Goal: Information Seeking & Learning: Learn about a topic

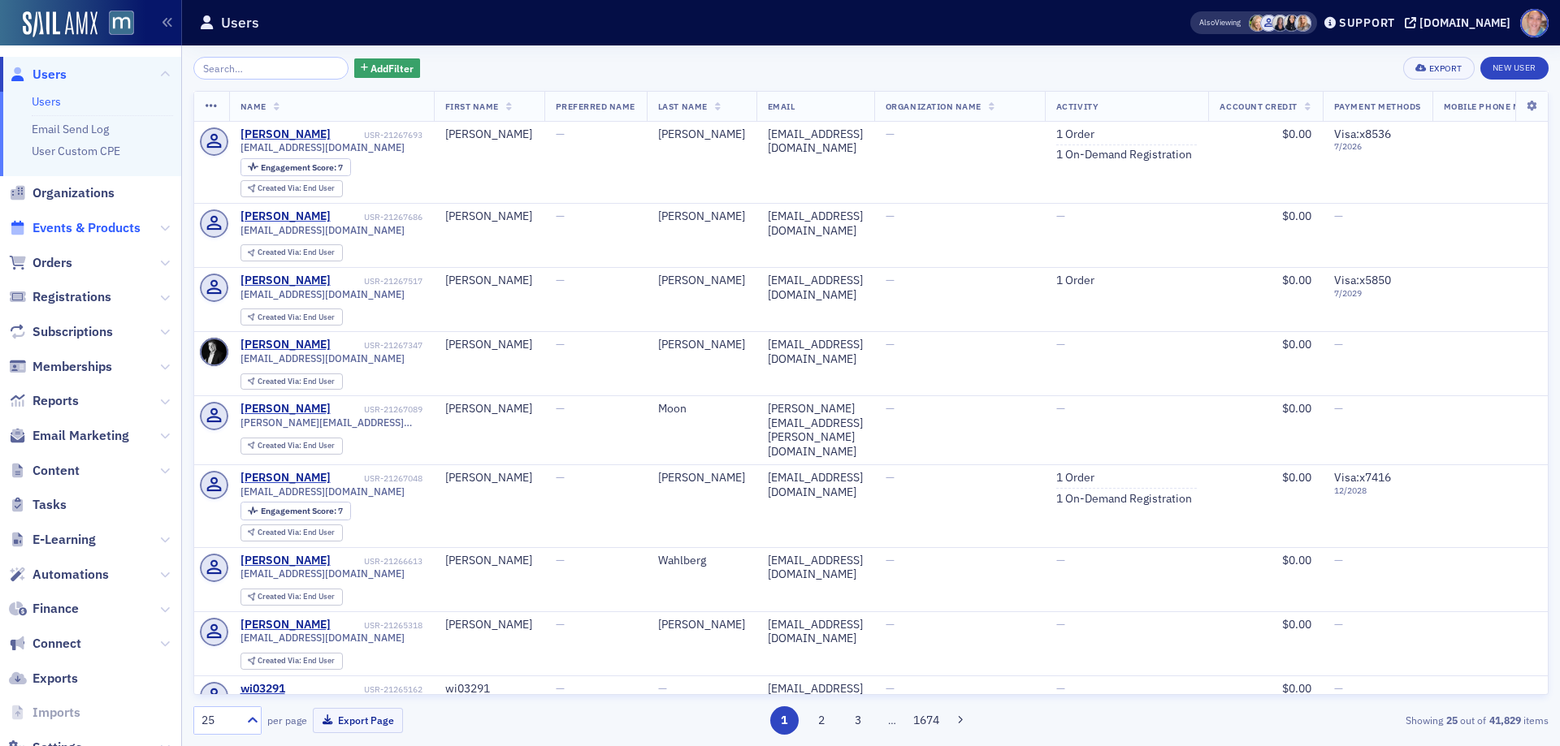
click at [76, 229] on span "Events & Products" at bounding box center [86, 228] width 108 height 18
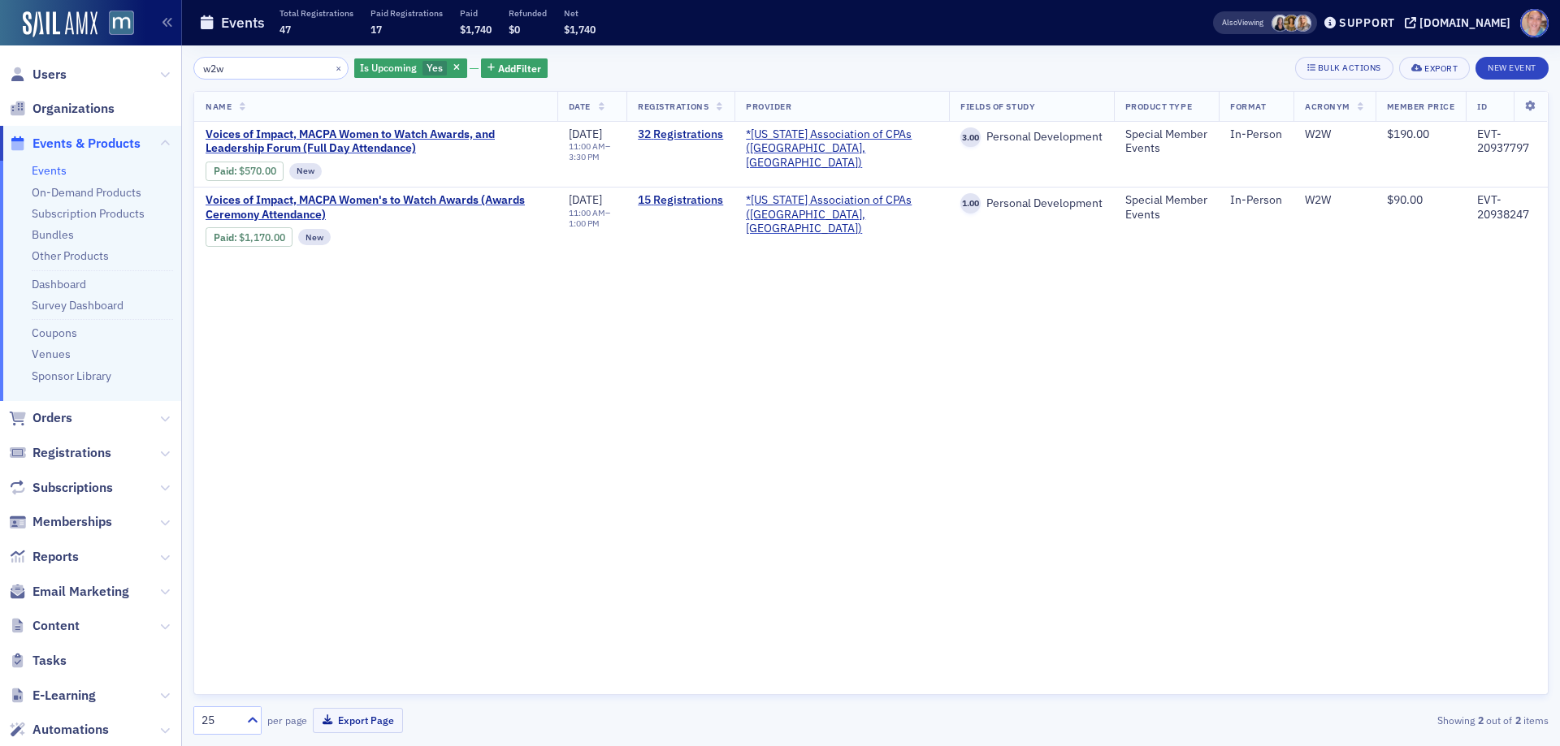
type input "w2w"
click at [331, 64] on button "×" at bounding box center [338, 67] width 15 height 15
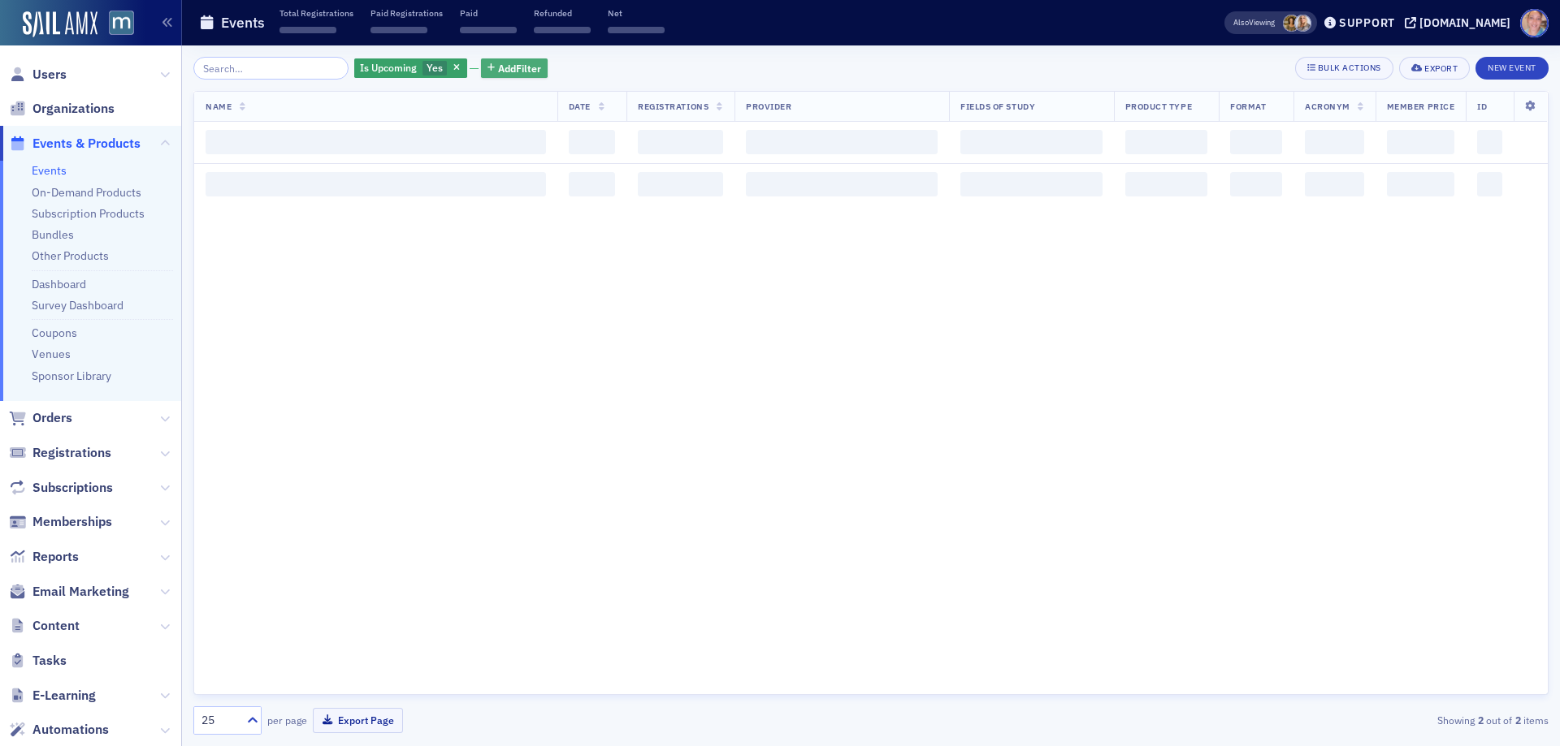
click at [498, 67] on span "Add Filter" at bounding box center [519, 68] width 43 height 15
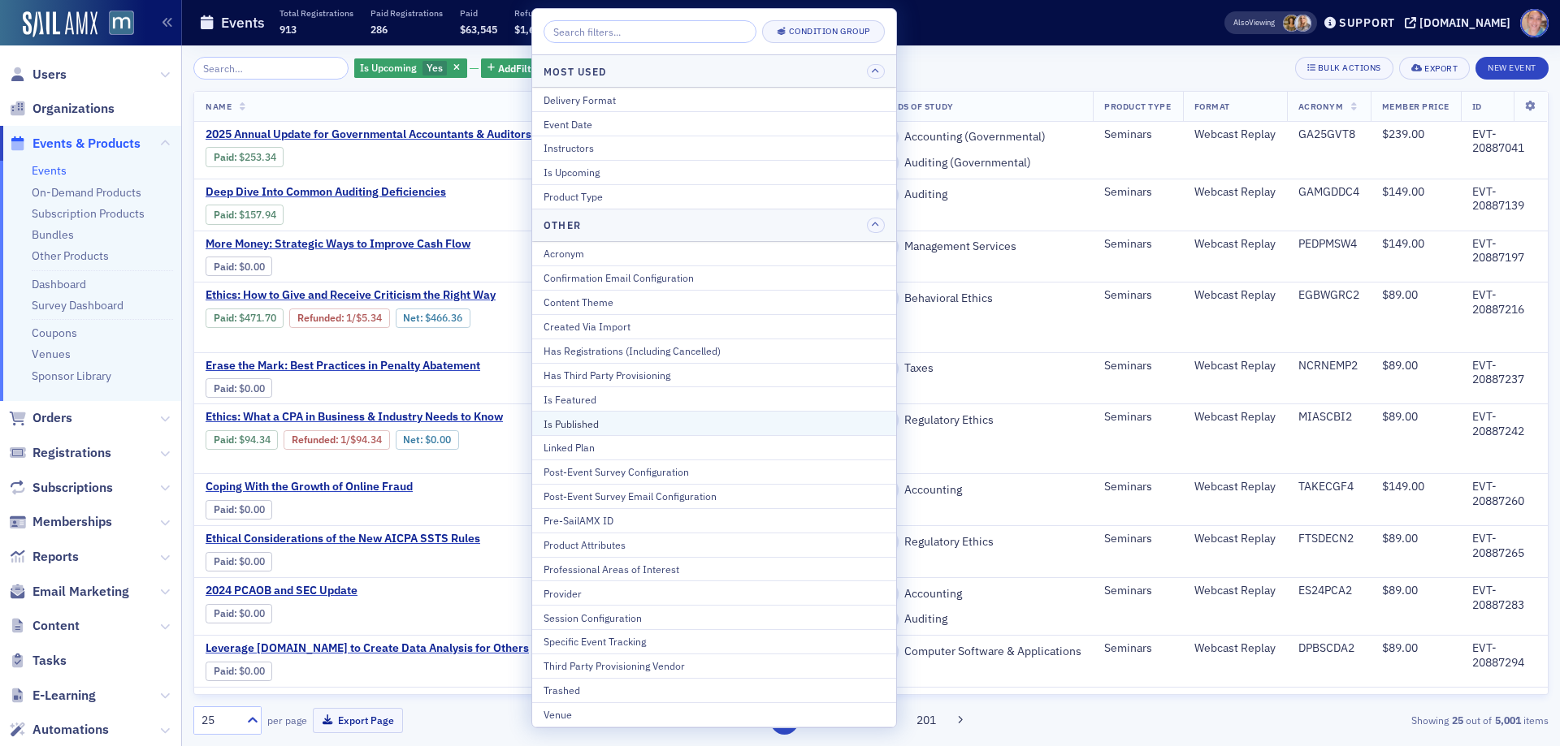
click at [613, 422] on div "Is Published" at bounding box center [713, 424] width 341 height 15
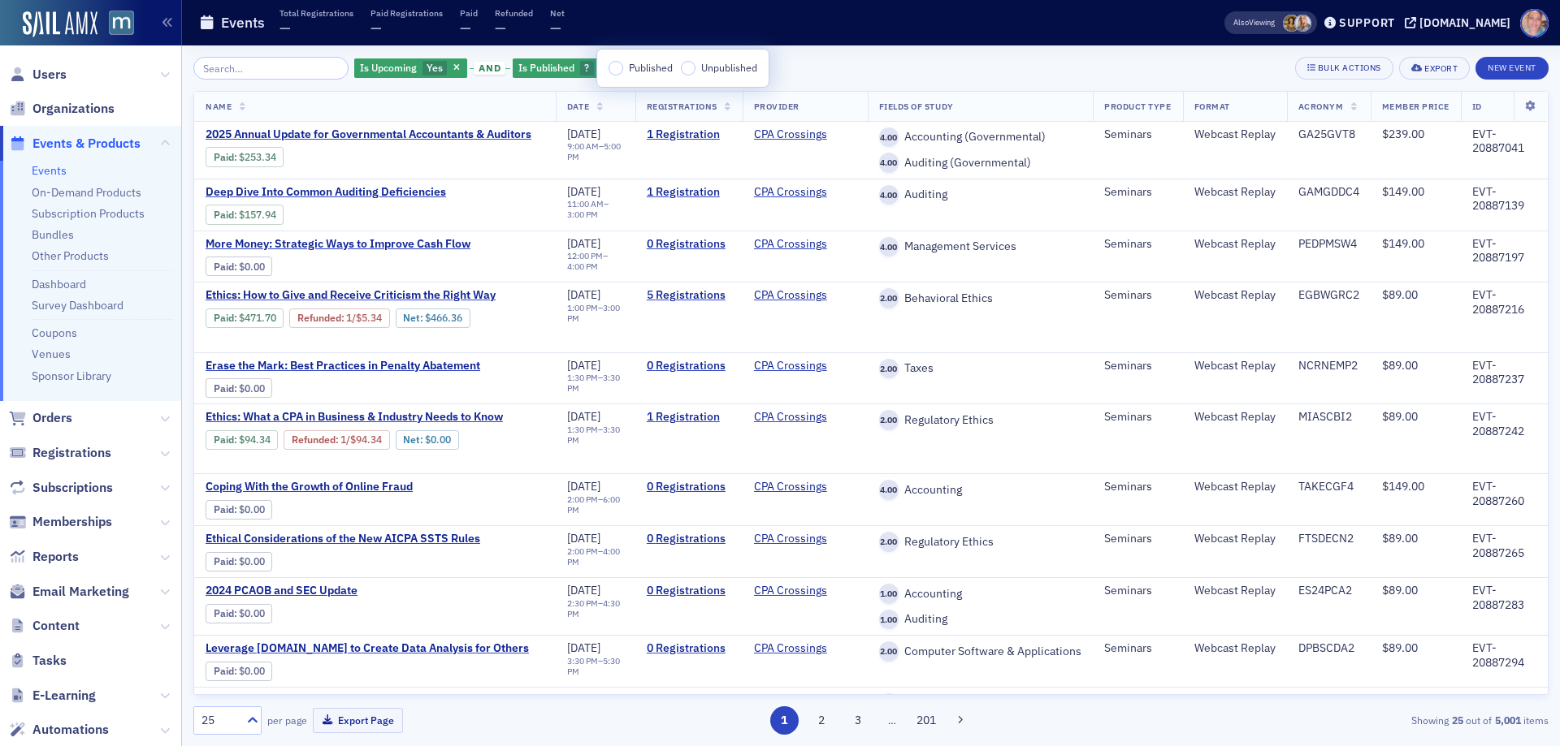
drag, startPoint x: 624, startPoint y: 68, endPoint x: 819, endPoint y: 54, distance: 195.4
click at [625, 66] on label "Published" at bounding box center [640, 68] width 64 height 15
click at [615, 63] on input "Published" at bounding box center [615, 68] width 15 height 15
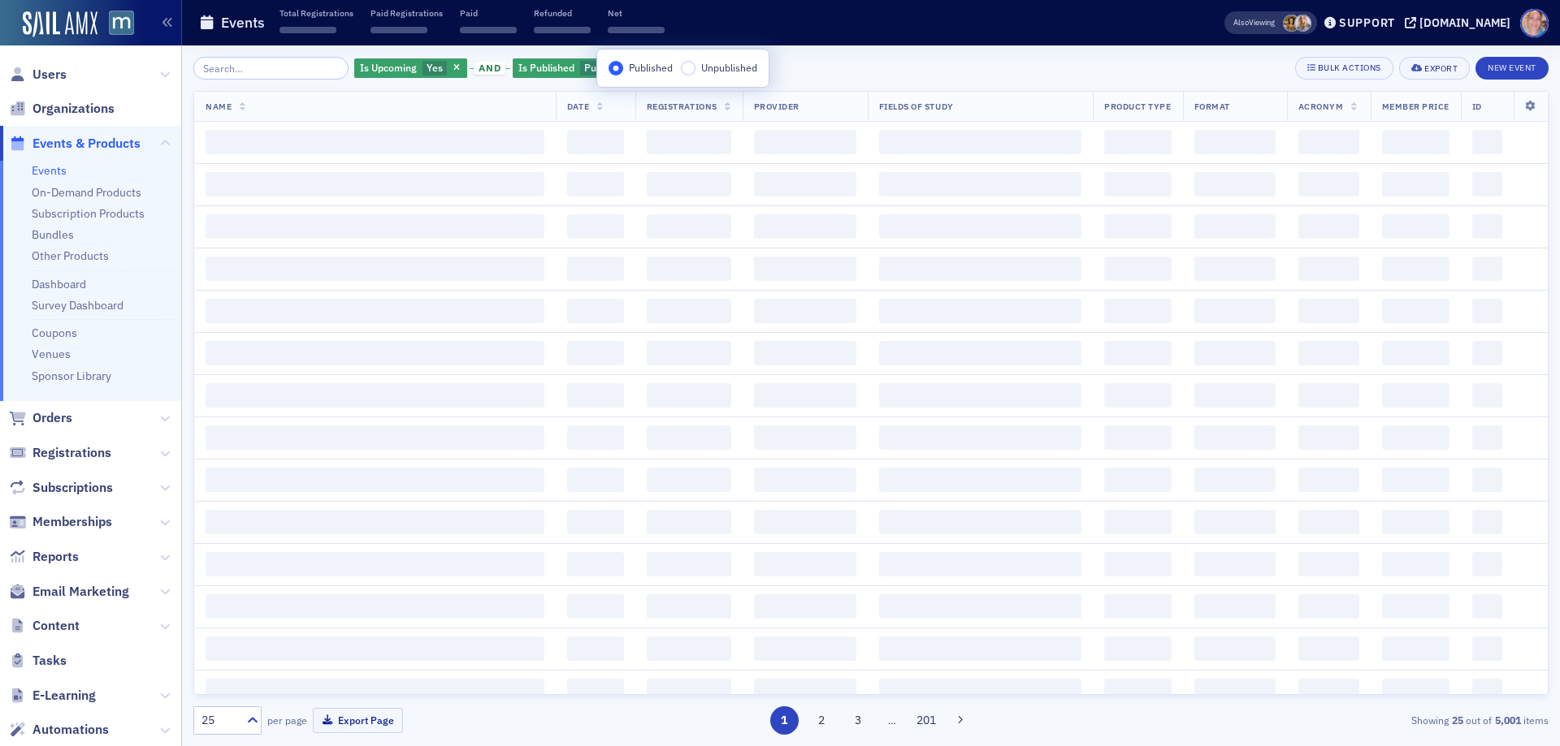
click at [821, 69] on div "Is Upcoming Yes and Is Published Published Add Filter Bulk Actions Export New E…" at bounding box center [870, 68] width 1355 height 23
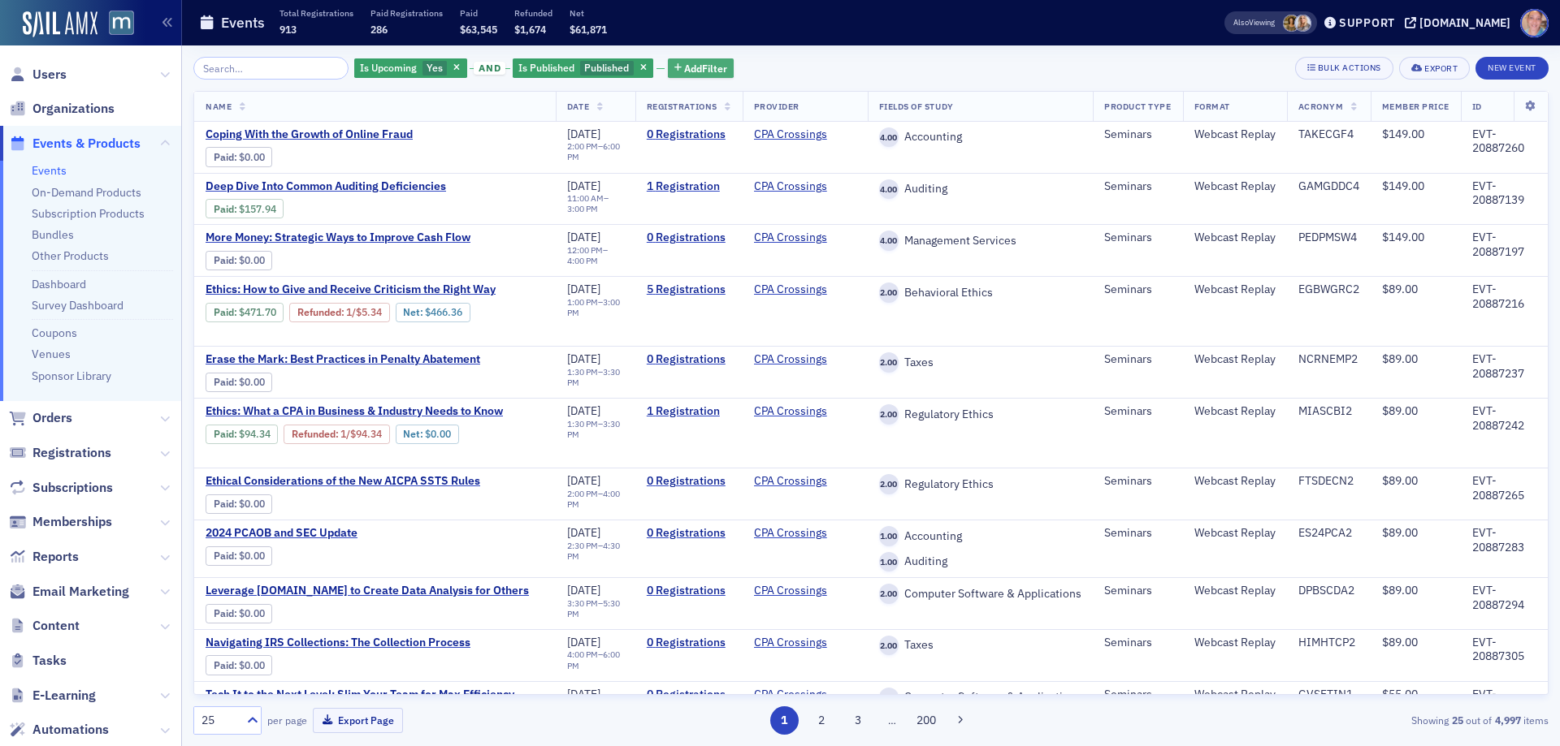
click at [684, 63] on span "Add Filter" at bounding box center [705, 68] width 43 height 15
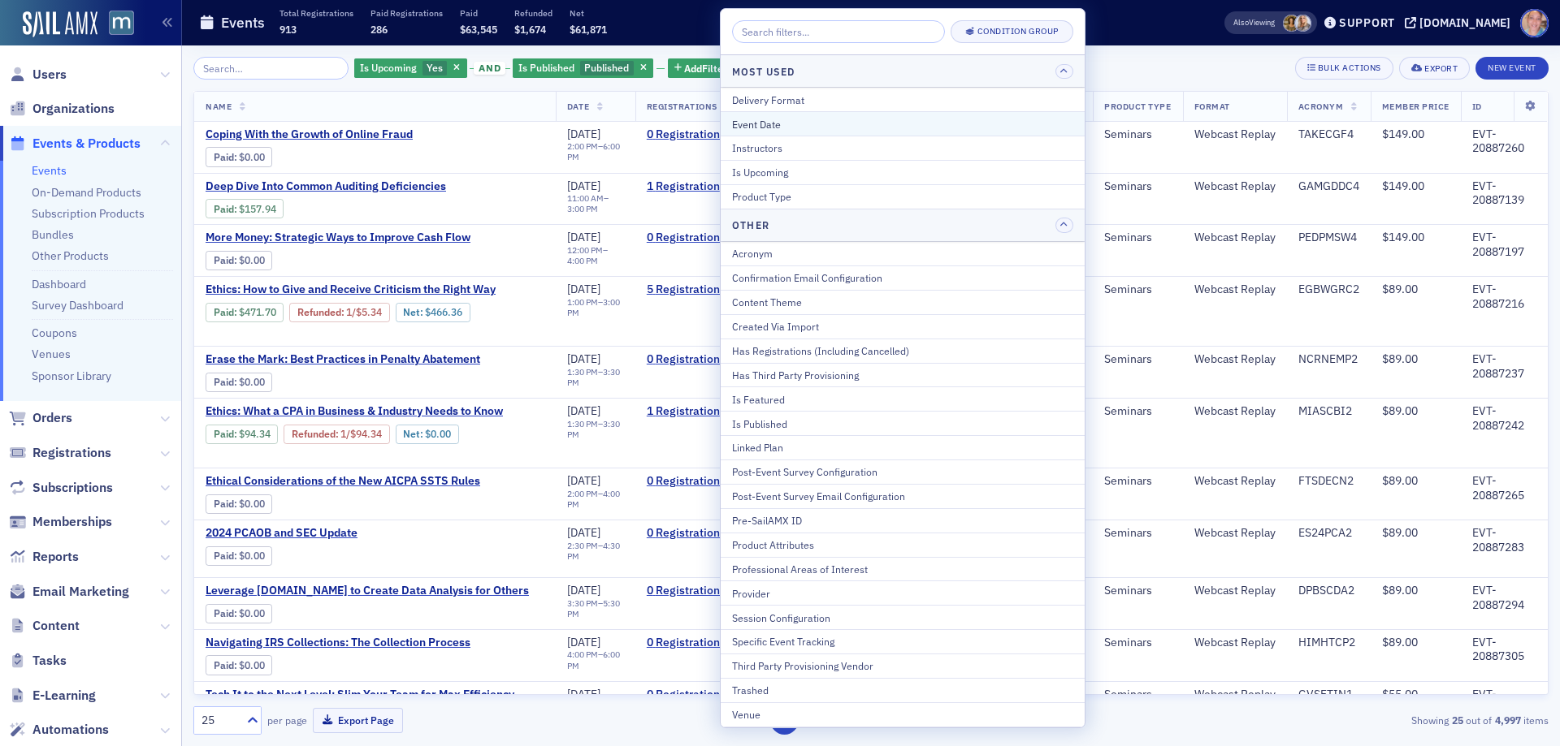
click at [799, 123] on div "Event Date" at bounding box center [902, 124] width 341 height 15
select select "7"
select select "2025"
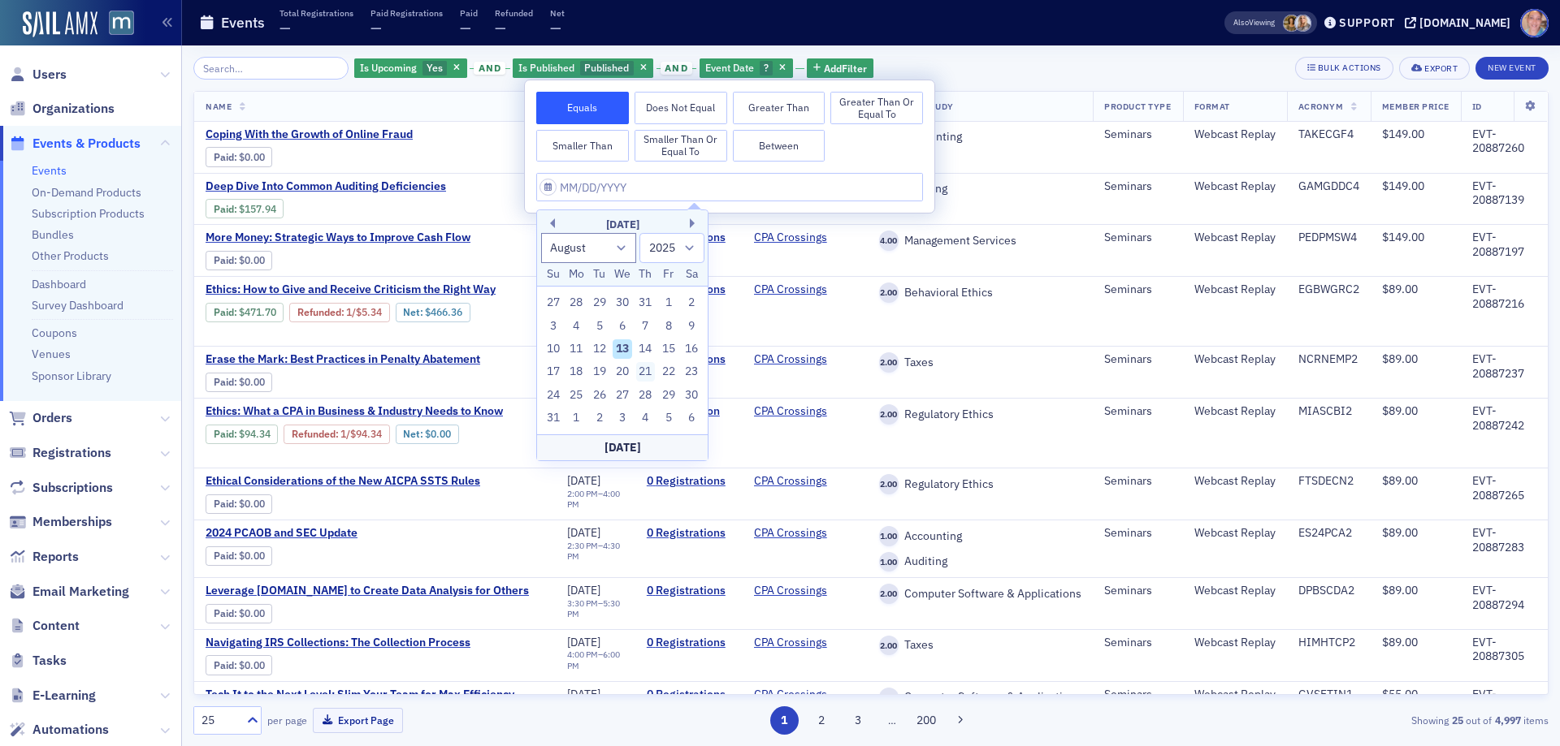
click at [642, 370] on div "21" at bounding box center [645, 371] width 19 height 19
type input "08/21/2025"
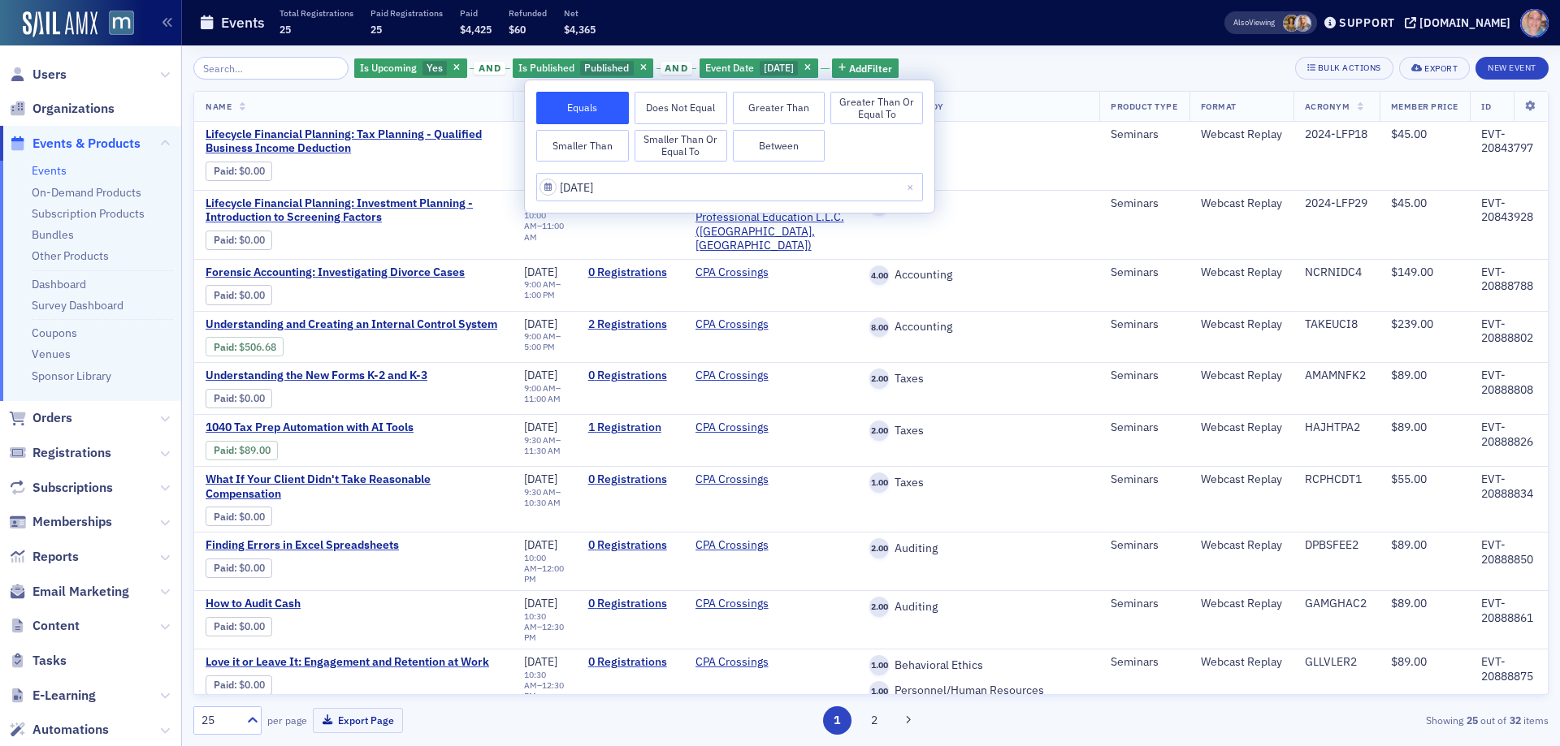
click at [1036, 54] on div "Is Upcoming Yes and Is Published Published and Event Date 8/21/2025 Add Filter …" at bounding box center [870, 395] width 1355 height 701
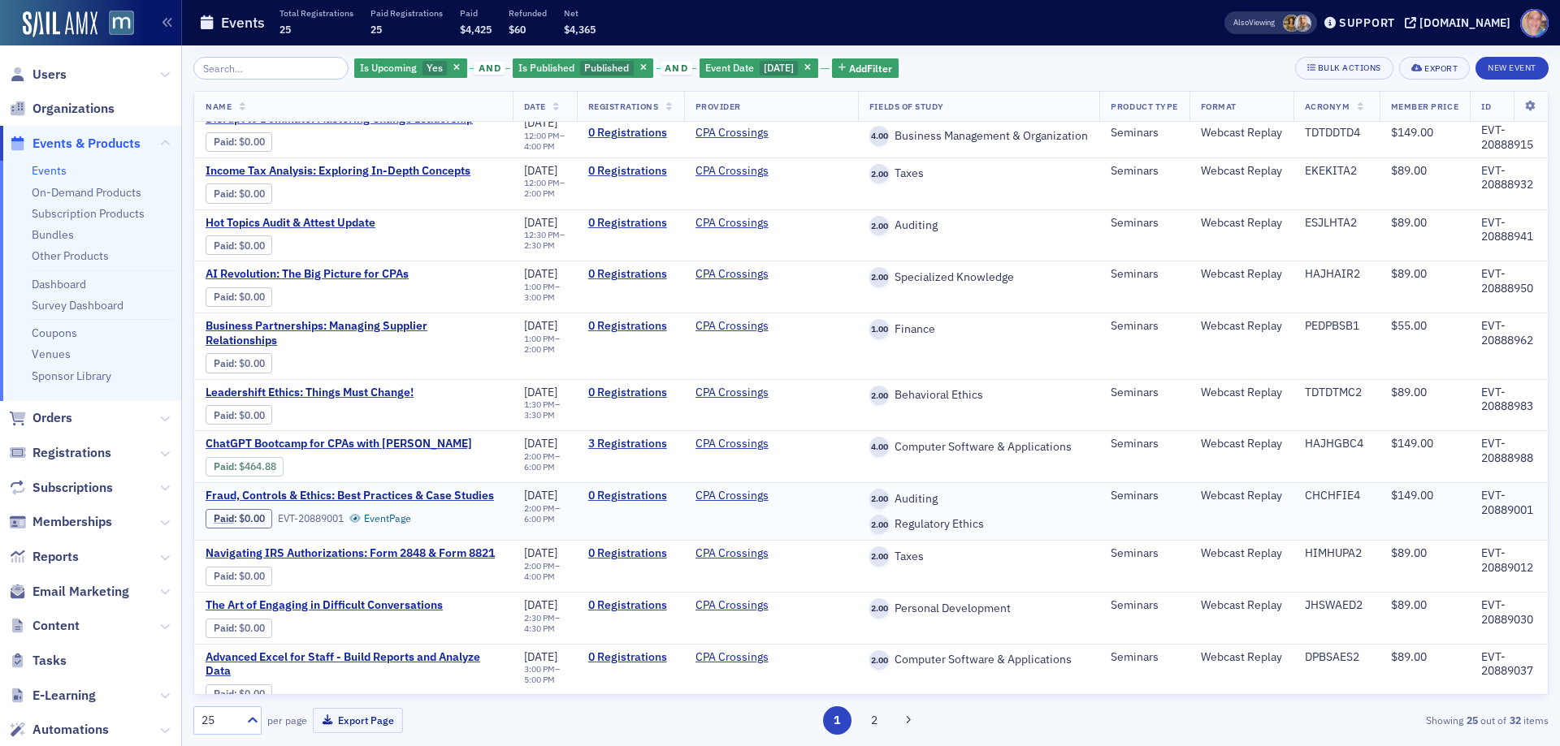
scroll to position [847, 0]
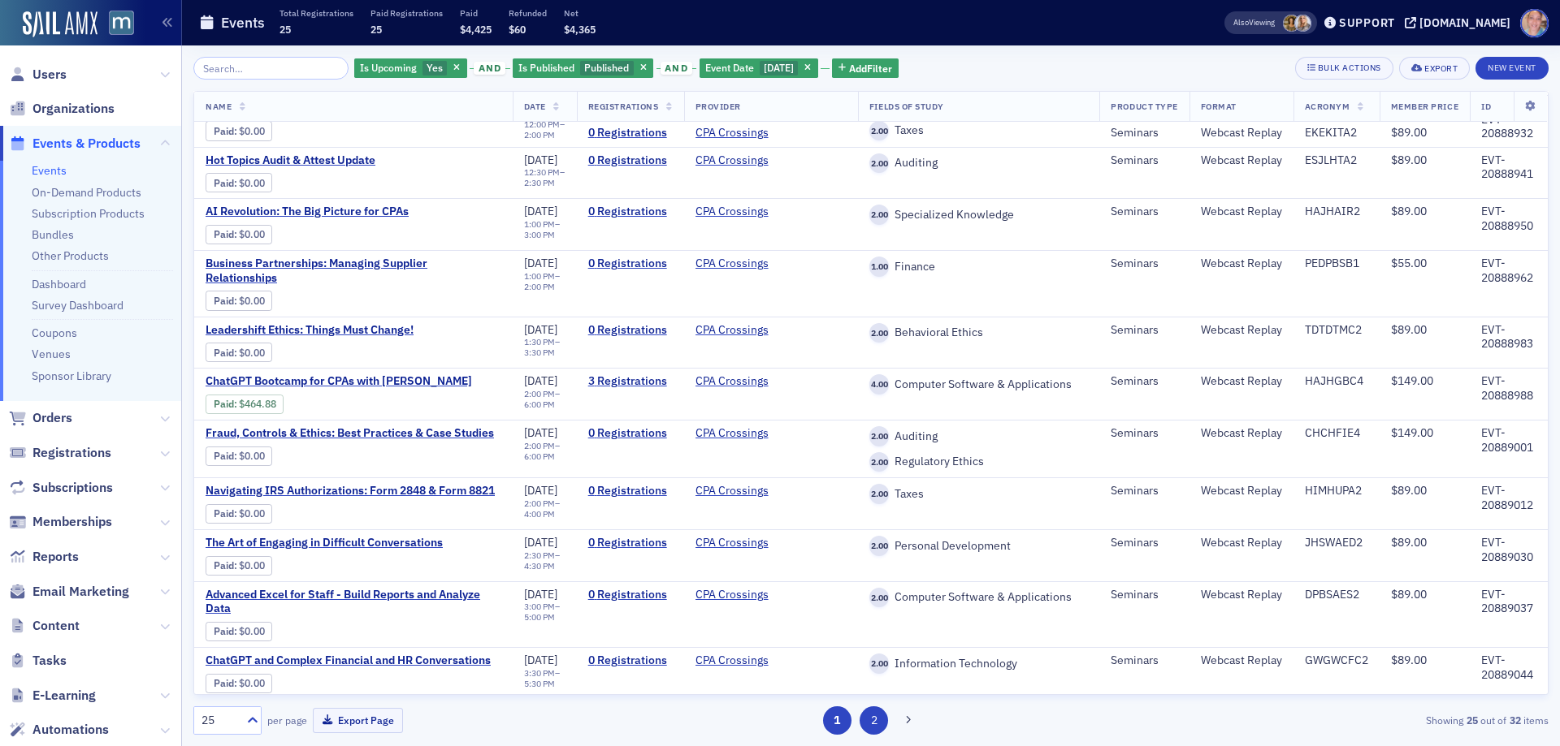
click at [864, 725] on button "2" at bounding box center [873, 721] width 28 height 28
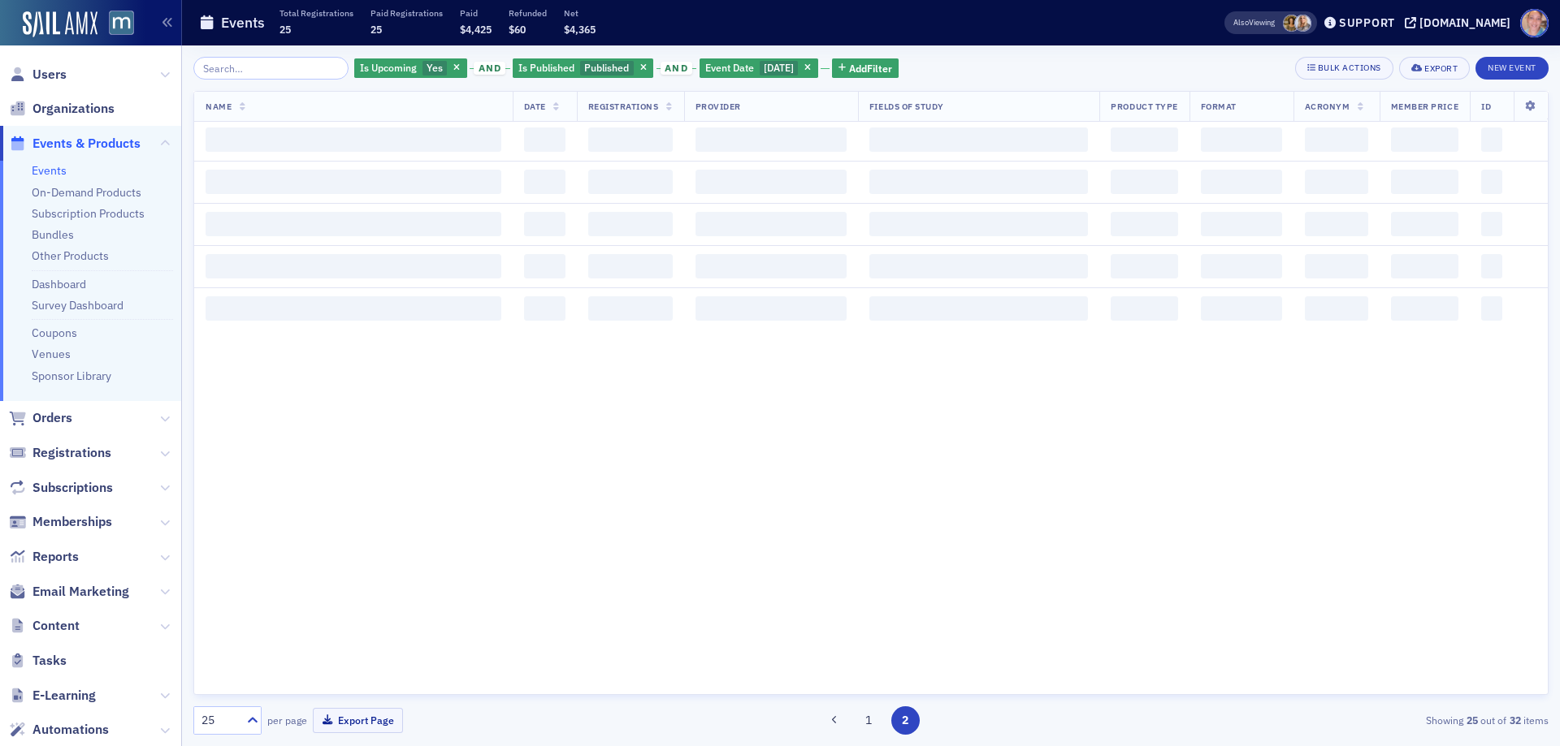
scroll to position [0, 0]
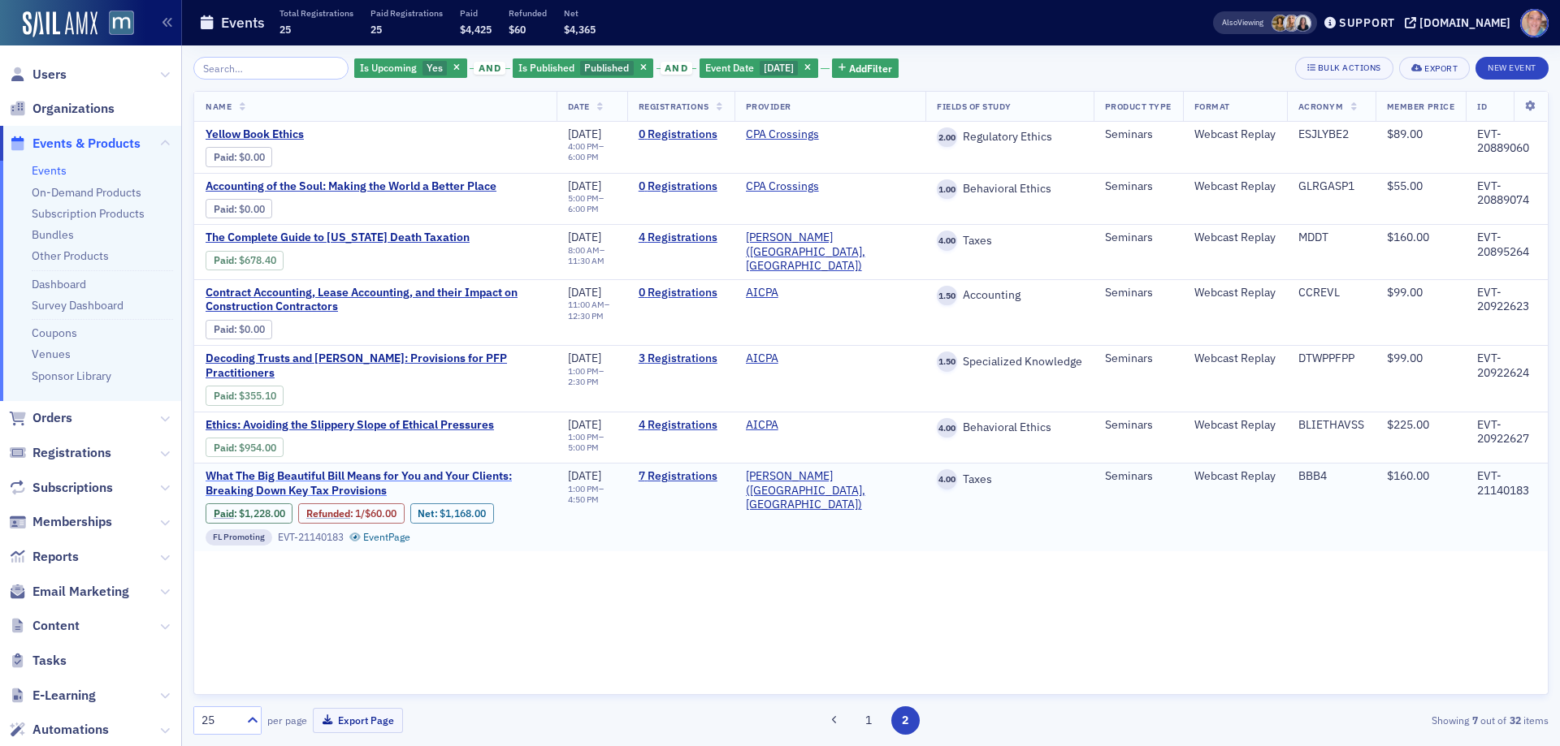
click at [273, 469] on span "What The Big Beautiful Bill Means for You and Your Clients: Breaking Down Key T…" at bounding box center [375, 483] width 340 height 28
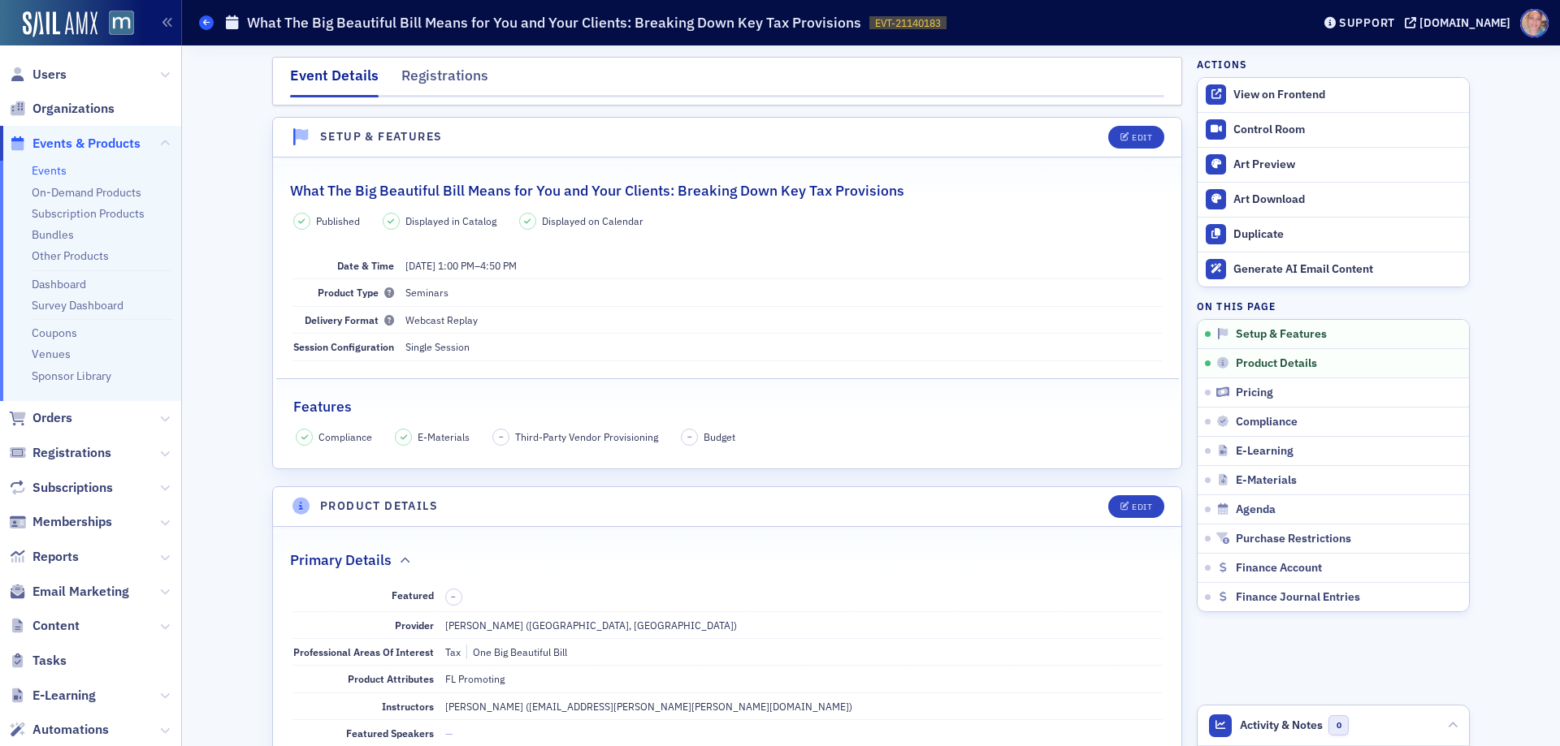
click at [203, 23] on icon at bounding box center [206, 22] width 6 height 7
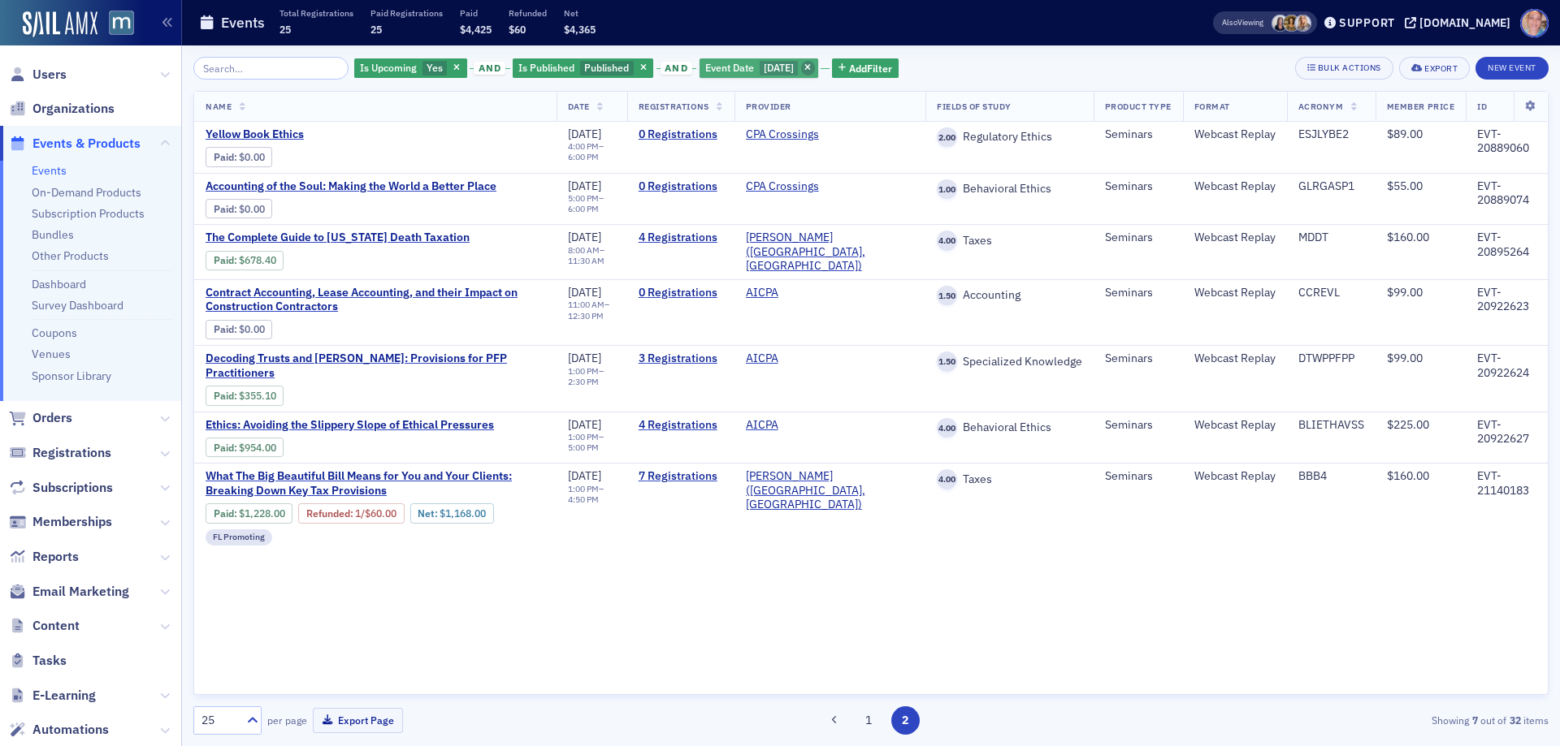
click at [815, 66] on span "button" at bounding box center [808, 68] width 15 height 15
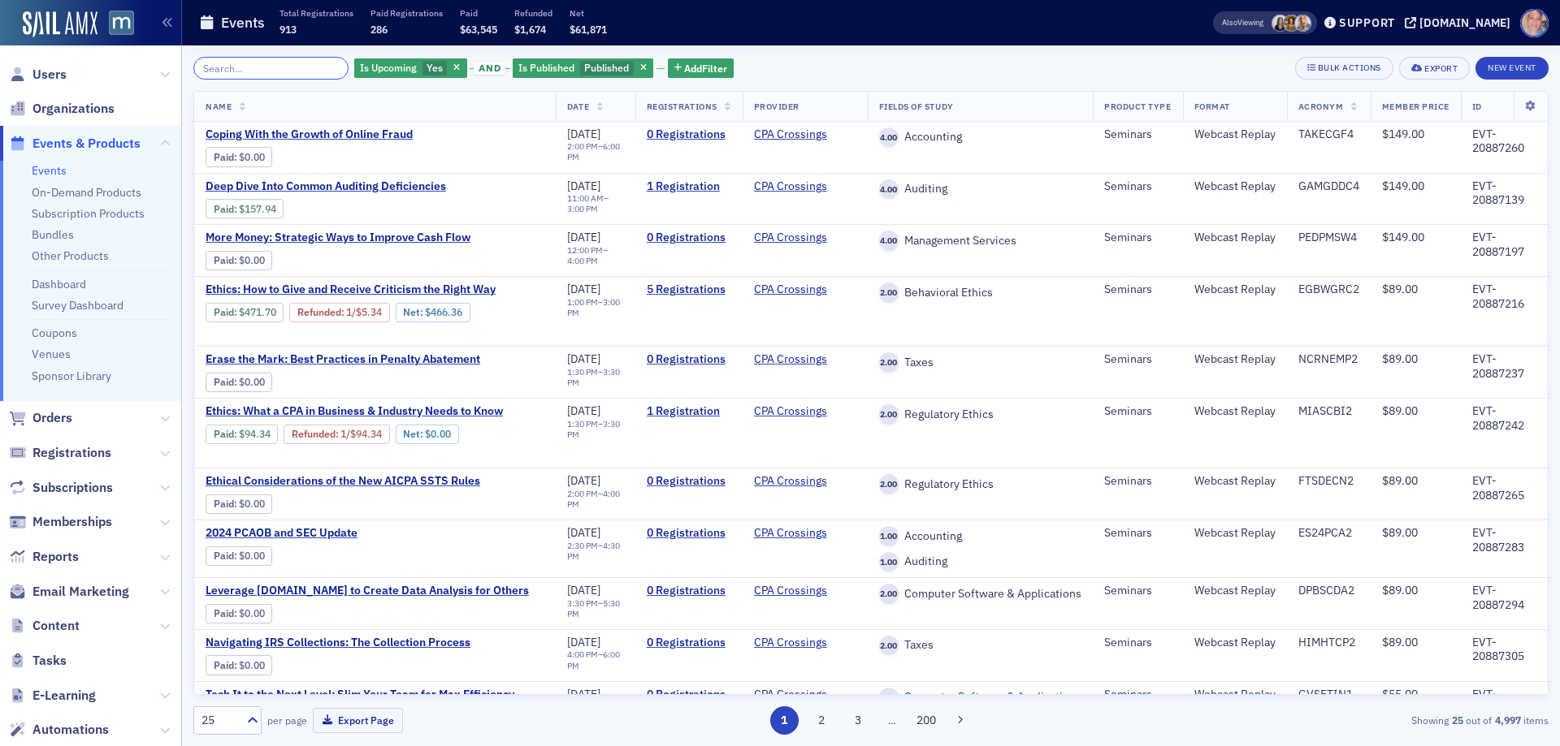
click at [289, 73] on input "search" at bounding box center [270, 68] width 155 height 23
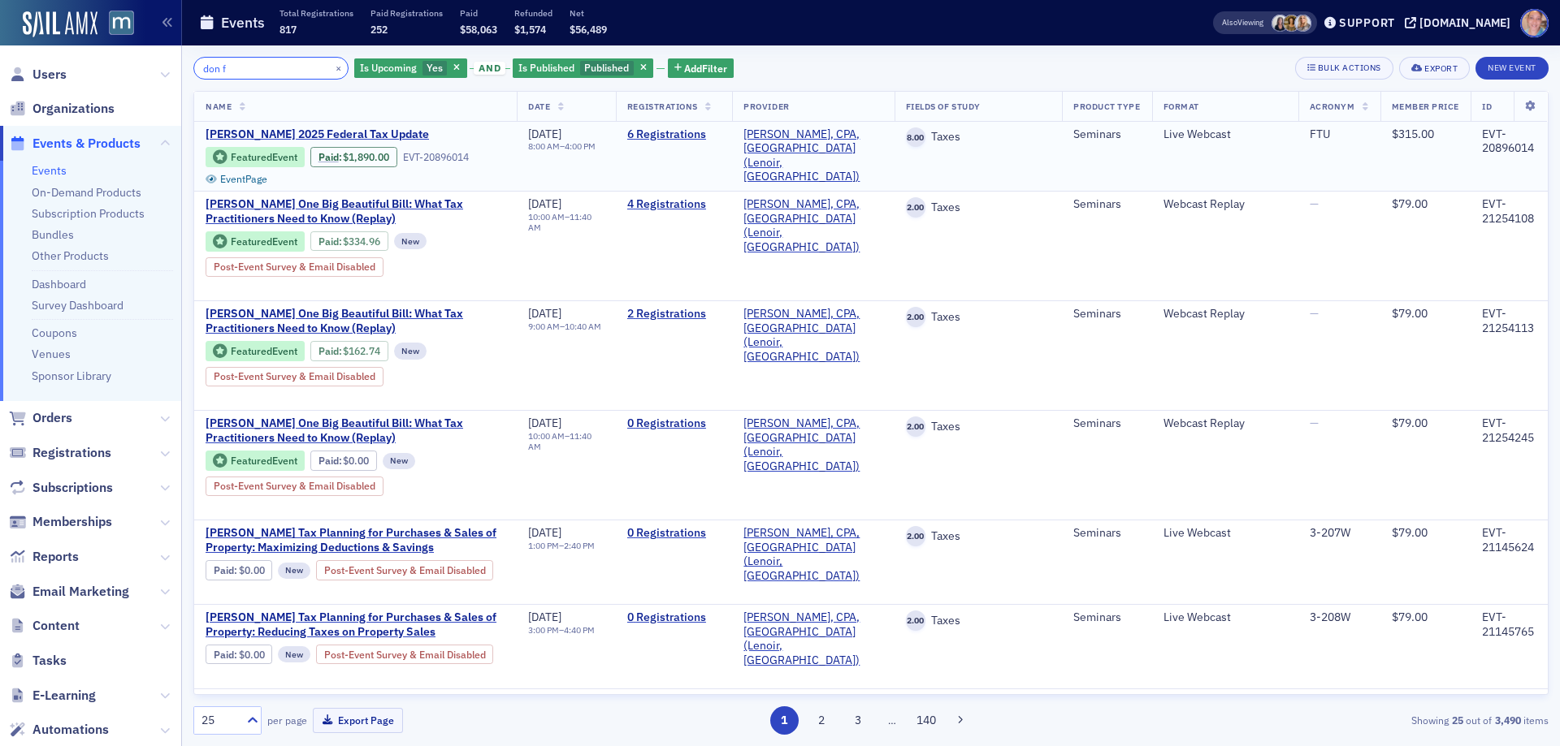
type input "don f"
drag, startPoint x: 322, startPoint y: 67, endPoint x: 1469, endPoint y: 41, distance: 1147.2
click at [331, 67] on button "×" at bounding box center [338, 67] width 15 height 15
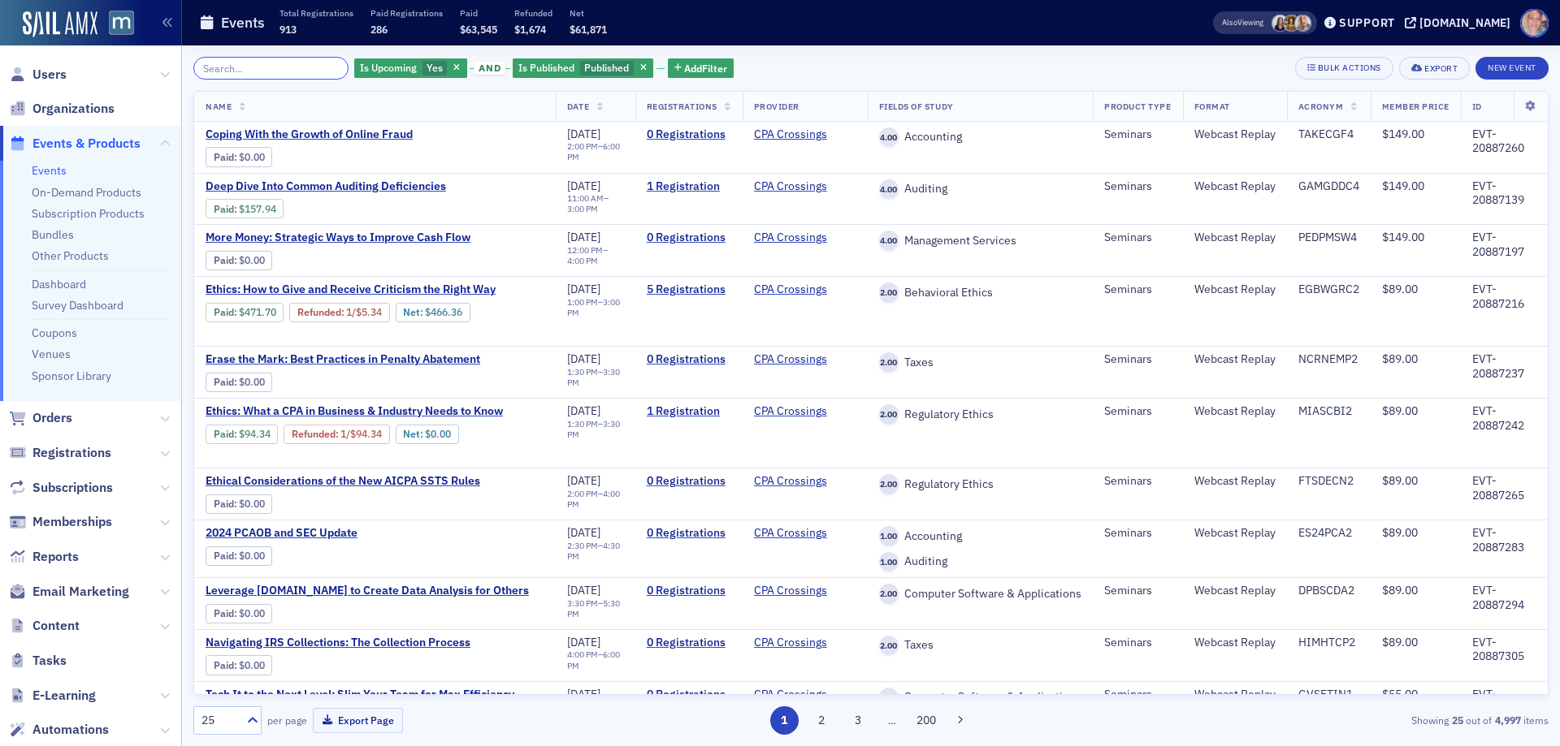
click at [271, 63] on input "search" at bounding box center [270, 68] width 155 height 23
click at [696, 63] on span "Add Filter" at bounding box center [705, 68] width 43 height 15
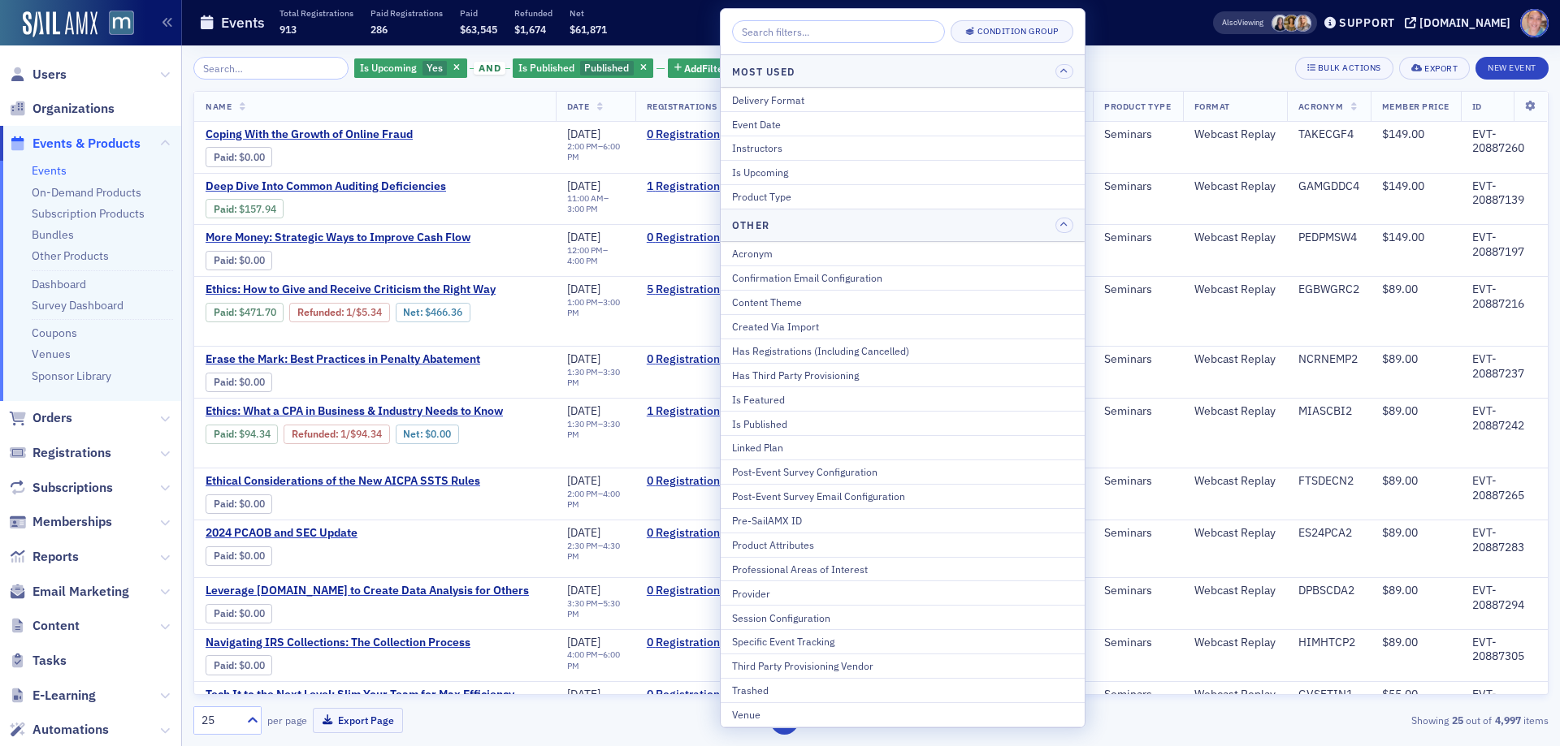
click at [789, 149] on div "Instructors" at bounding box center [902, 148] width 341 height 15
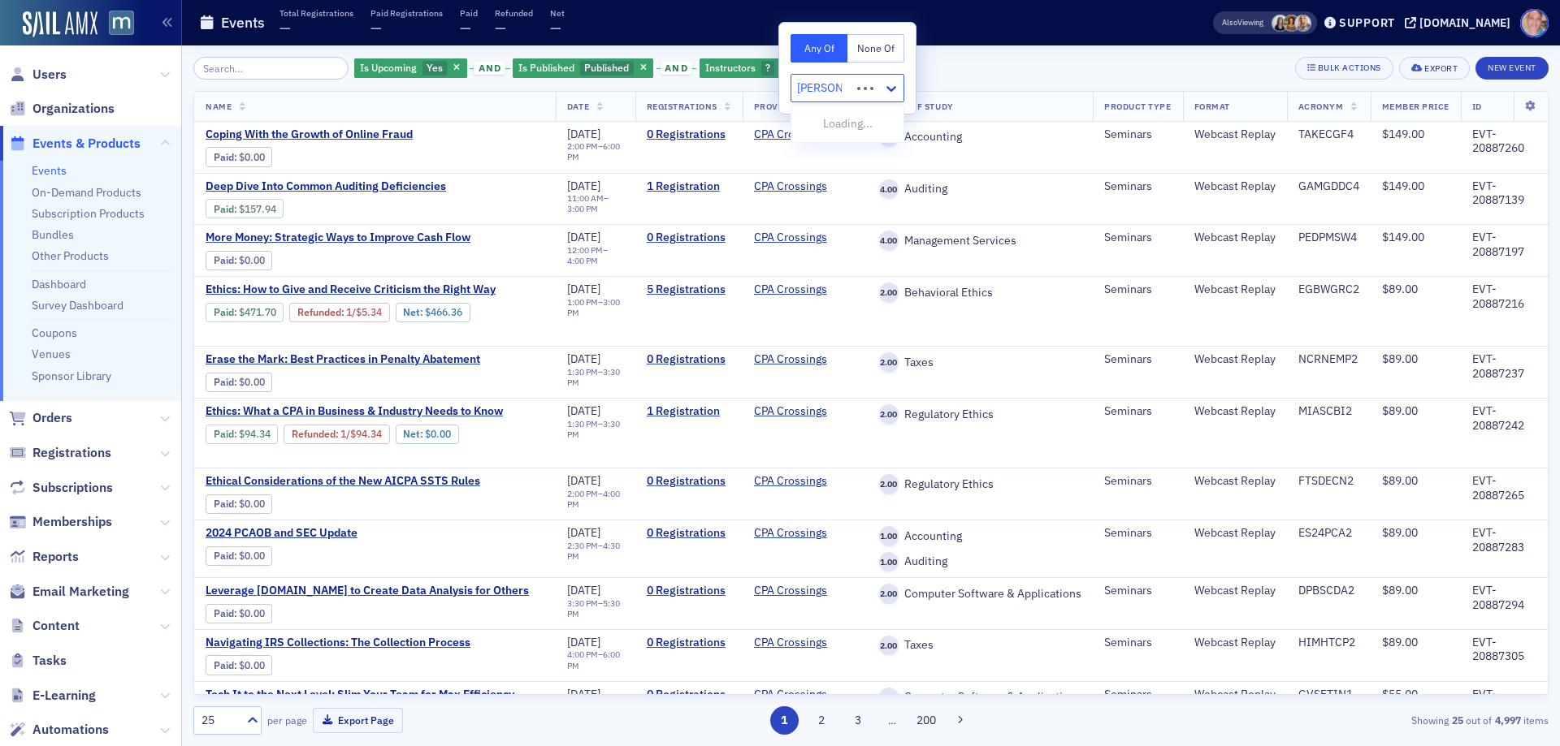
type input "arthur wer"
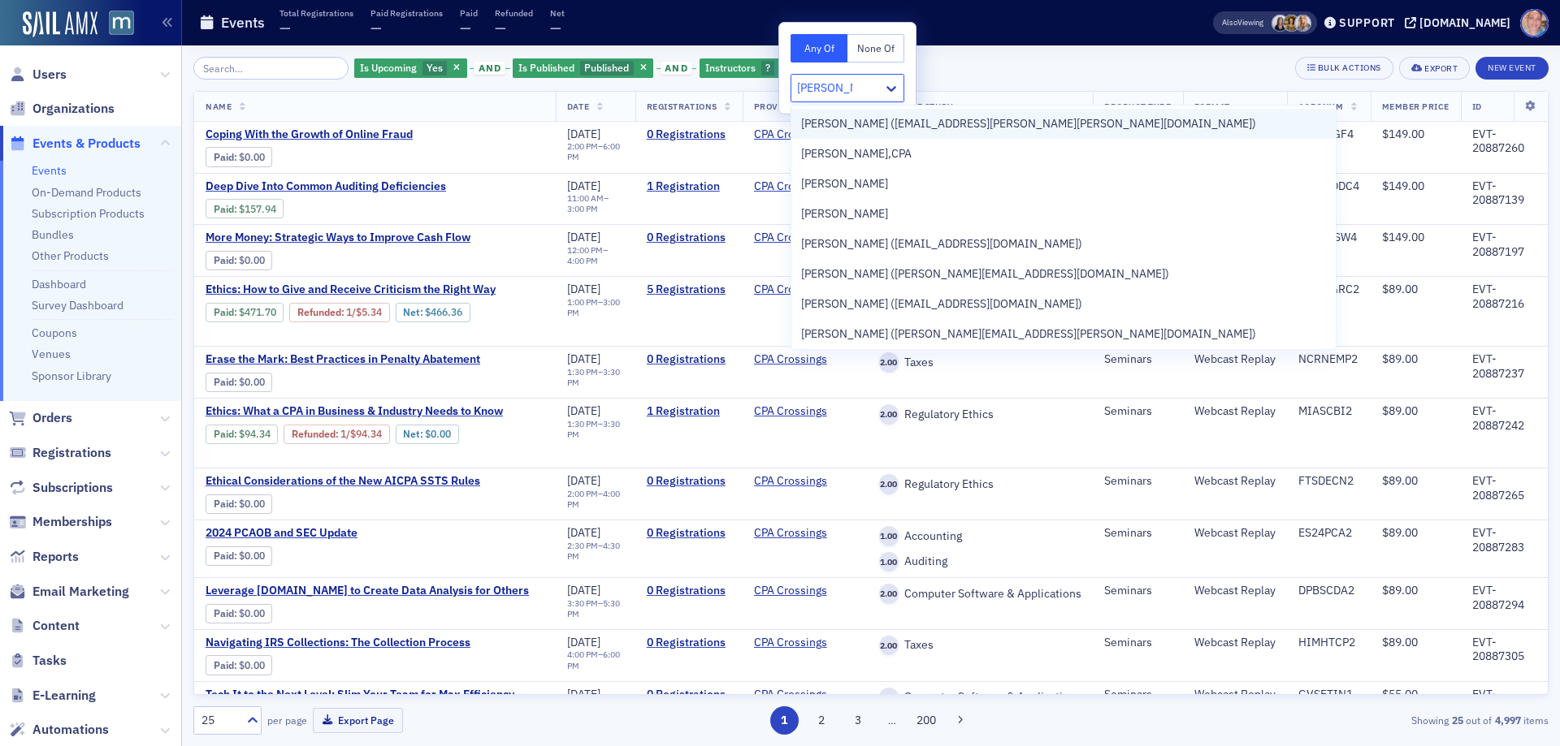
click at [975, 123] on span "Arthur Werner (art.werner@werner-rocca.com)" at bounding box center [1028, 123] width 455 height 17
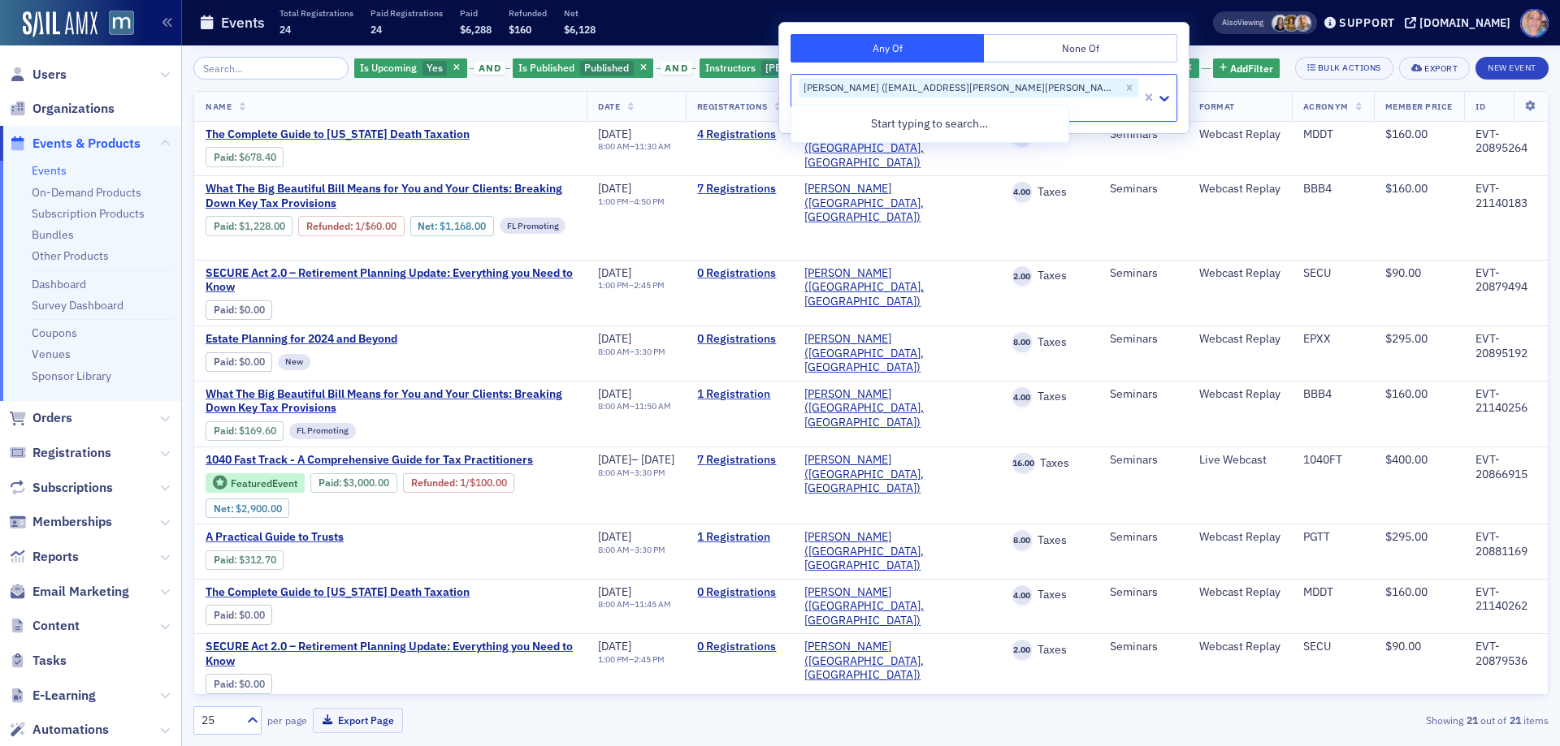
click at [1127, 77] on div "Is Upcoming Yes and Is Published Published and Instructors Arthur Werner (art.w…" at bounding box center [870, 68] width 1355 height 23
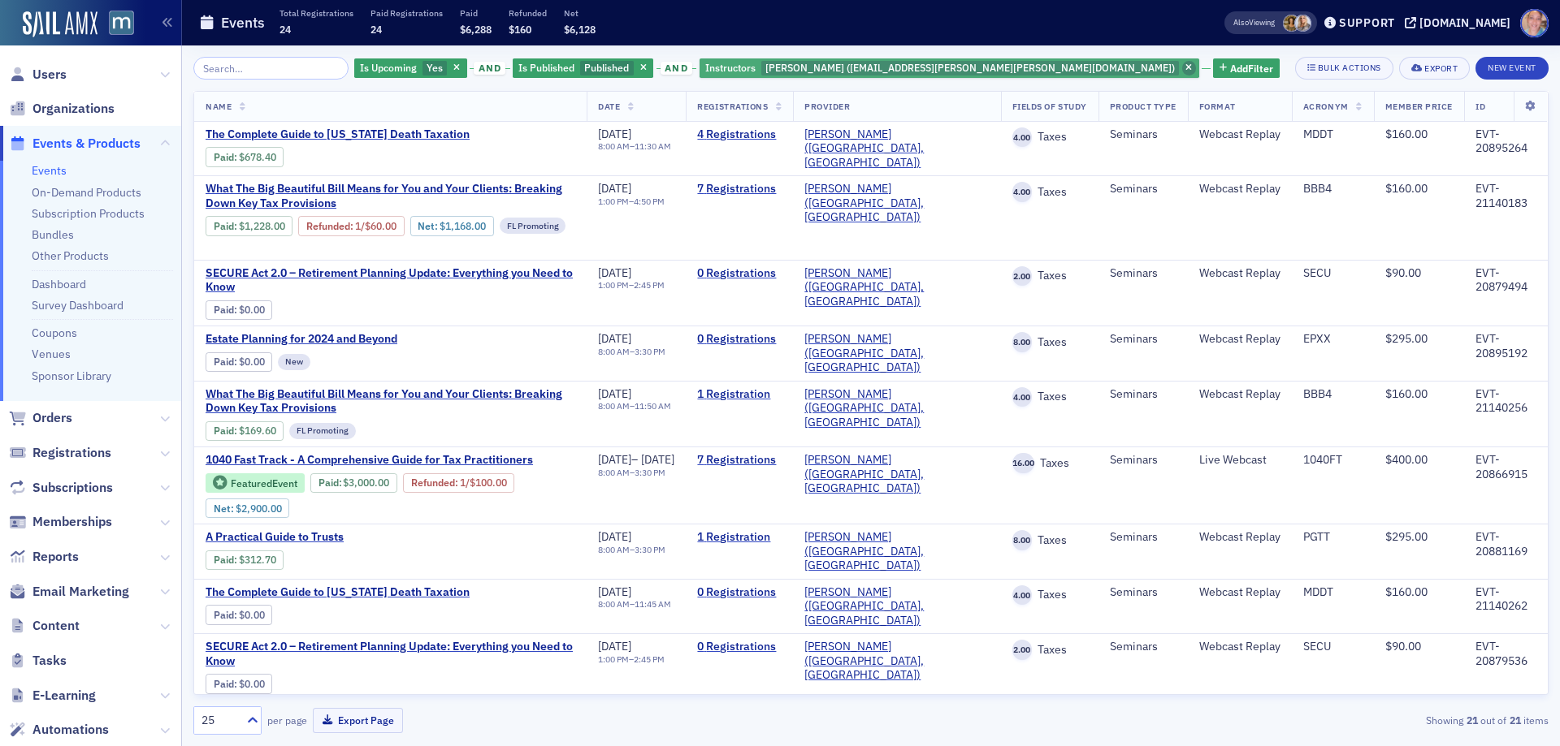
click at [1182, 67] on span "button" at bounding box center [1189, 68] width 15 height 15
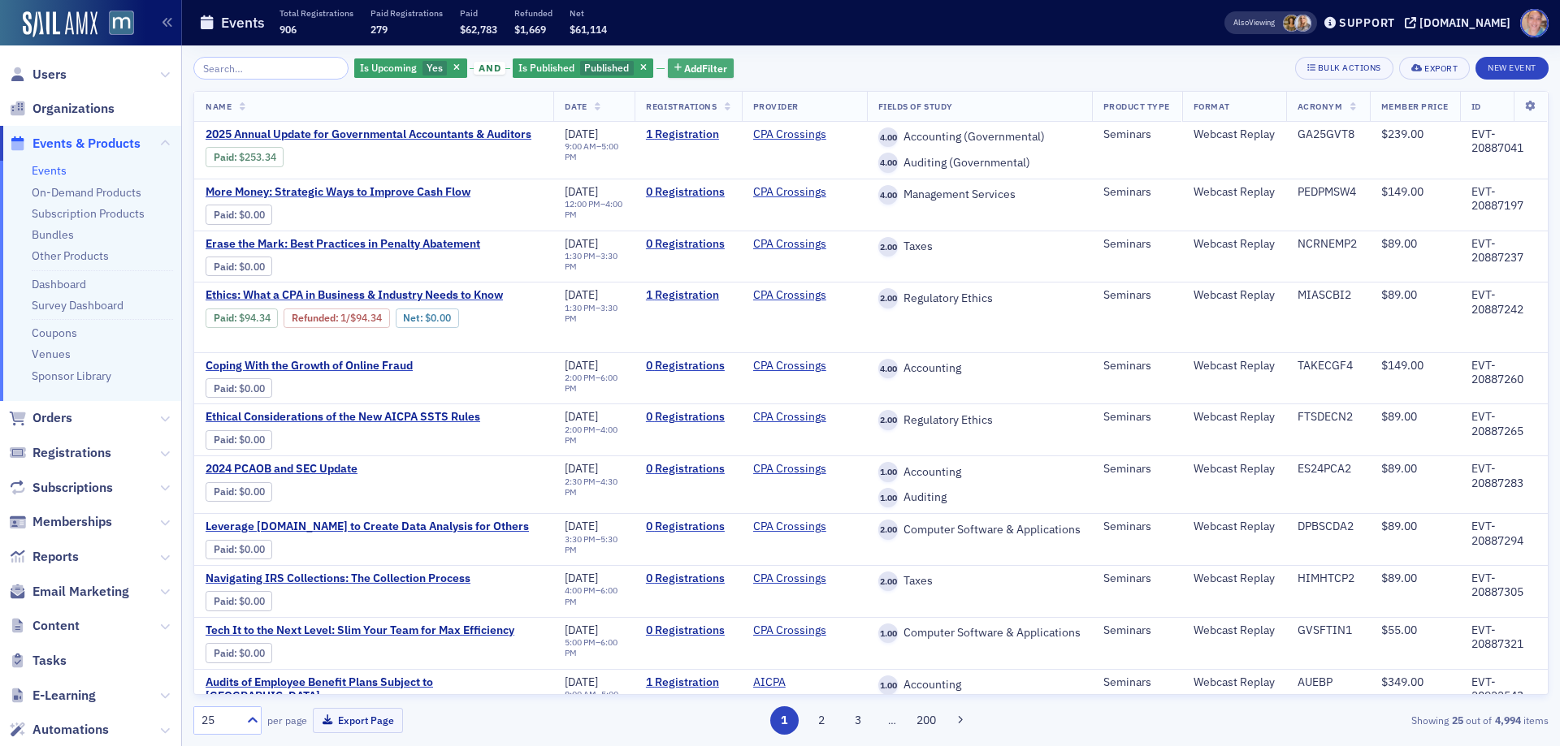
click at [684, 67] on span "Add Filter" at bounding box center [705, 68] width 43 height 15
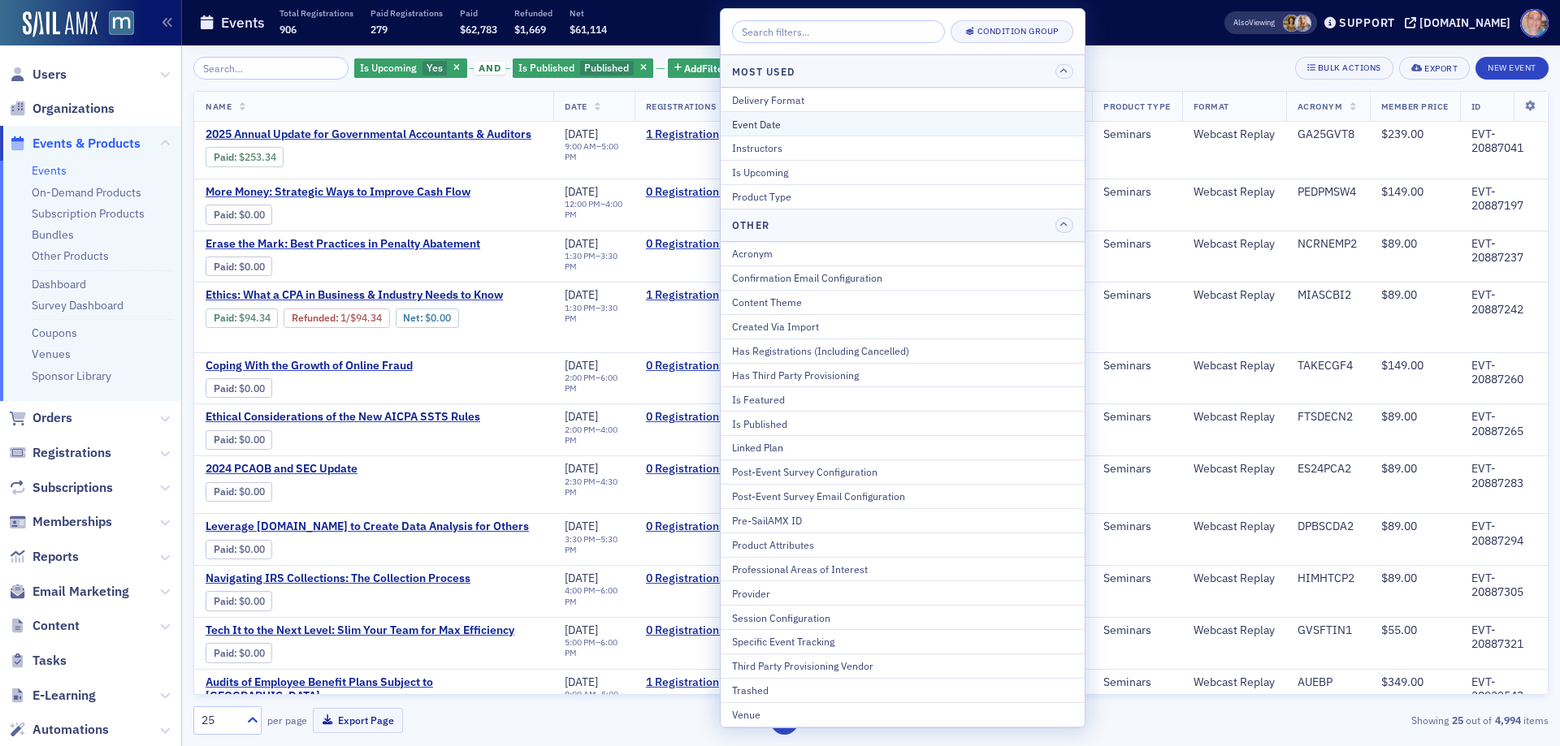
click at [800, 119] on div "Event Date" at bounding box center [902, 124] width 341 height 15
select select "7"
select select "2025"
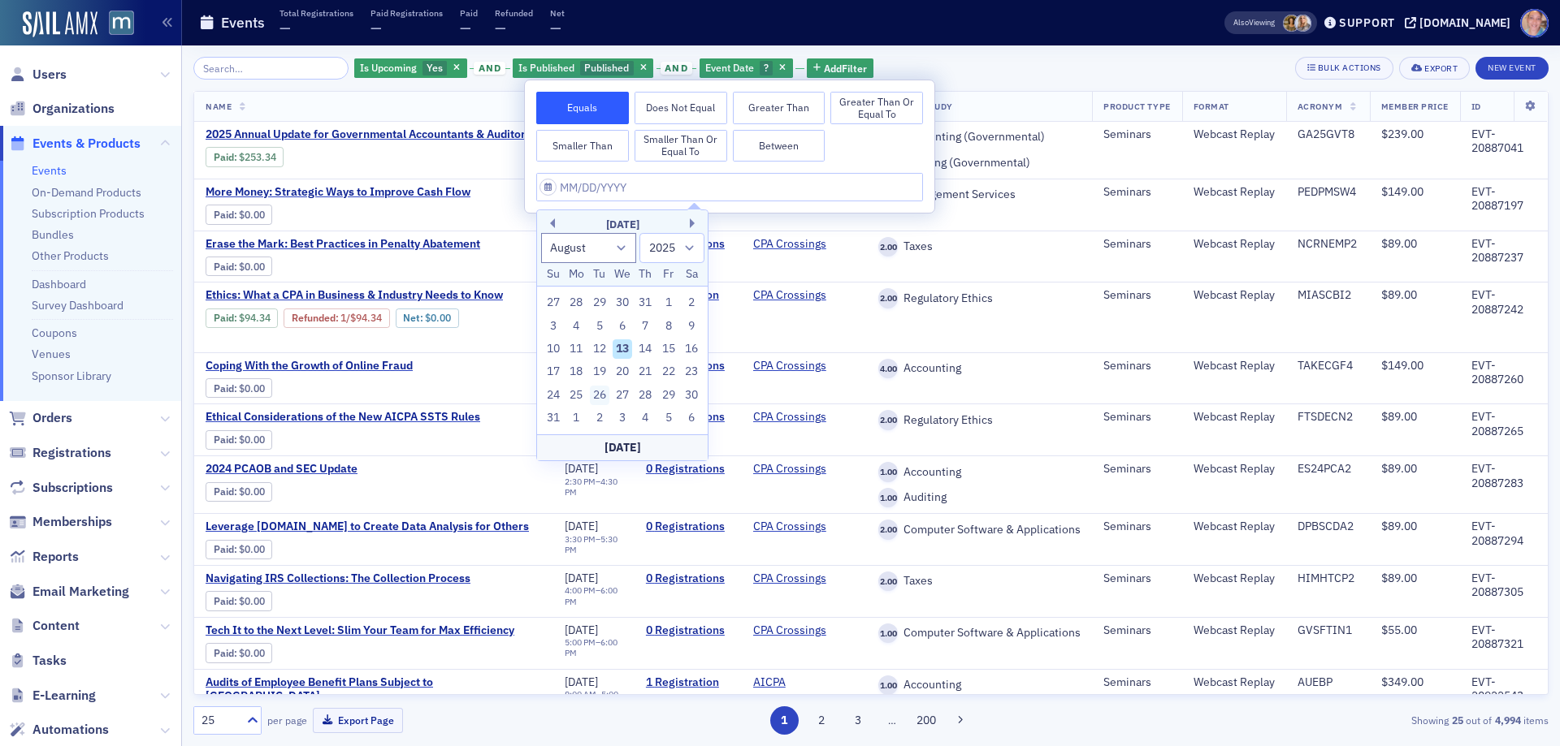
click at [600, 395] on div "26" at bounding box center [599, 395] width 19 height 19
type input "08/26/2025"
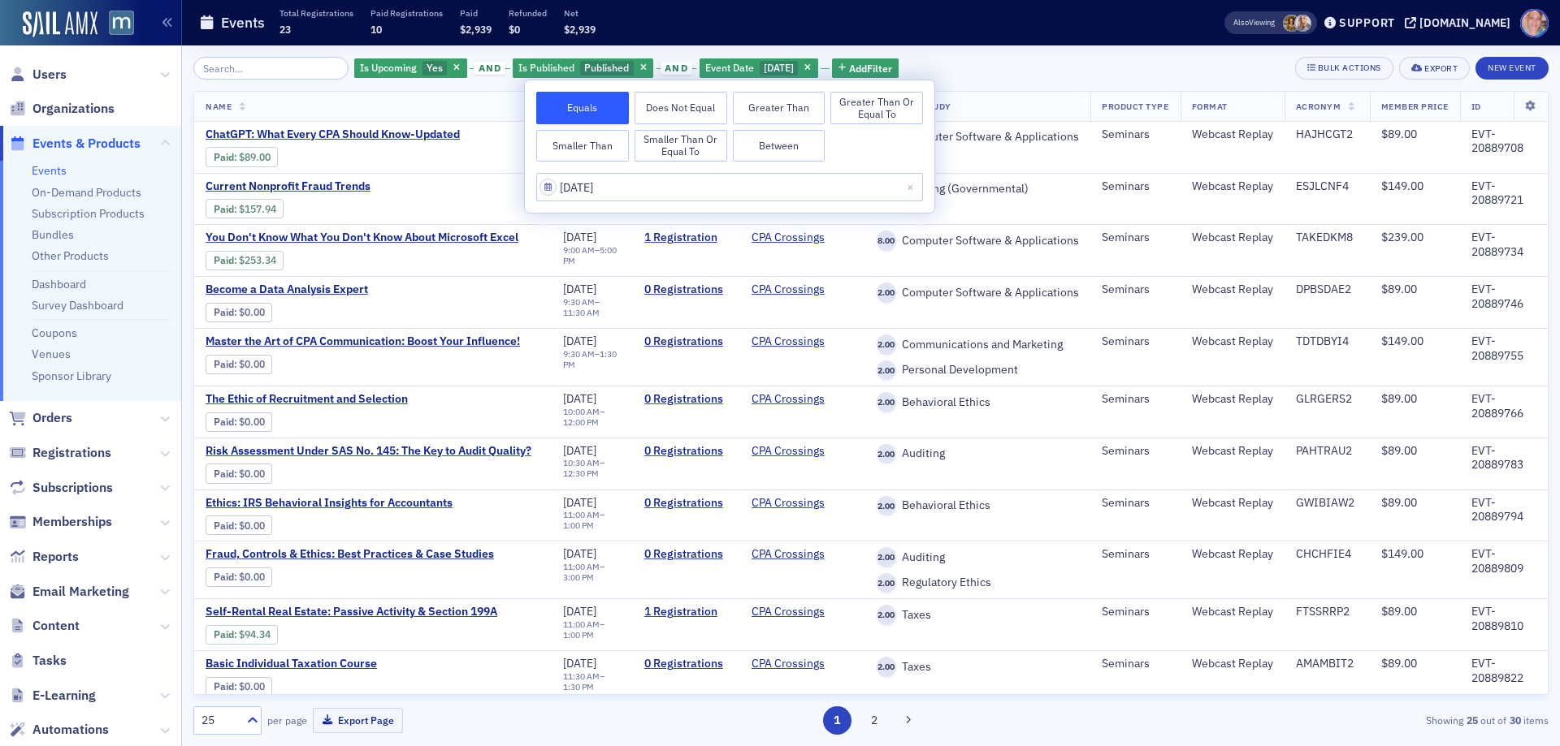
click at [971, 72] on div "Is Upcoming Yes and Is Published Published and Event Date 8/26/2025 Add Filter …" at bounding box center [870, 68] width 1355 height 23
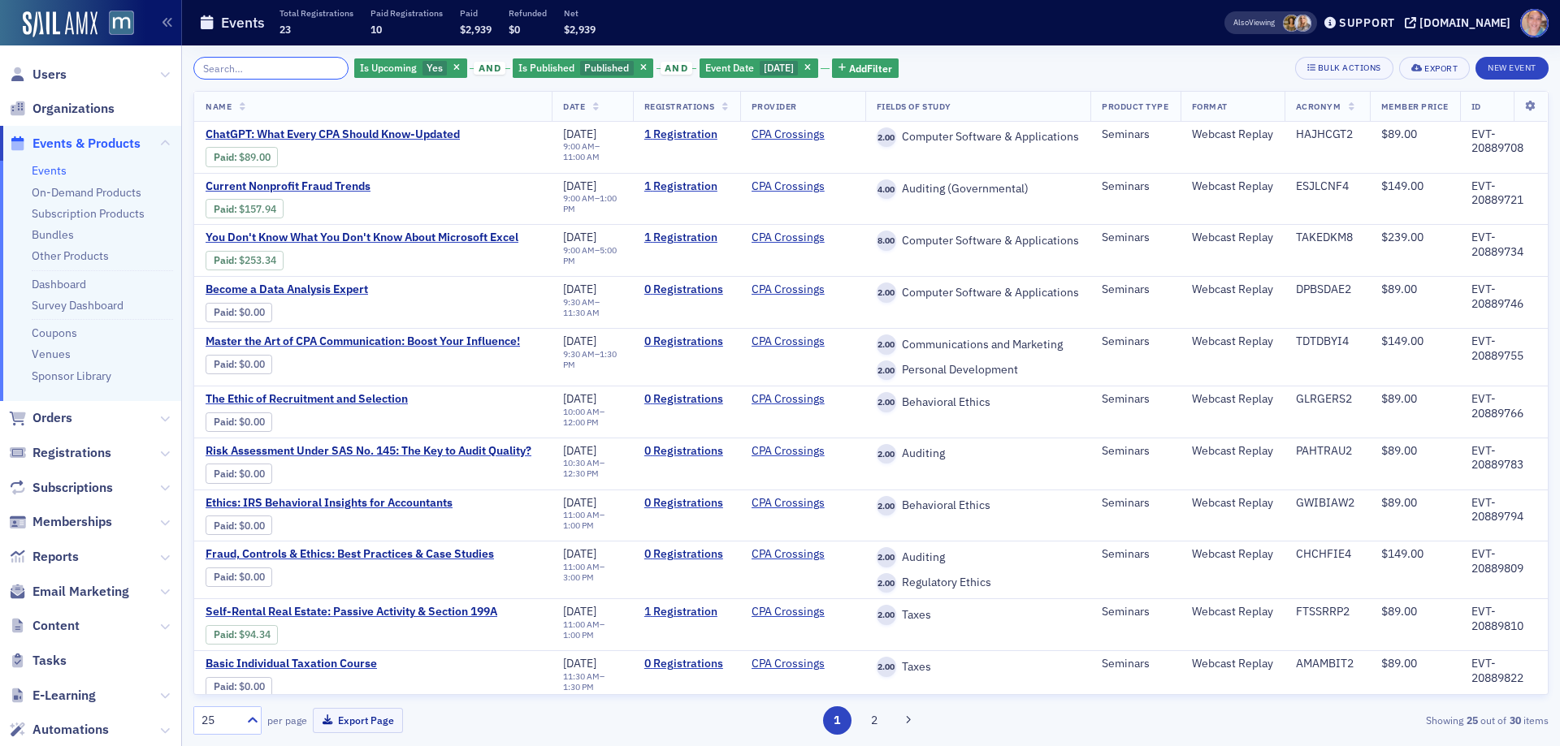
click at [250, 62] on input "search" at bounding box center [270, 68] width 155 height 23
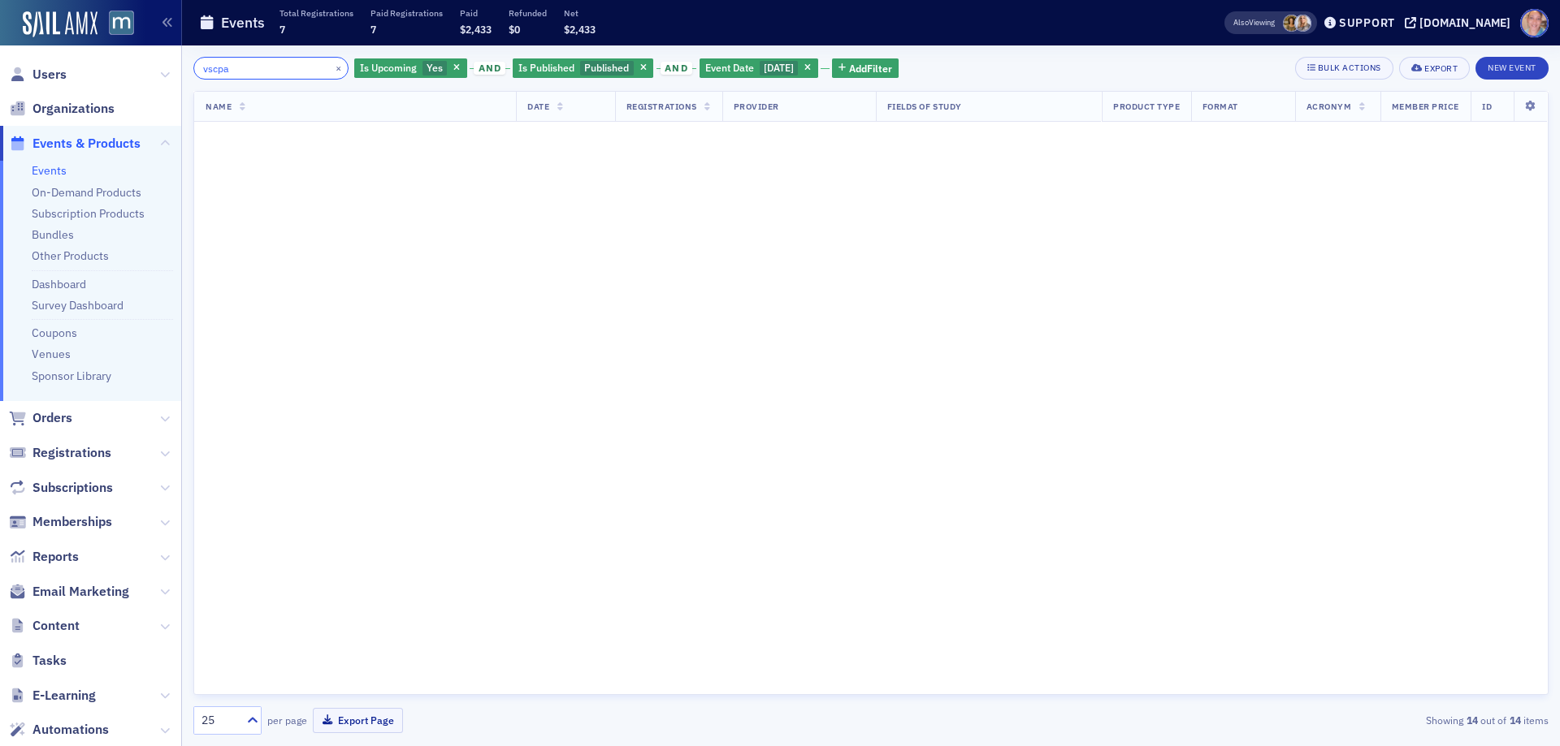
type input "vscpa"
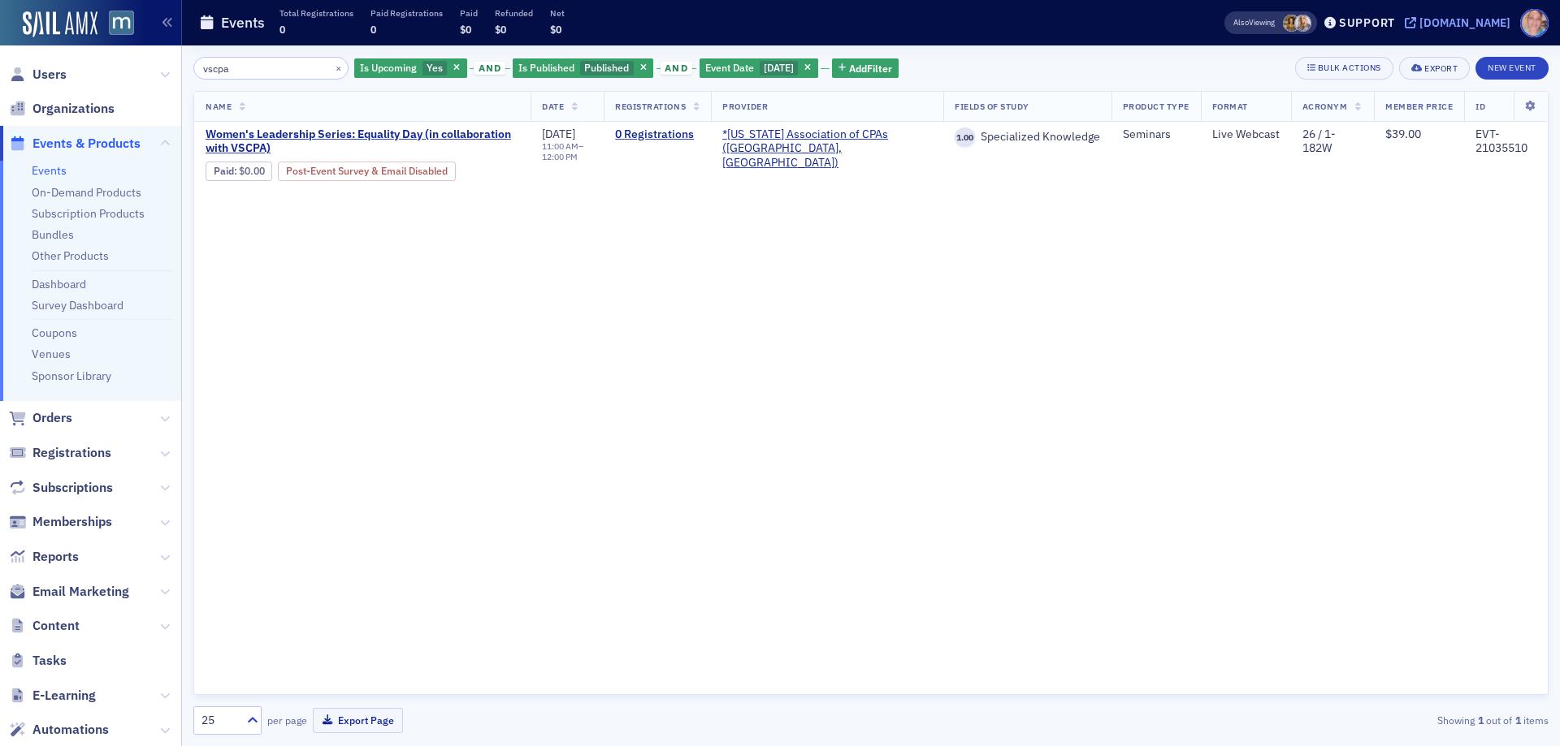
click at [1468, 16] on div "[DOMAIN_NAME]" at bounding box center [1464, 22] width 91 height 15
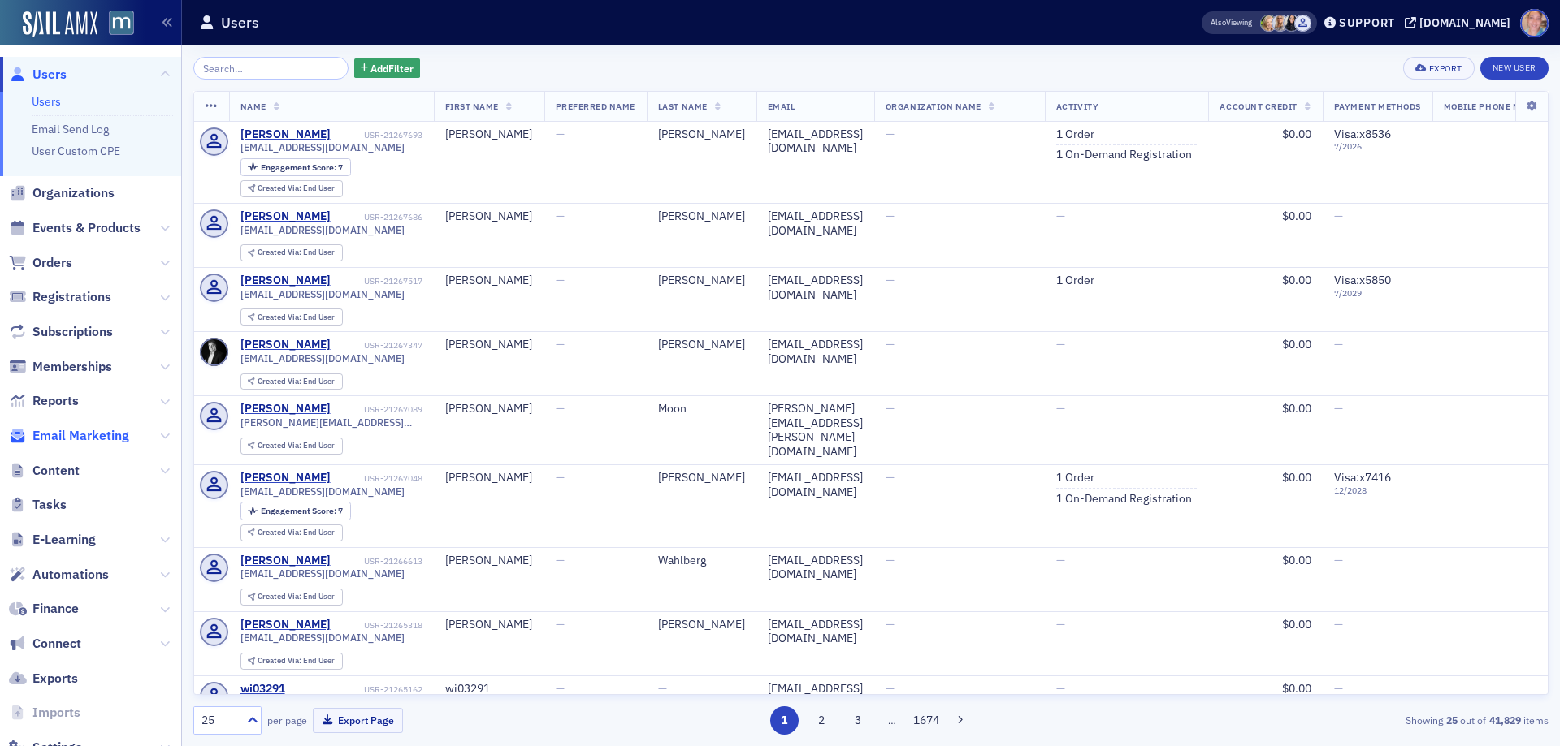
click at [67, 430] on span "Email Marketing" at bounding box center [80, 436] width 97 height 18
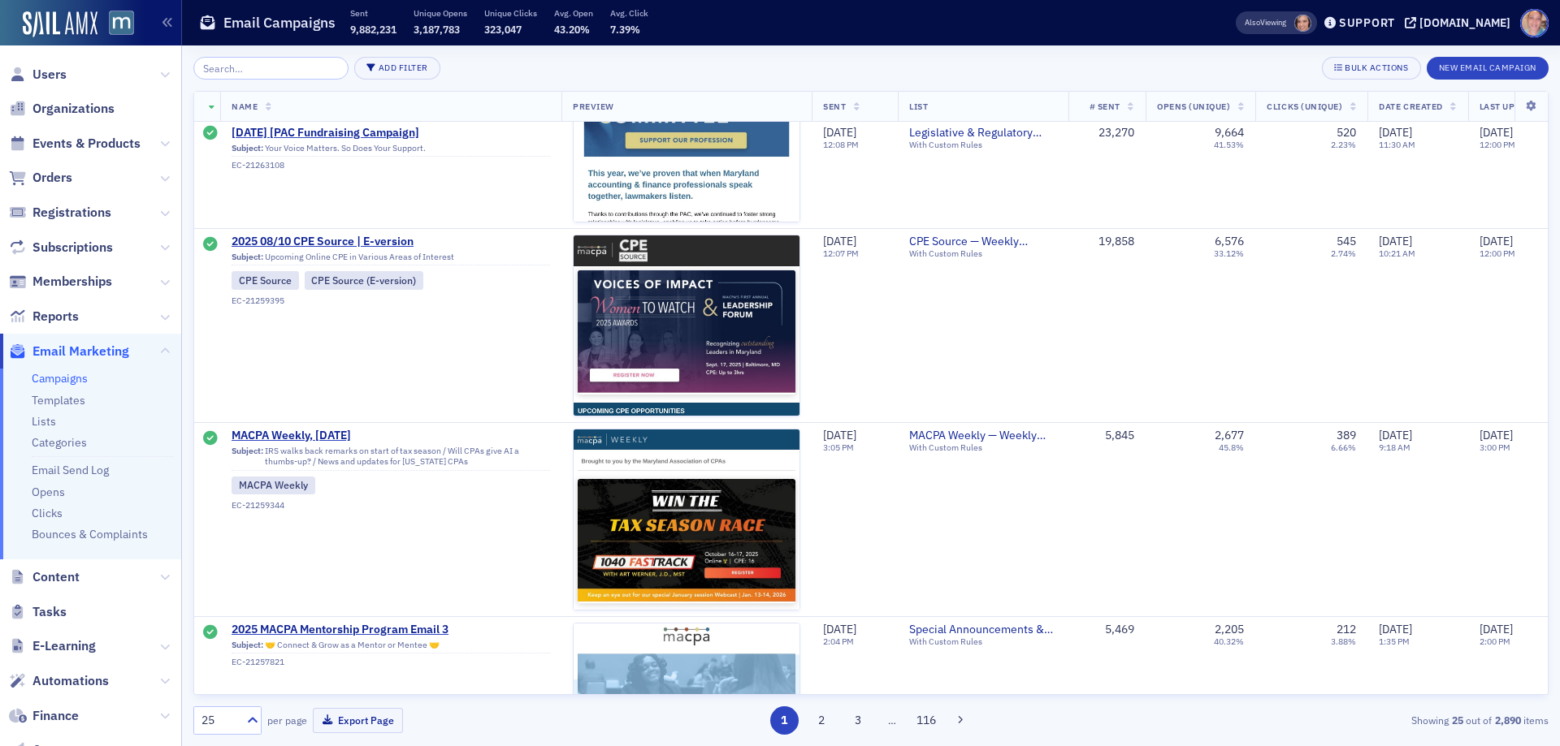
scroll to position [2437, 0]
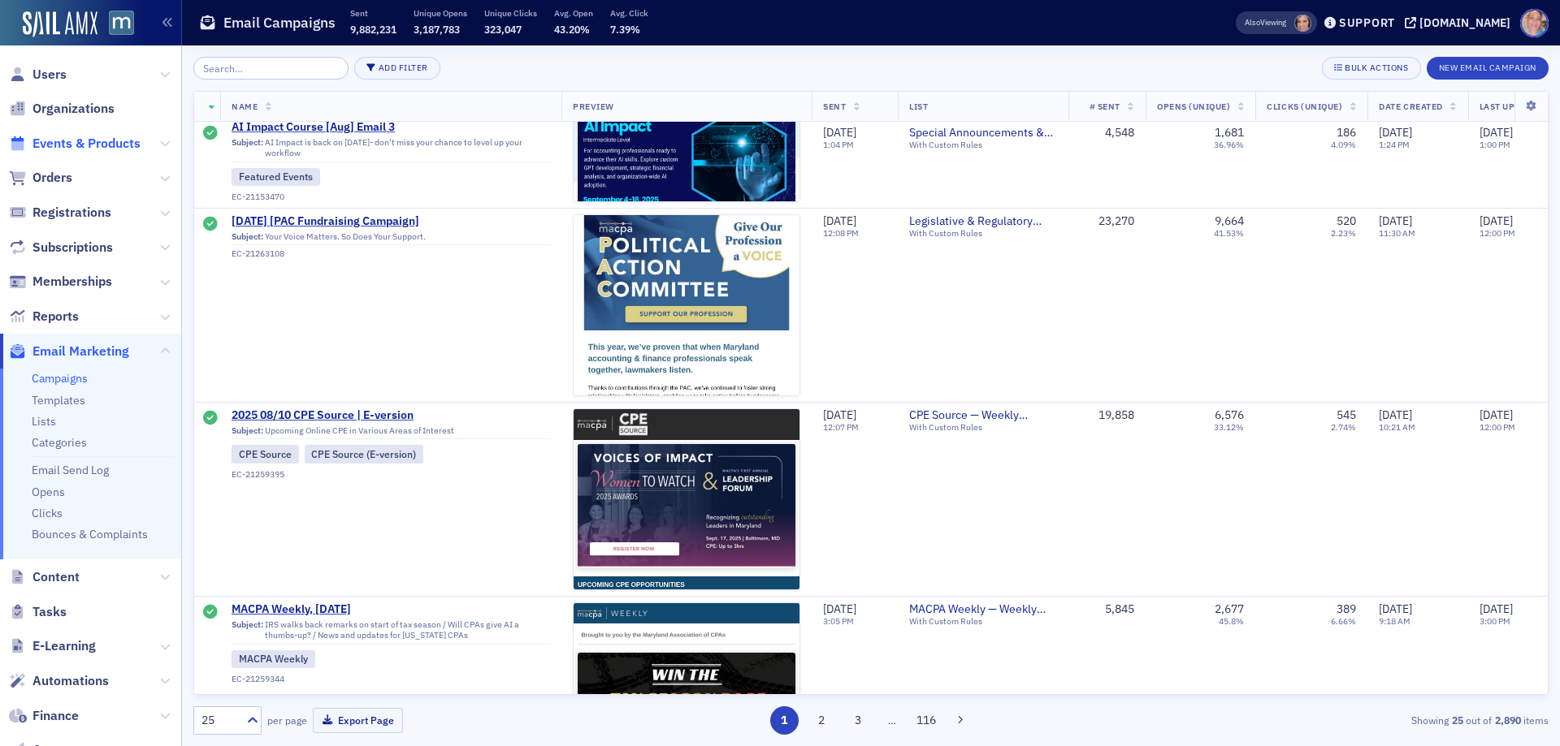
click at [89, 140] on span "Events & Products" at bounding box center [86, 144] width 108 height 18
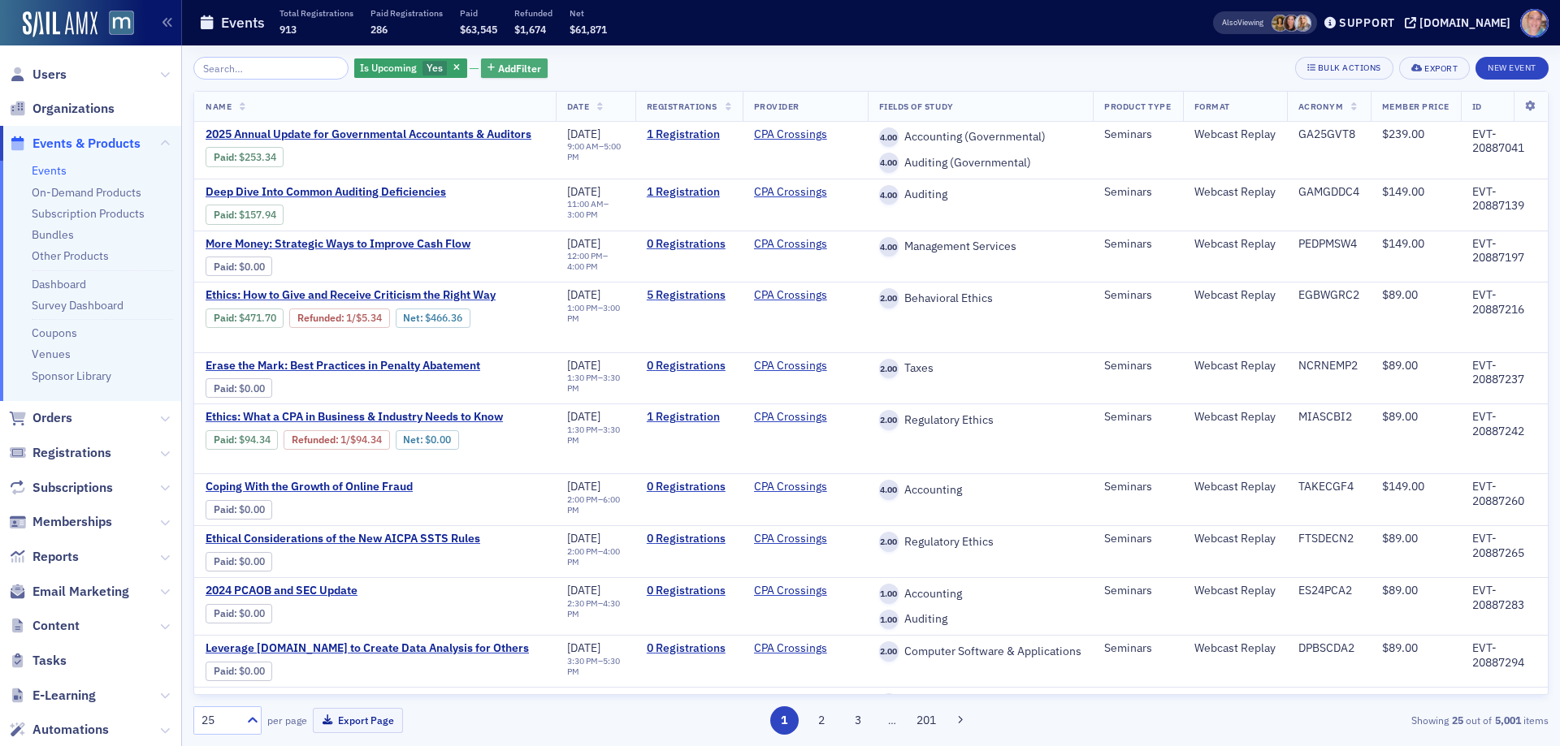
click at [500, 70] on span "Add Filter" at bounding box center [519, 68] width 43 height 15
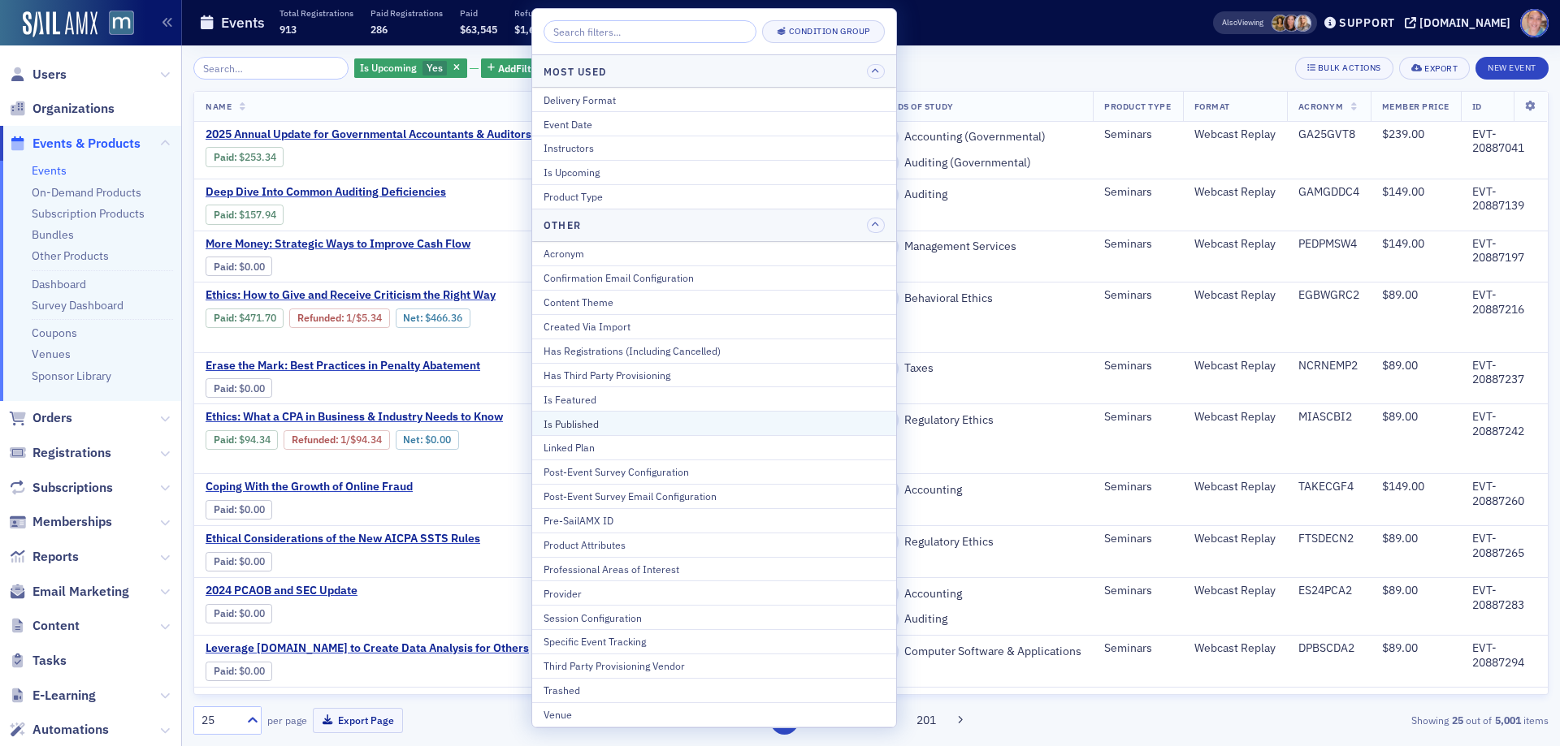
click at [575, 425] on div "Is Published" at bounding box center [713, 424] width 341 height 15
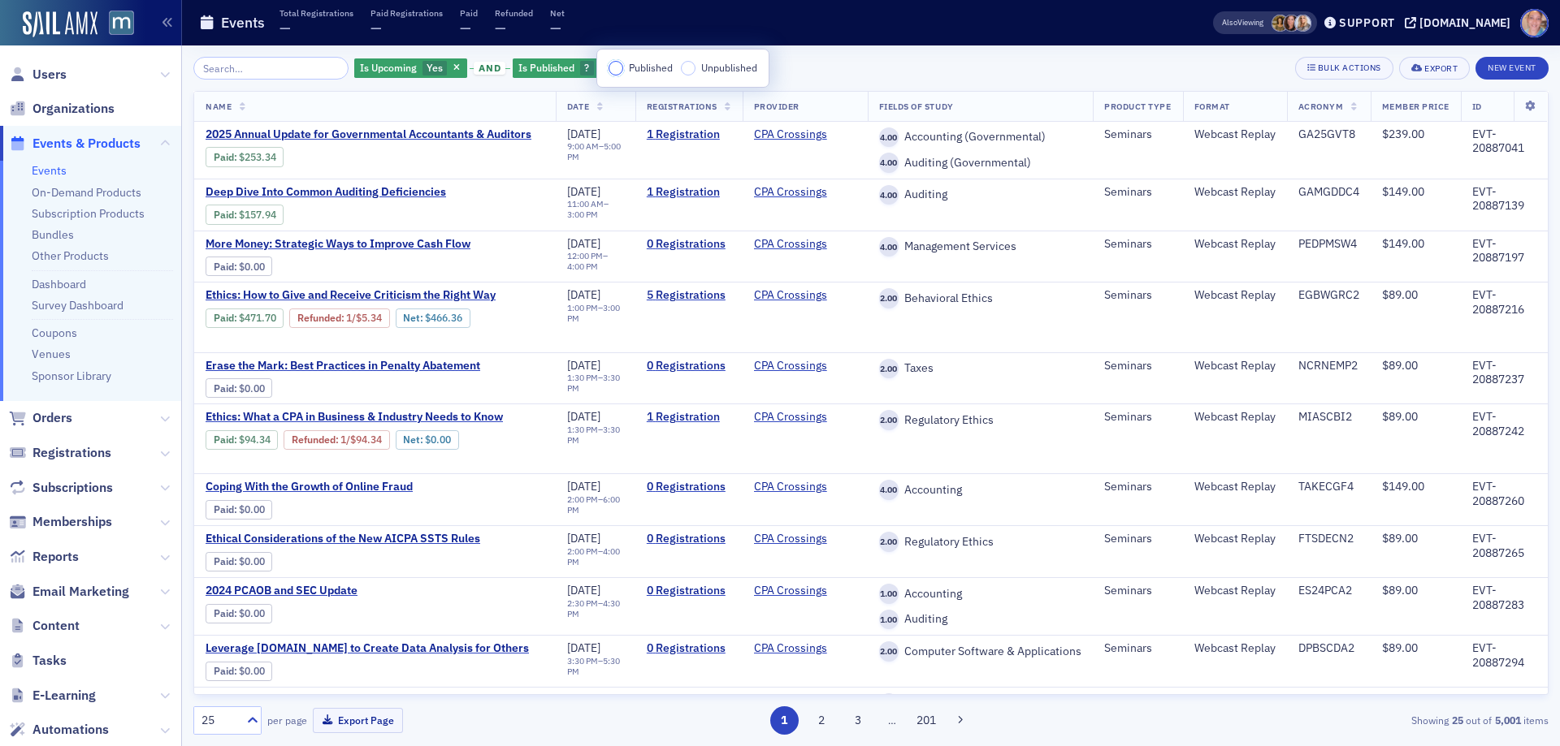
click at [619, 71] on input "Published" at bounding box center [615, 68] width 15 height 15
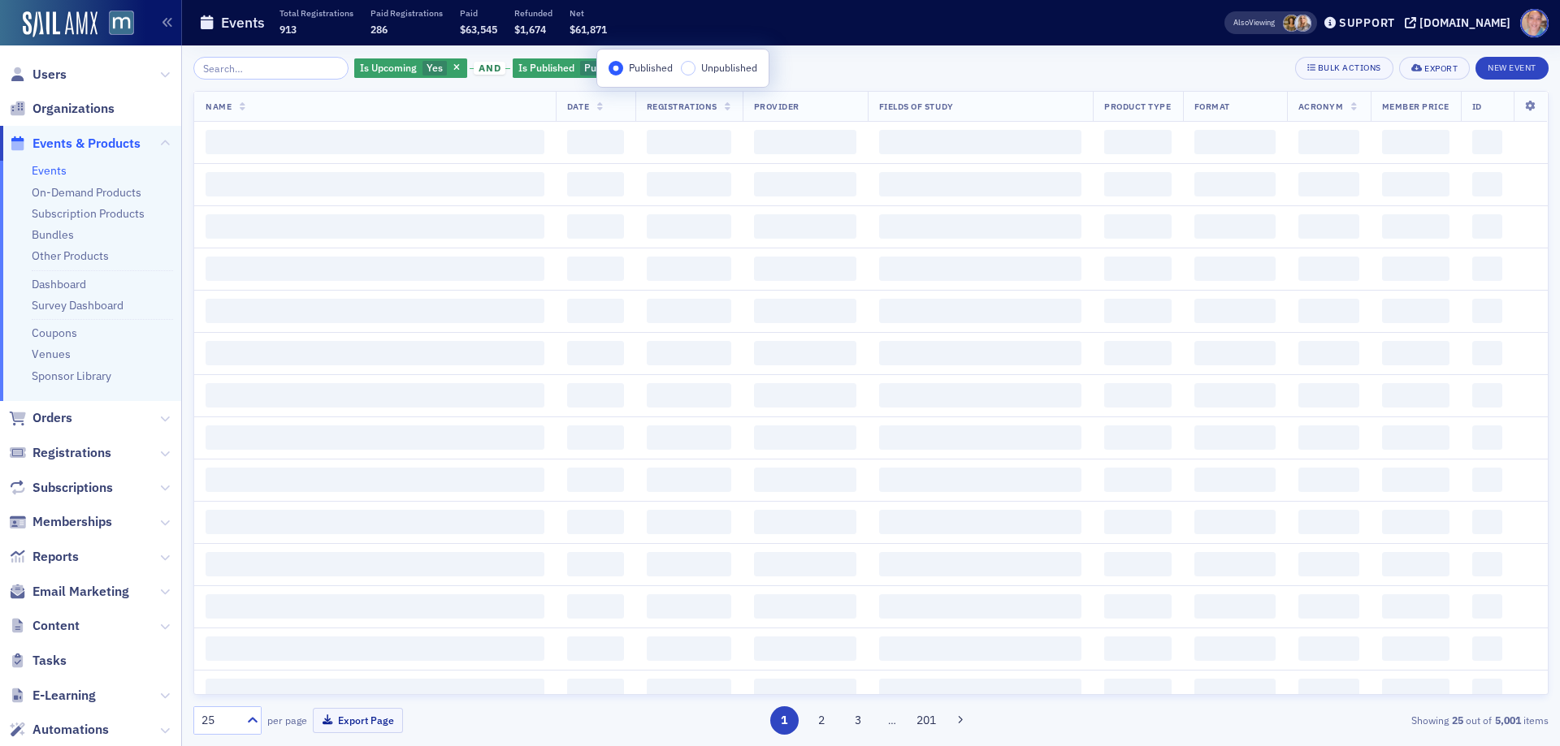
click at [841, 63] on div "Is Upcoming Yes and Is Published Published Add Filter Bulk Actions Export New E…" at bounding box center [870, 68] width 1355 height 23
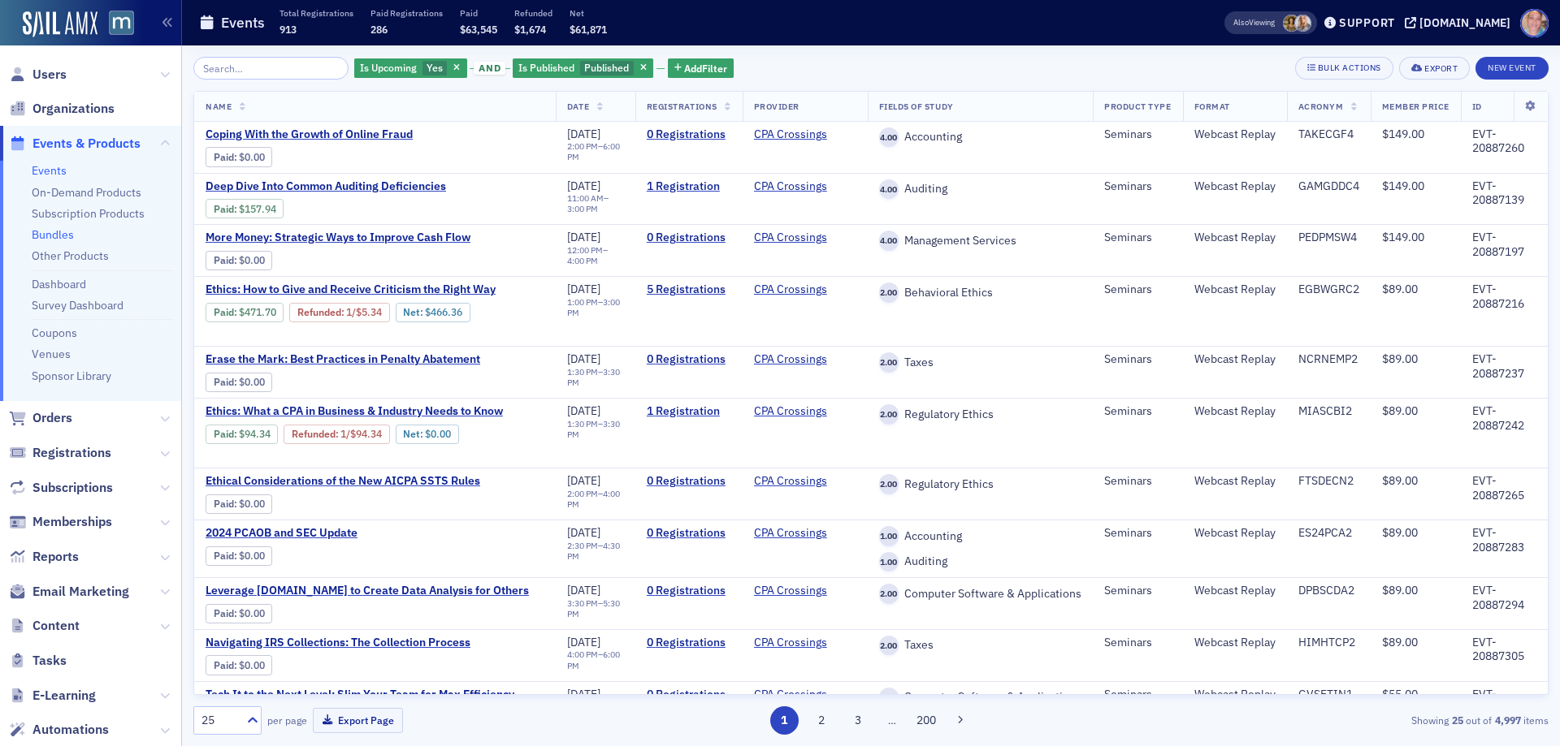
click at [34, 237] on link "Bundles" at bounding box center [53, 234] width 42 height 15
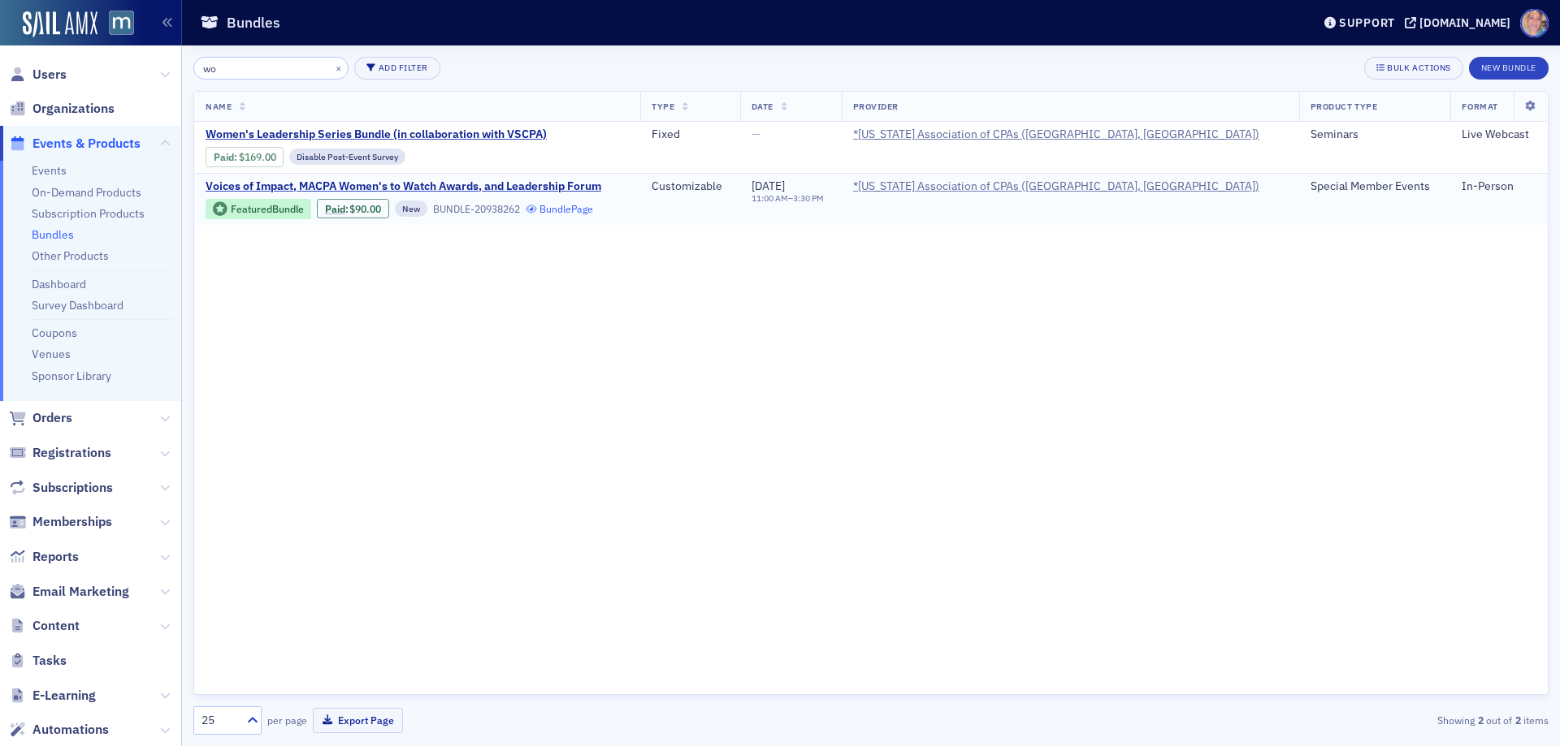
type input "wo"
click at [573, 210] on link "Bundle Page" at bounding box center [560, 209] width 68 height 12
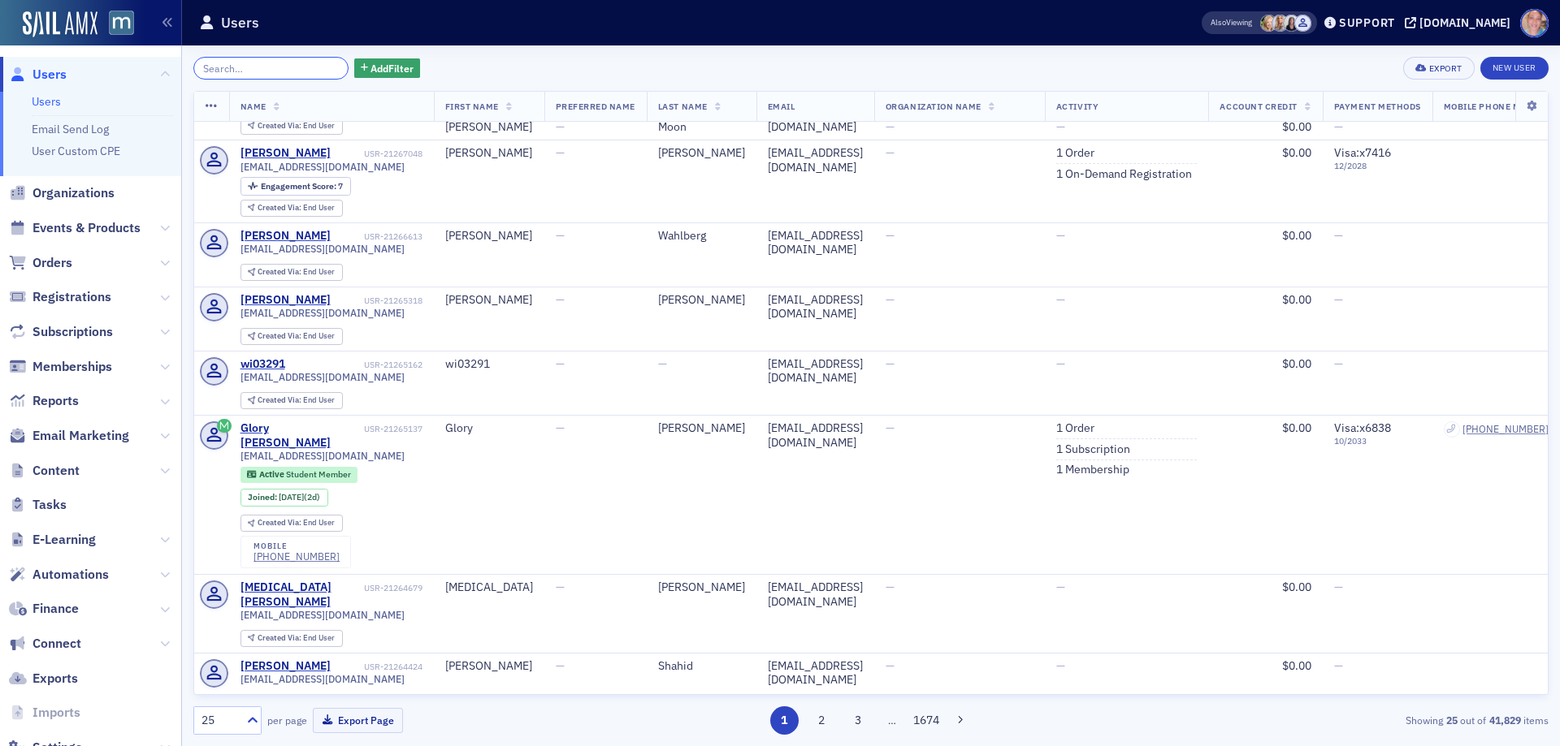
scroll to position [53, 0]
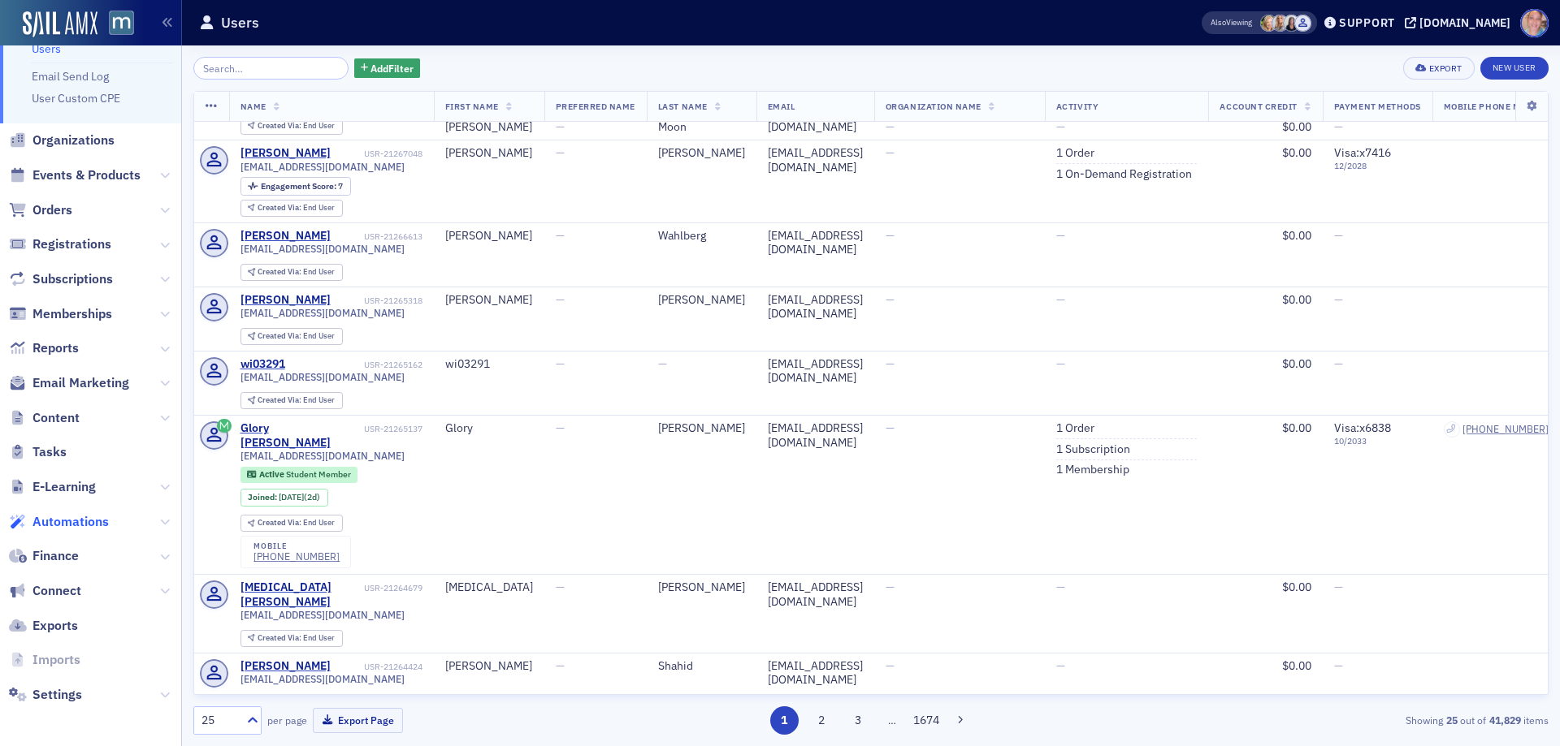
click at [59, 526] on span "Automations" at bounding box center [70, 522] width 76 height 18
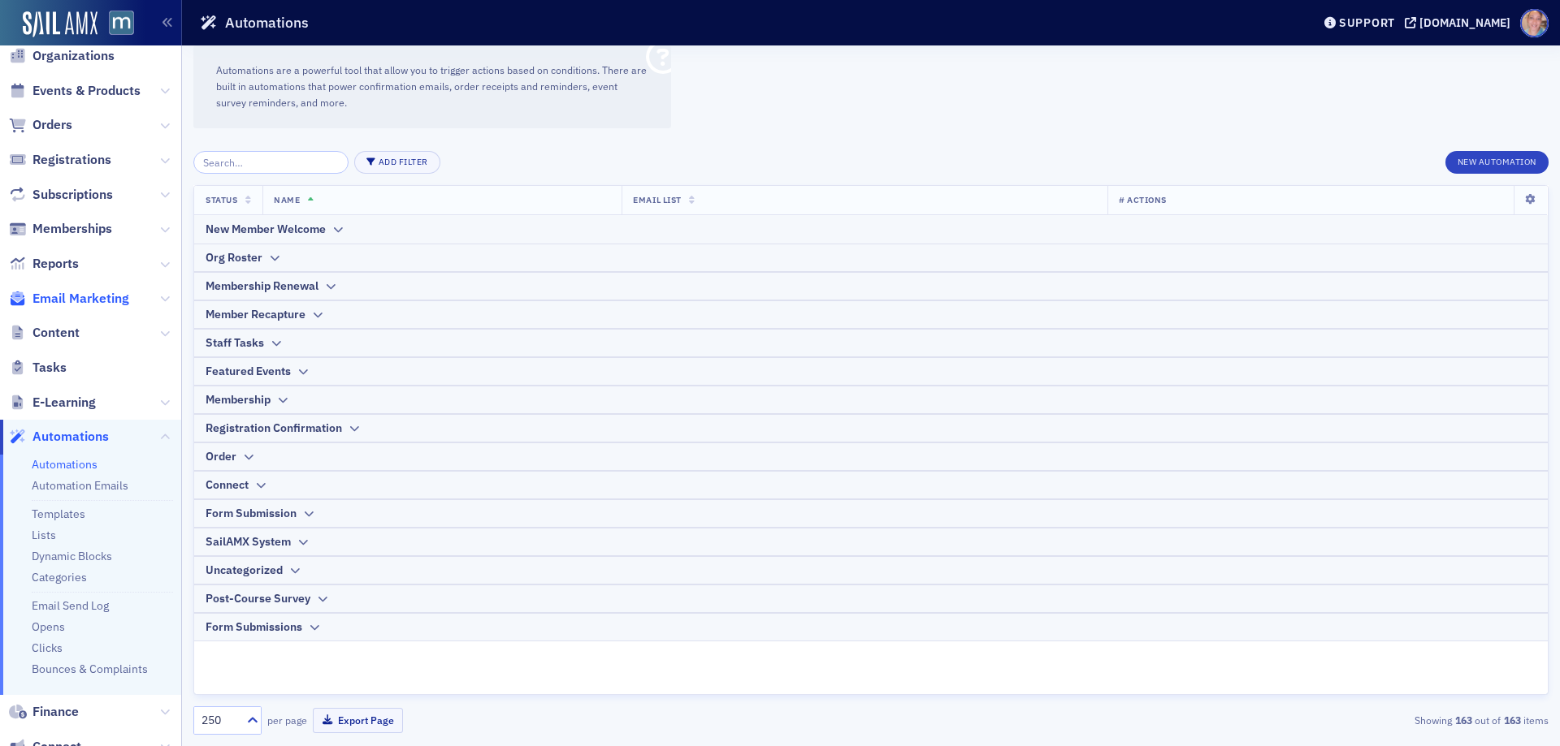
click at [80, 301] on span "Email Marketing" at bounding box center [80, 299] width 97 height 18
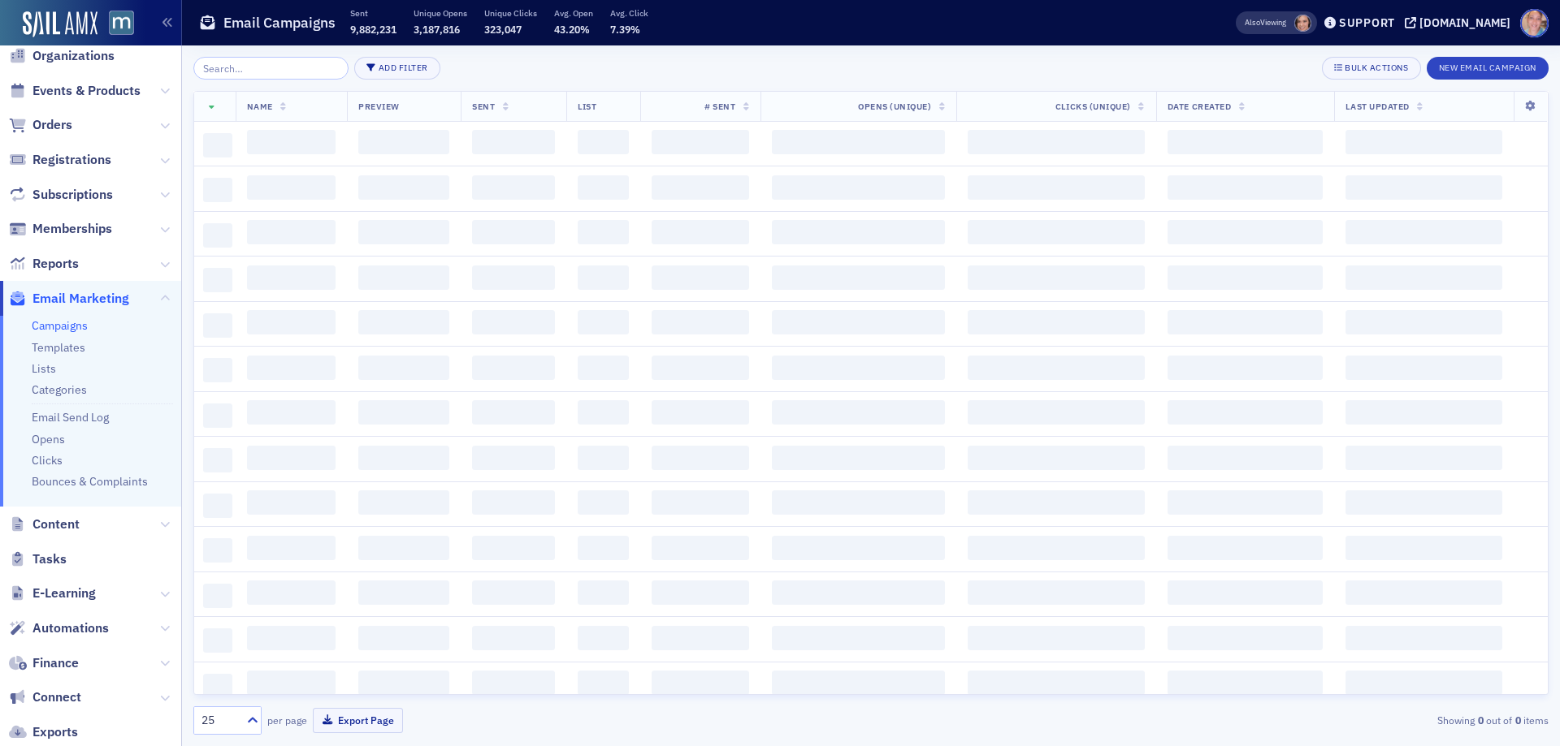
click at [55, 327] on link "Campaigns" at bounding box center [60, 325] width 56 height 15
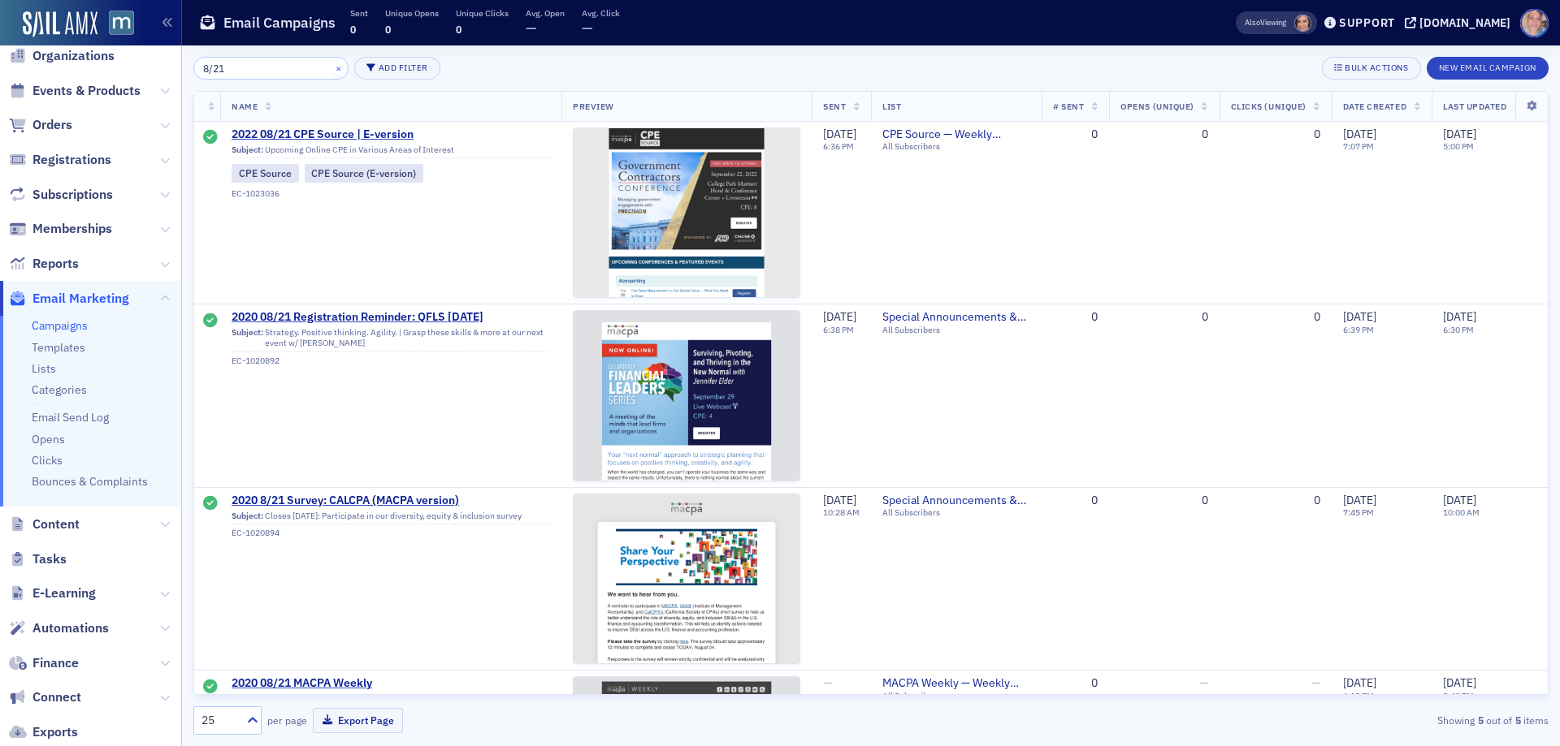
type input "8/21"
click at [331, 68] on button "×" at bounding box center [338, 67] width 15 height 15
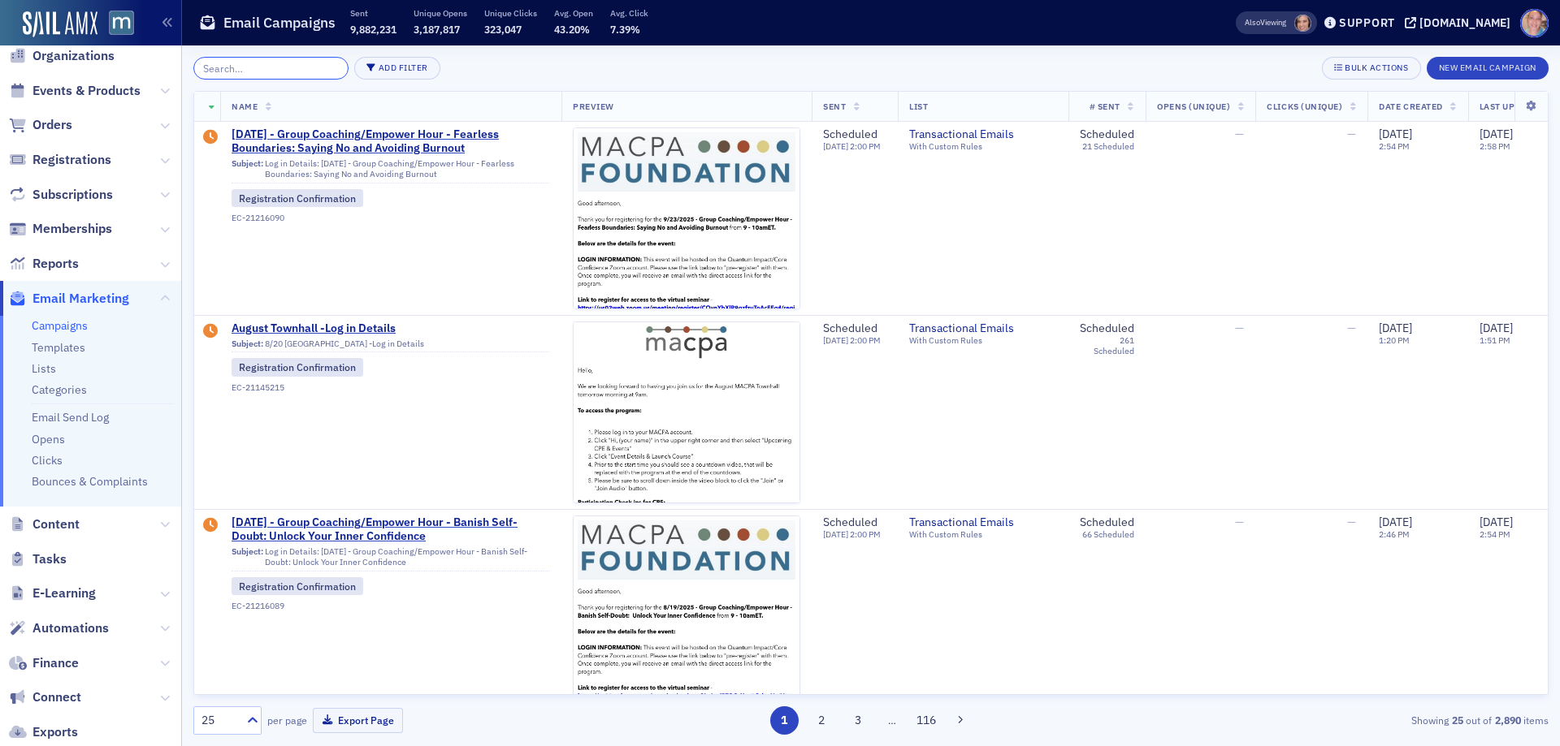
click at [270, 71] on input "search" at bounding box center [270, 68] width 155 height 23
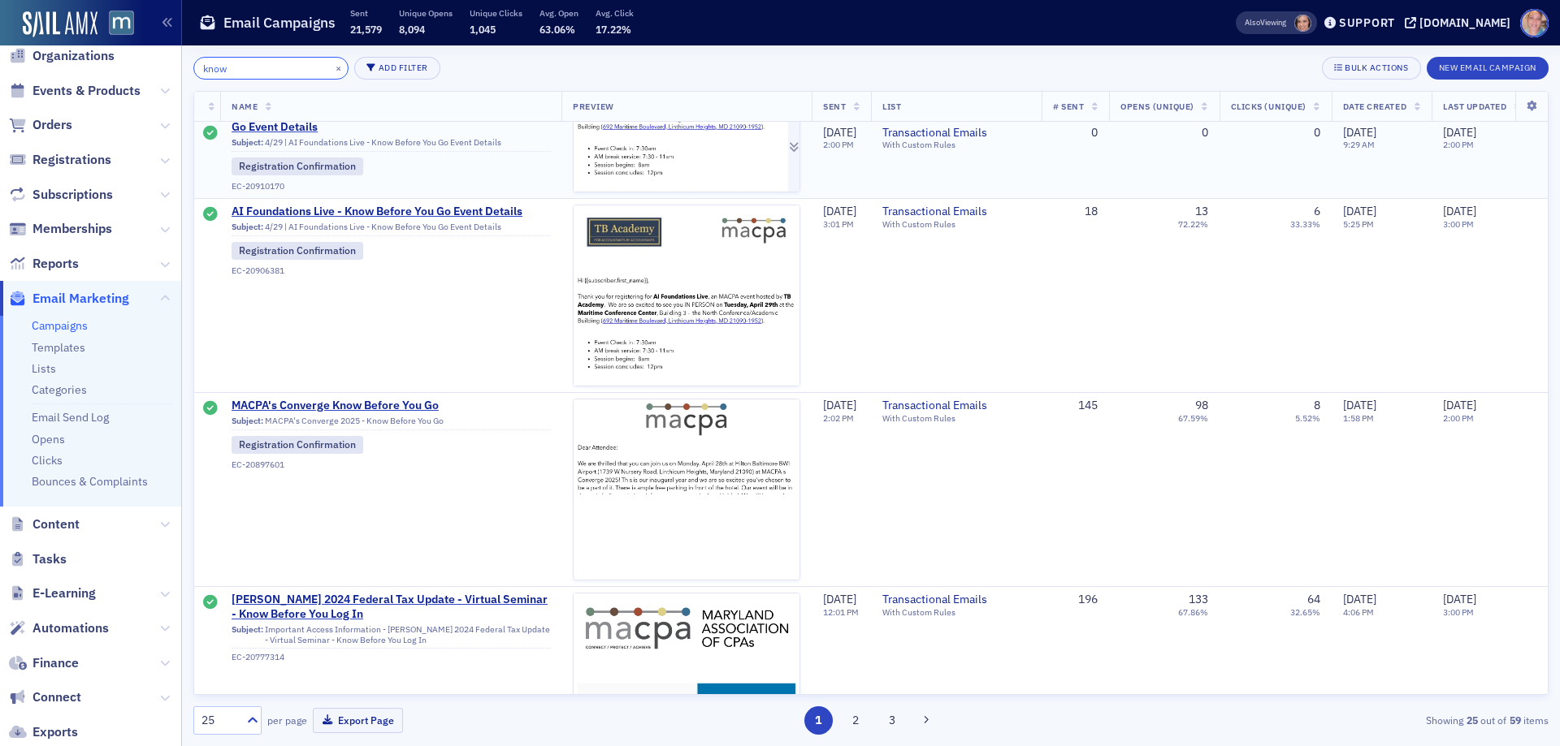
scroll to position [1462, 0]
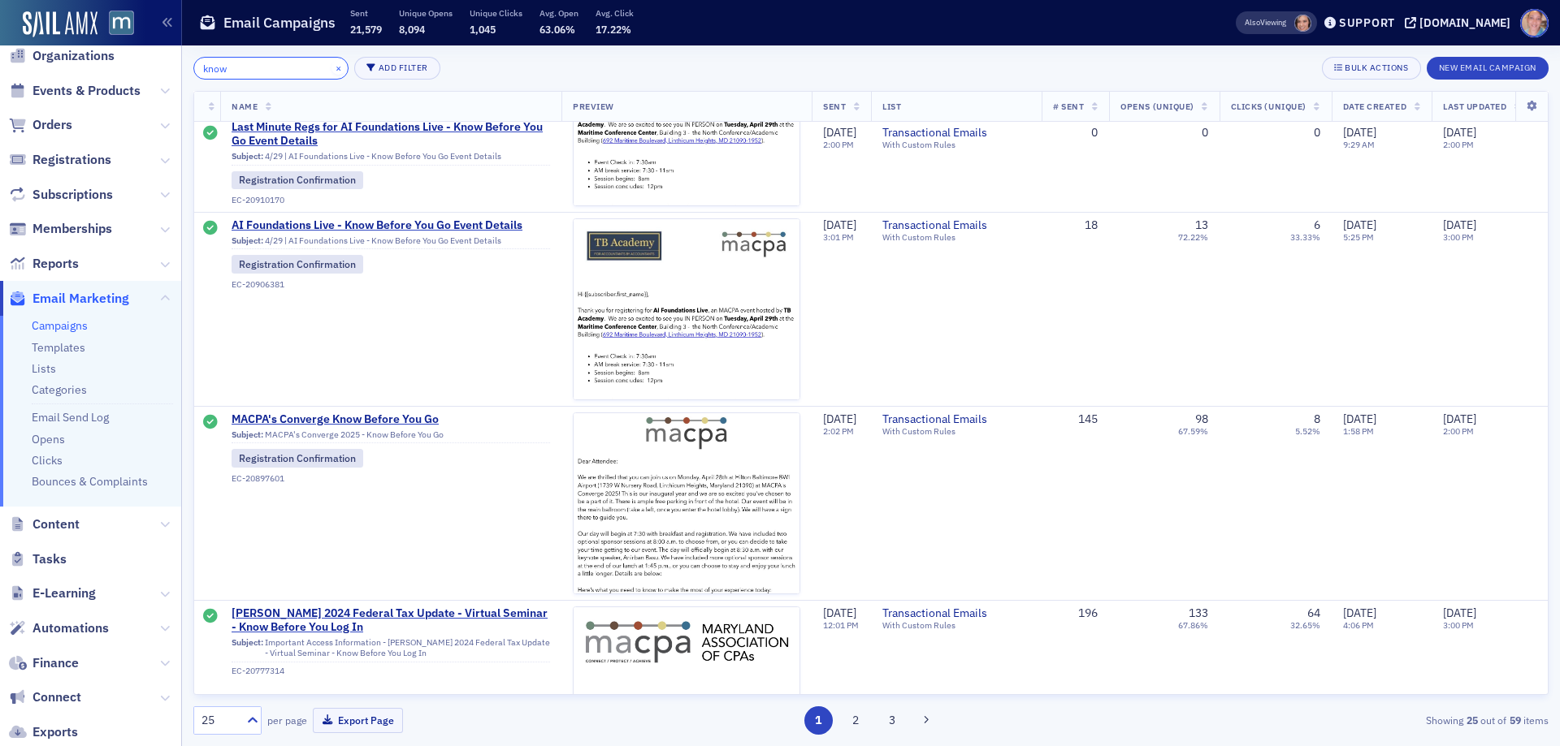
type input "know"
click at [331, 68] on button "×" at bounding box center [338, 67] width 15 height 15
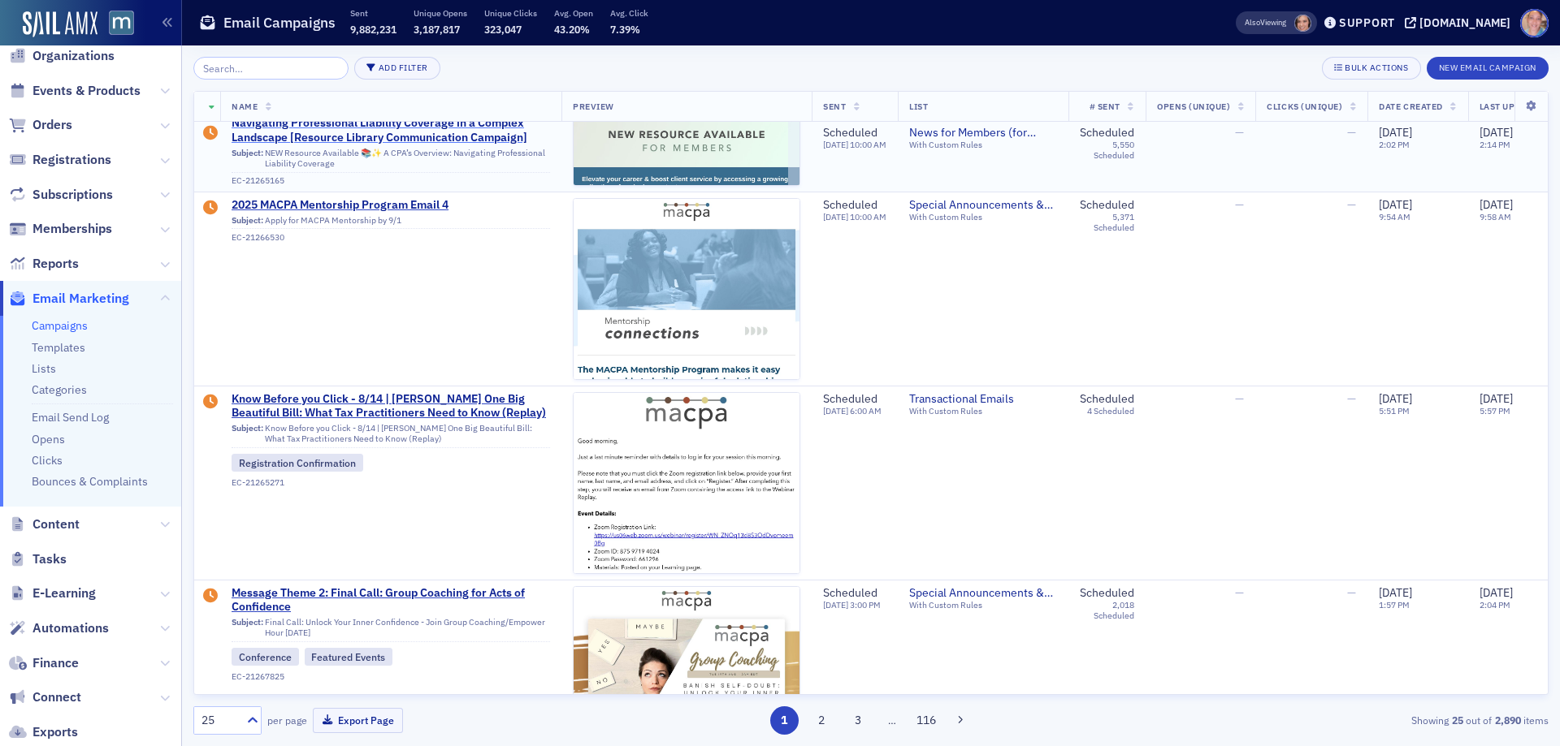
scroll to position [731, 0]
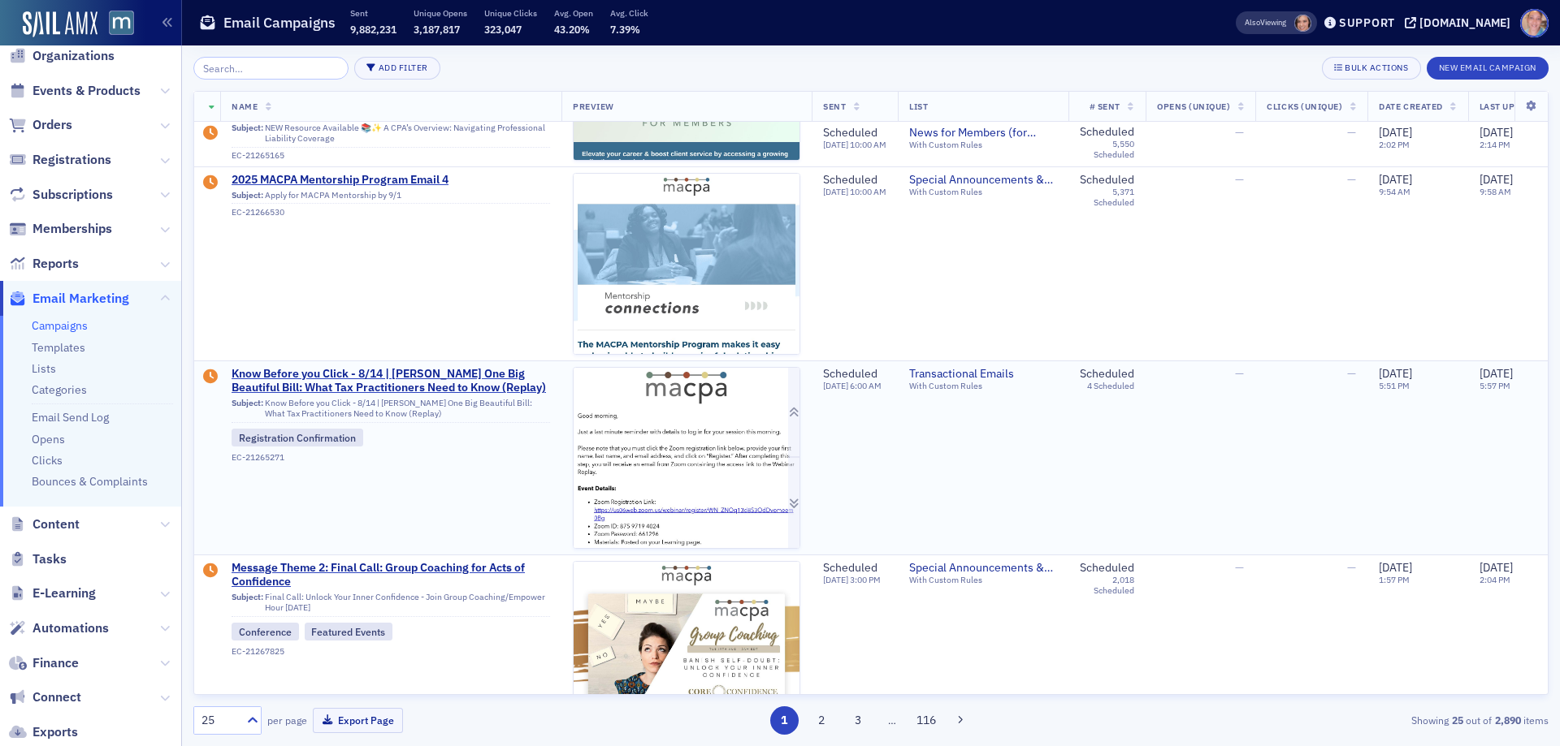
click at [712, 480] on img at bounding box center [686, 636] width 226 height 537
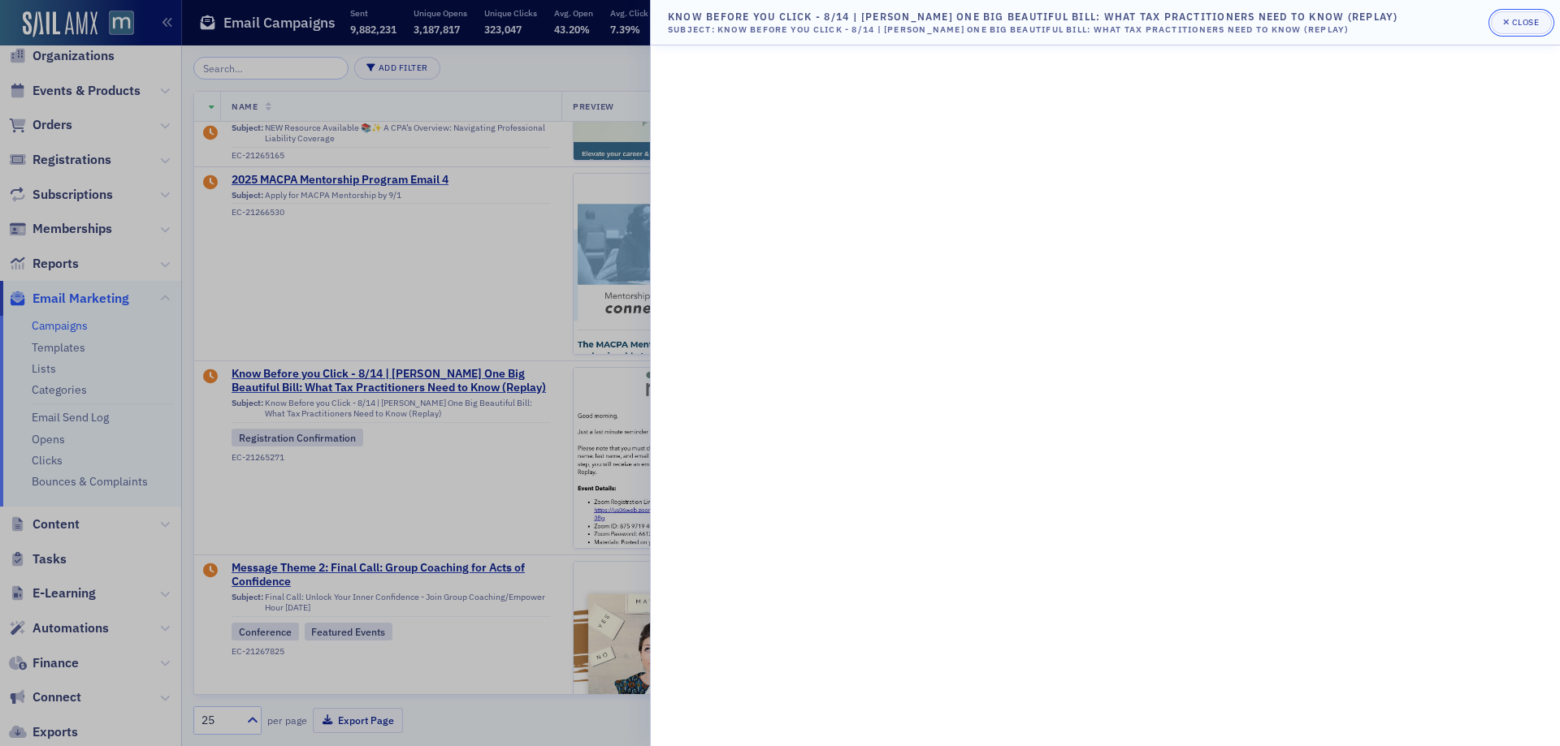
drag, startPoint x: 1525, startPoint y: 23, endPoint x: 1501, endPoint y: 27, distance: 24.7
click at [1524, 23] on div "Close" at bounding box center [1526, 22] width 28 height 9
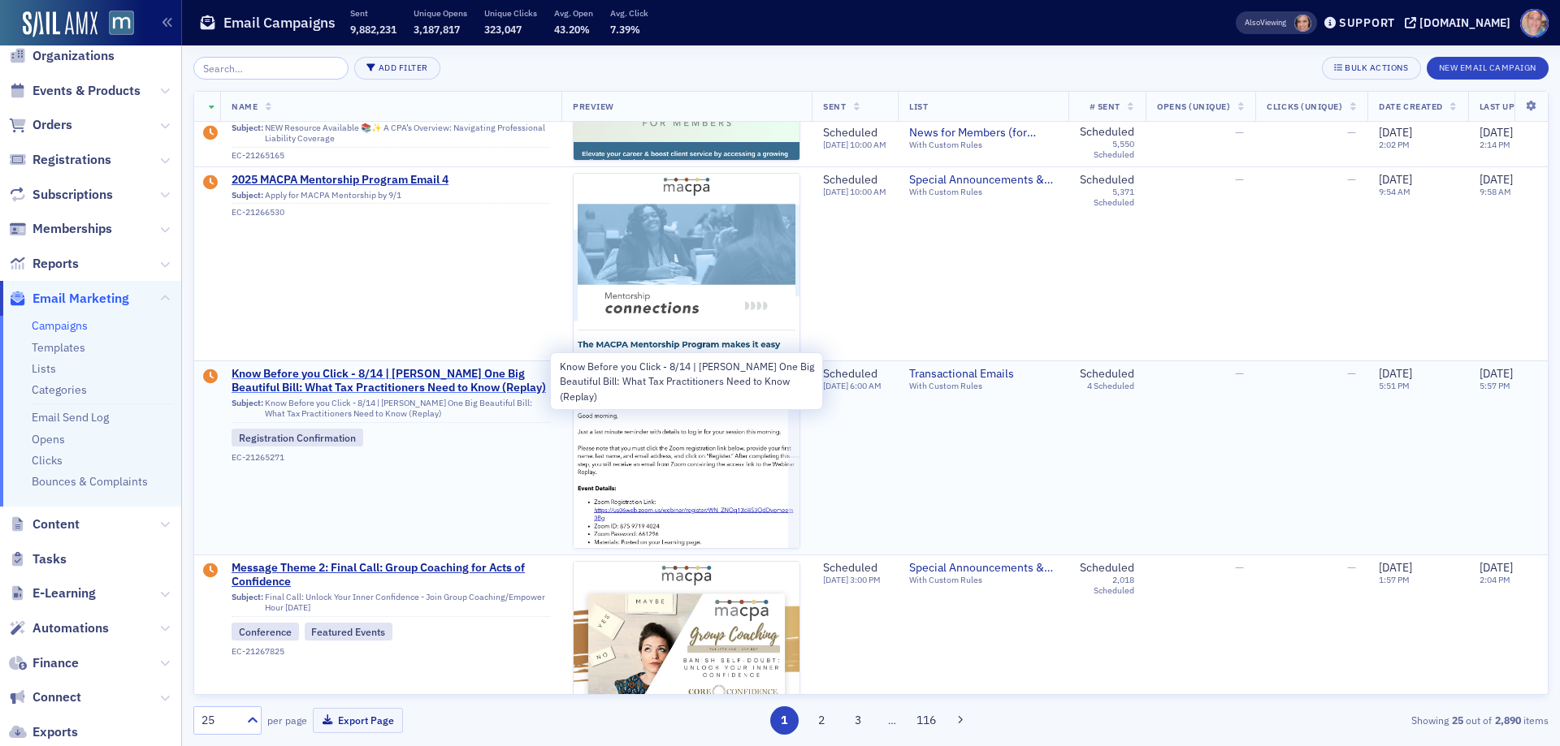
click at [372, 376] on span "Know Before you Click - 8/14 | [PERSON_NAME] One Big Beautiful Bill: What Tax P…" at bounding box center [390, 381] width 318 height 28
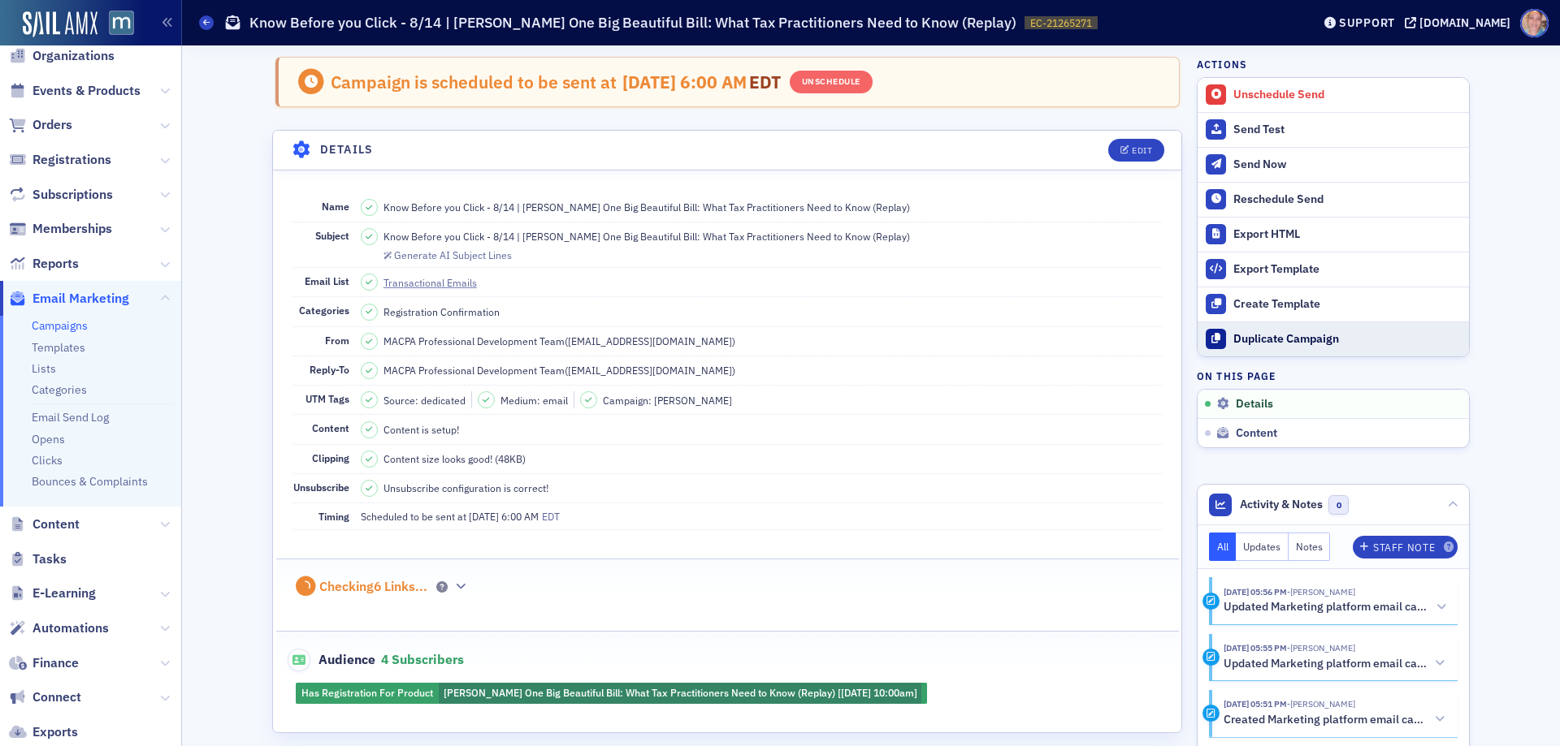
click at [1270, 344] on div "Duplicate Campaign" at bounding box center [1346, 339] width 227 height 15
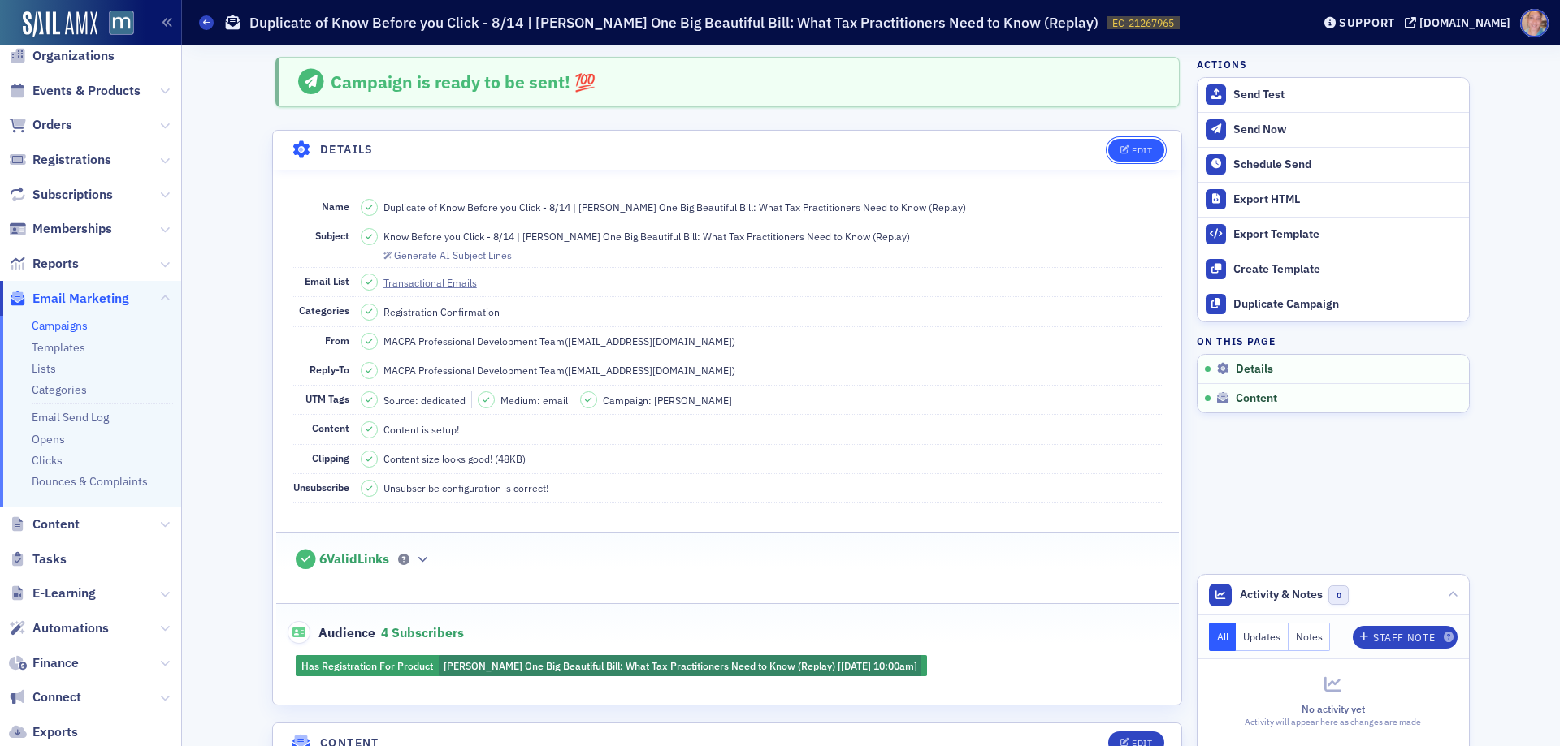
click at [1122, 150] on icon "button" at bounding box center [1125, 150] width 10 height 9
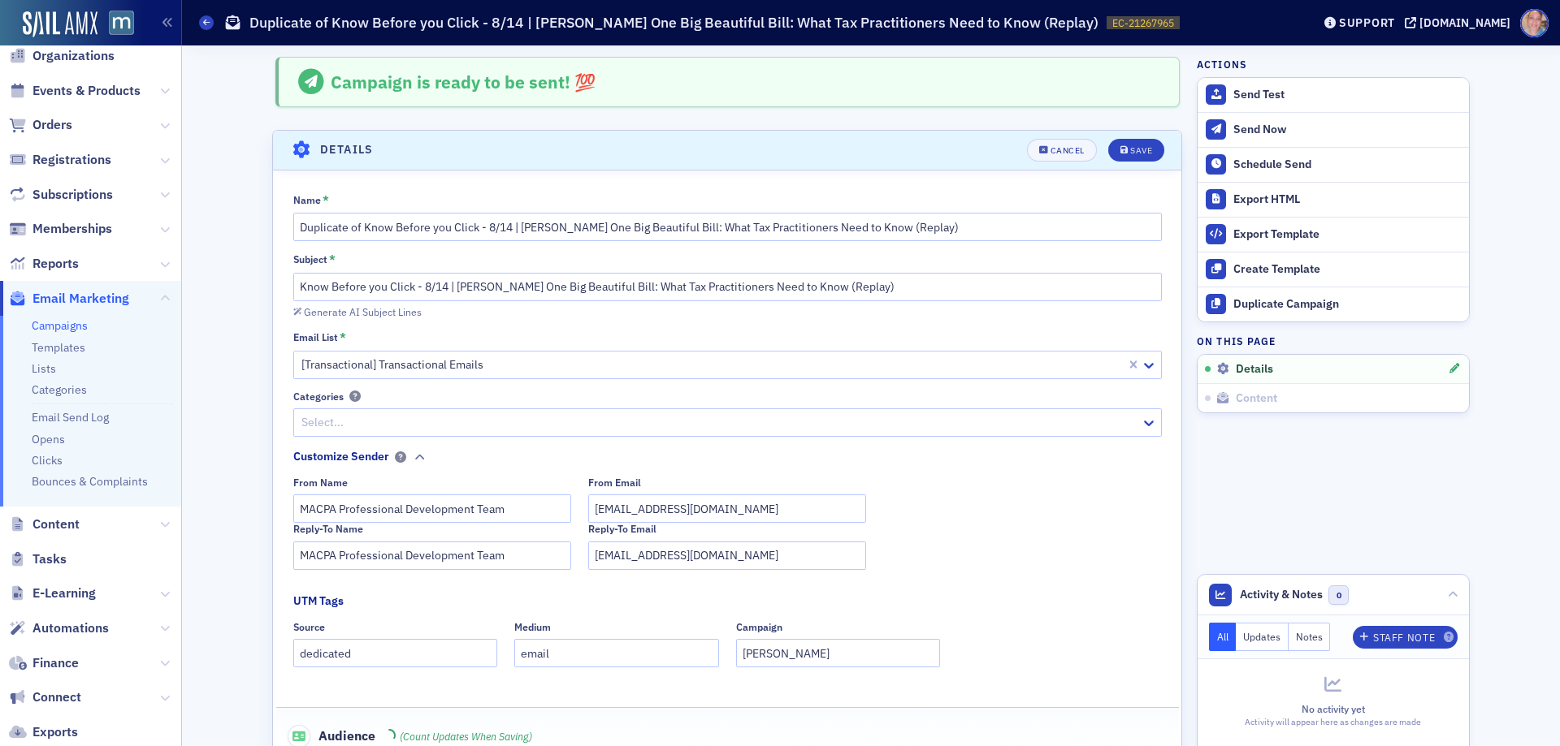
scroll to position [76, 0]
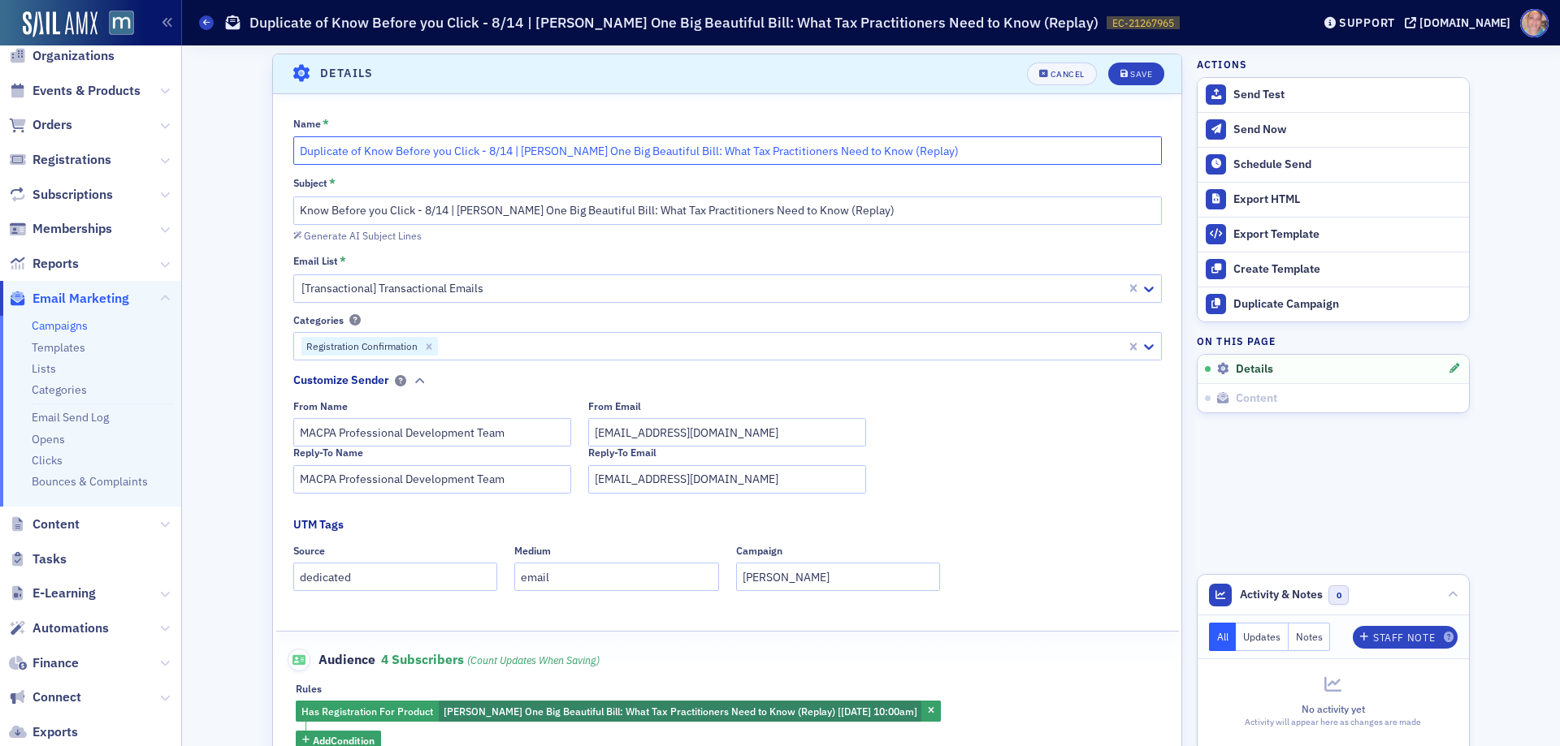
drag, startPoint x: 356, startPoint y: 149, endPoint x: 238, endPoint y: 149, distance: 117.8
drag, startPoint x: 416, startPoint y: 153, endPoint x: 825, endPoint y: 149, distance: 409.4
click at [825, 149] on input "Know Before you Click - 8/14 | [PERSON_NAME] One Big Beautiful Bill: What Tax P…" at bounding box center [727, 150] width 868 height 28
paste input "What The Big Beautiful Bill Means for You and Your Clients: Breaking Down Key T…"
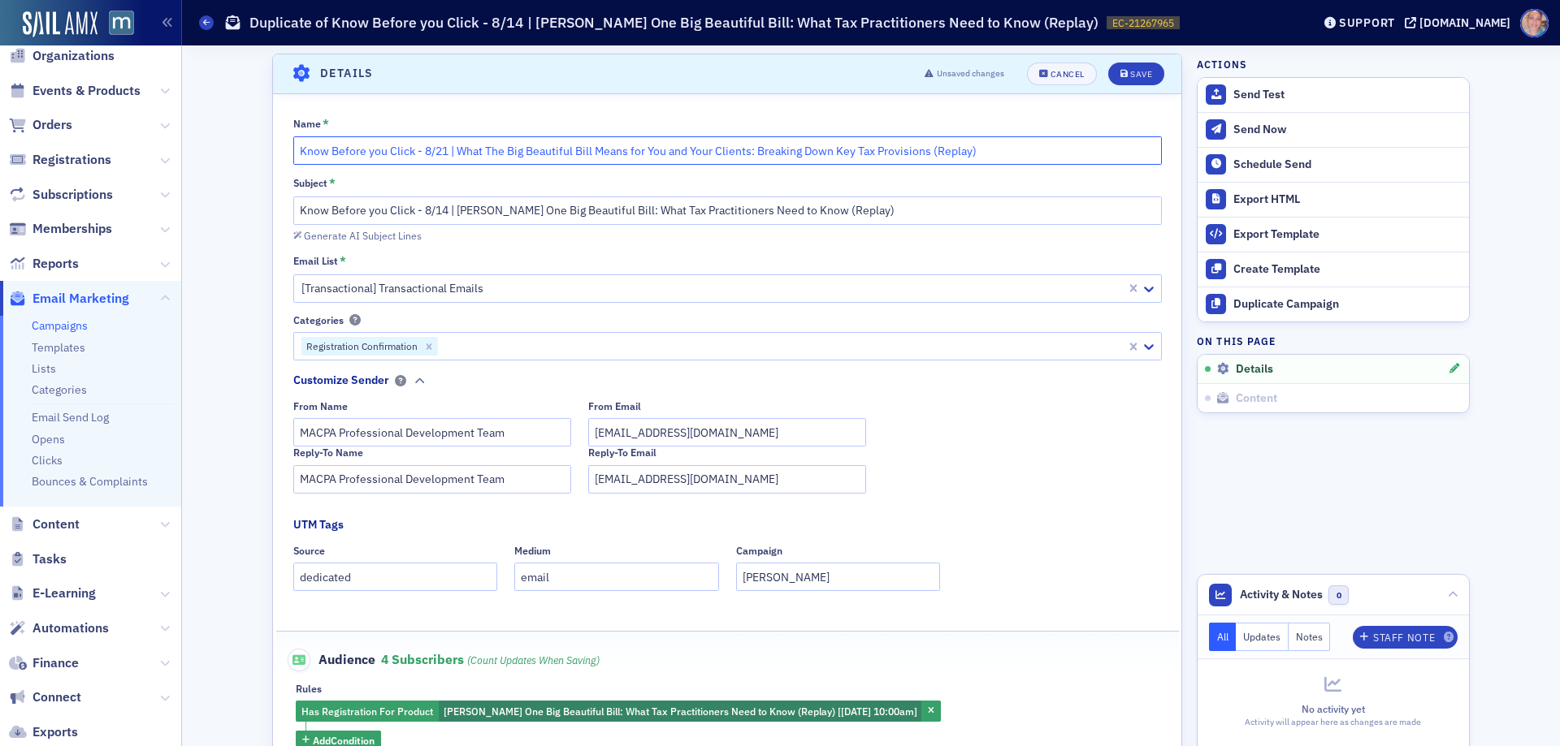
click at [477, 159] on input "Know Before you Click - 8/21 | What The Big Beautiful Bill Means for You and Yo…" at bounding box center [727, 150] width 868 height 28
type input "Know Before you Click - 8/21 | What The Big Beautiful Bill Means for You and Yo…"
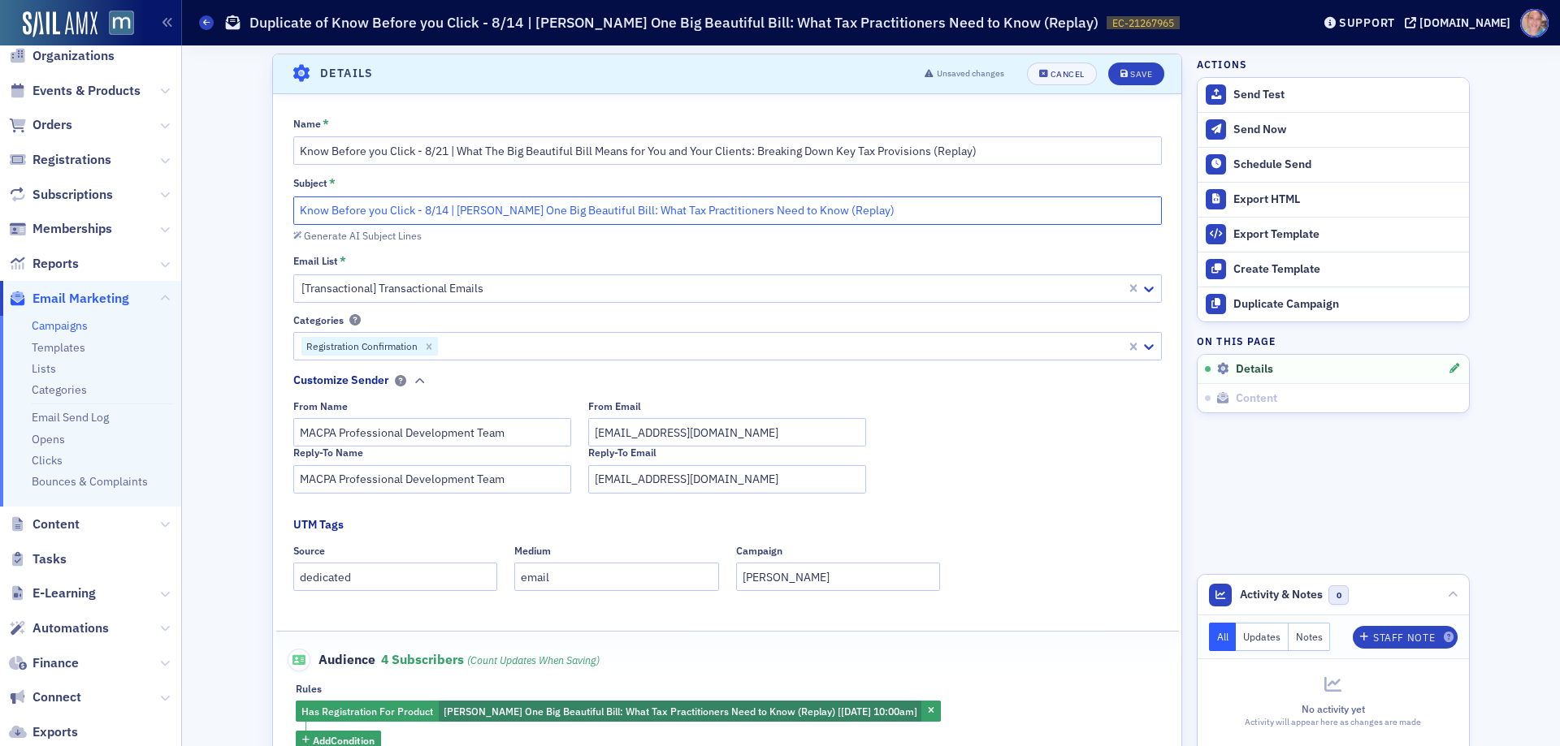
click at [461, 216] on input "Know Before you Click - 8/14 | [PERSON_NAME] One Big Beautiful Bill: What Tax P…" at bounding box center [727, 211] width 868 height 28
paste input "21 | What The Big Beautiful Bill Means for You and Your Clients: Breaking Down …"
type input "Know Before you Click - 8/21 | What The Big Beautiful Bill Means for You and Yo…"
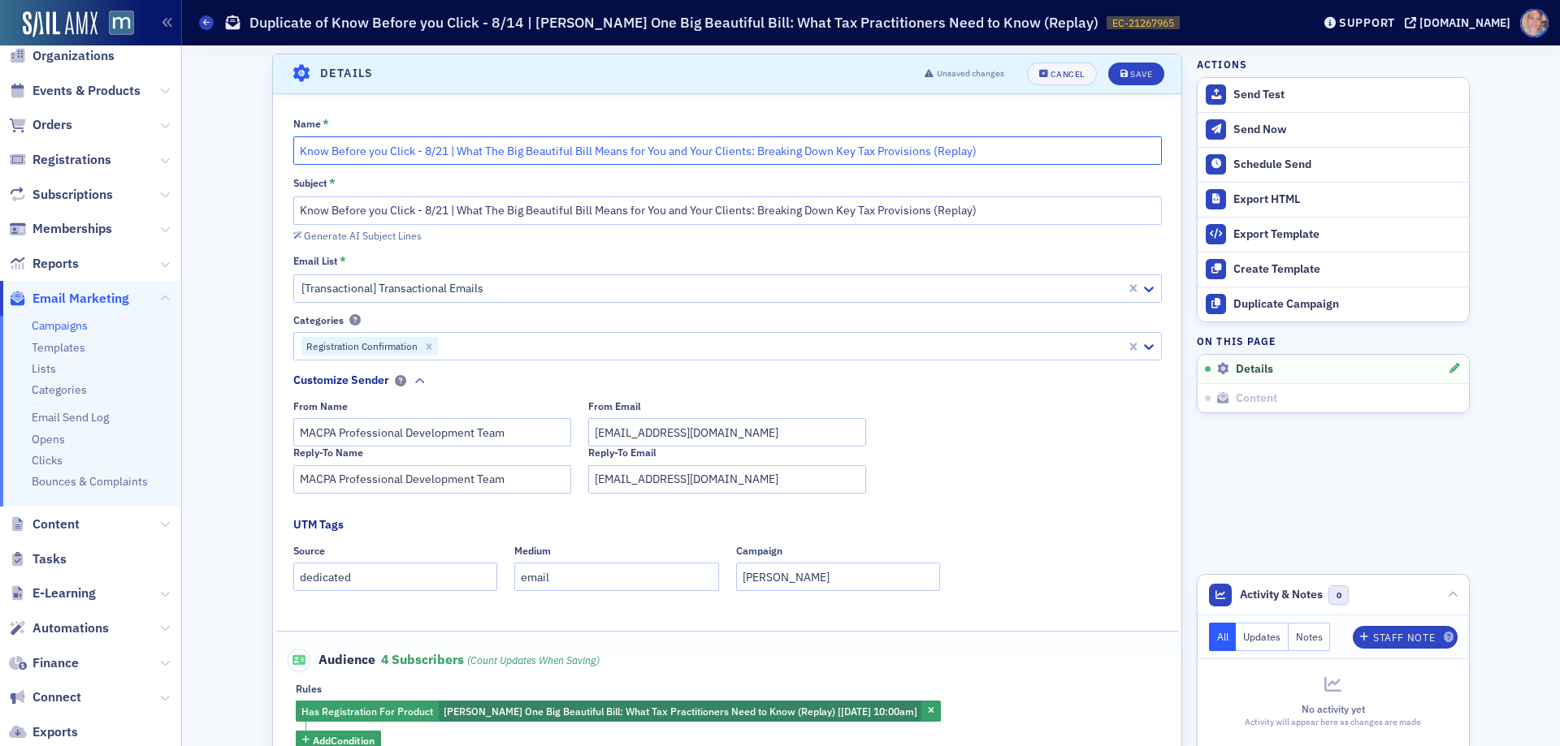
click at [933, 152] on input "Know Before you Click - 8/21 | What The Big Beautiful Bill Means for You and Yo…" at bounding box center [727, 150] width 868 height 28
type input "Know Before you Click - 8/21 | What The Big Beautiful Bill Means for You and Yo…"
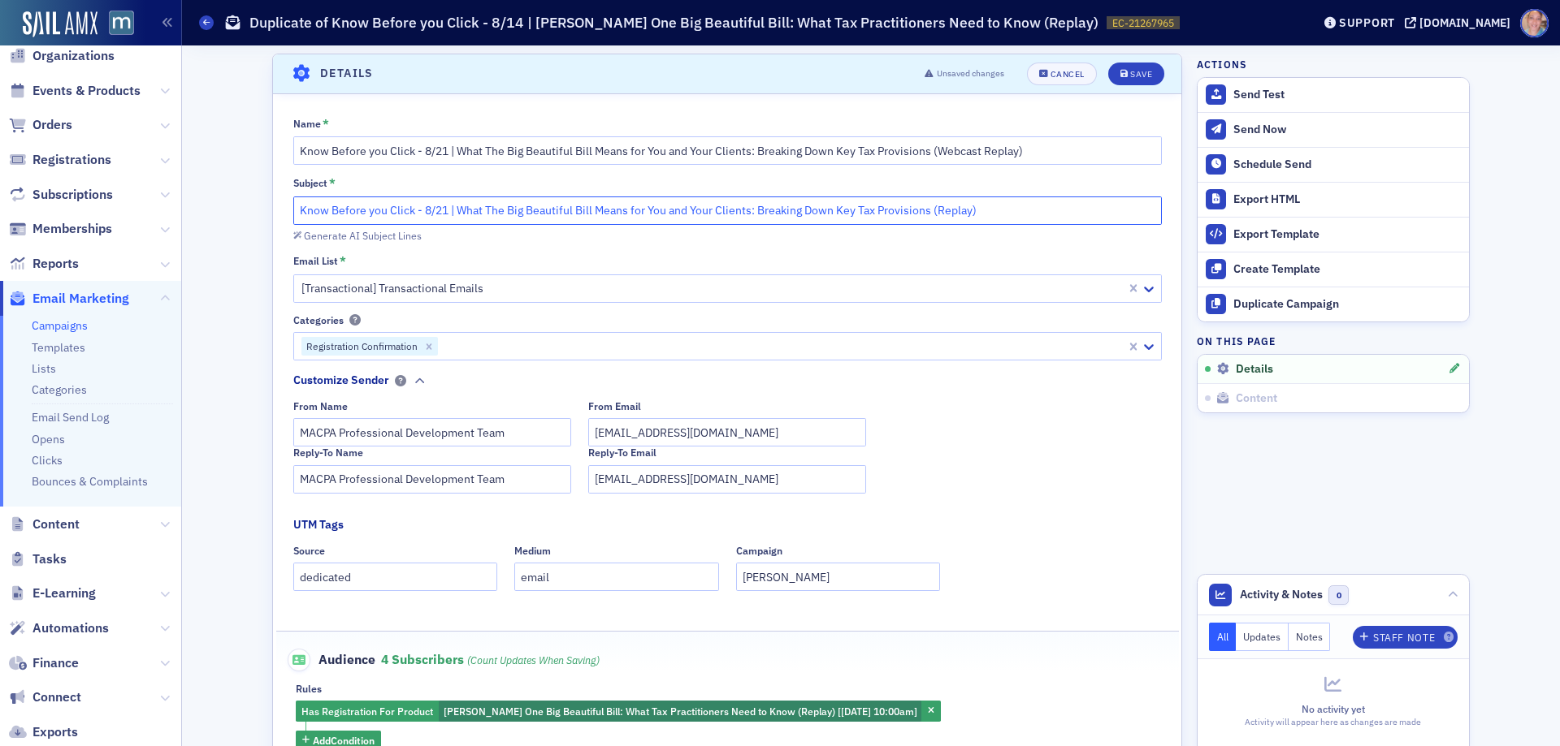
click at [935, 210] on input "Know Before you Click - 8/21 | What The Big Beautiful Bill Means for You and Yo…" at bounding box center [727, 211] width 868 height 28
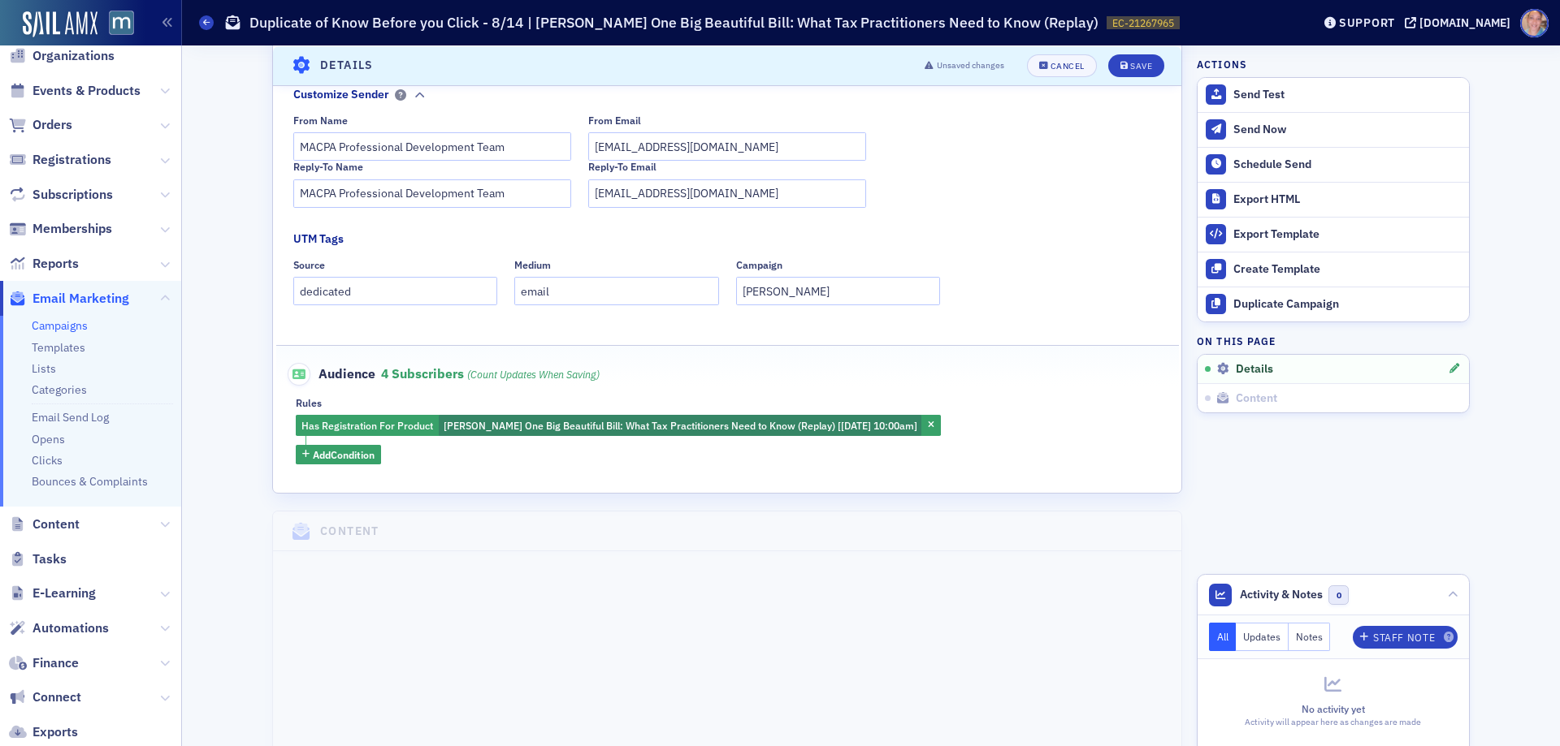
scroll to position [401, 0]
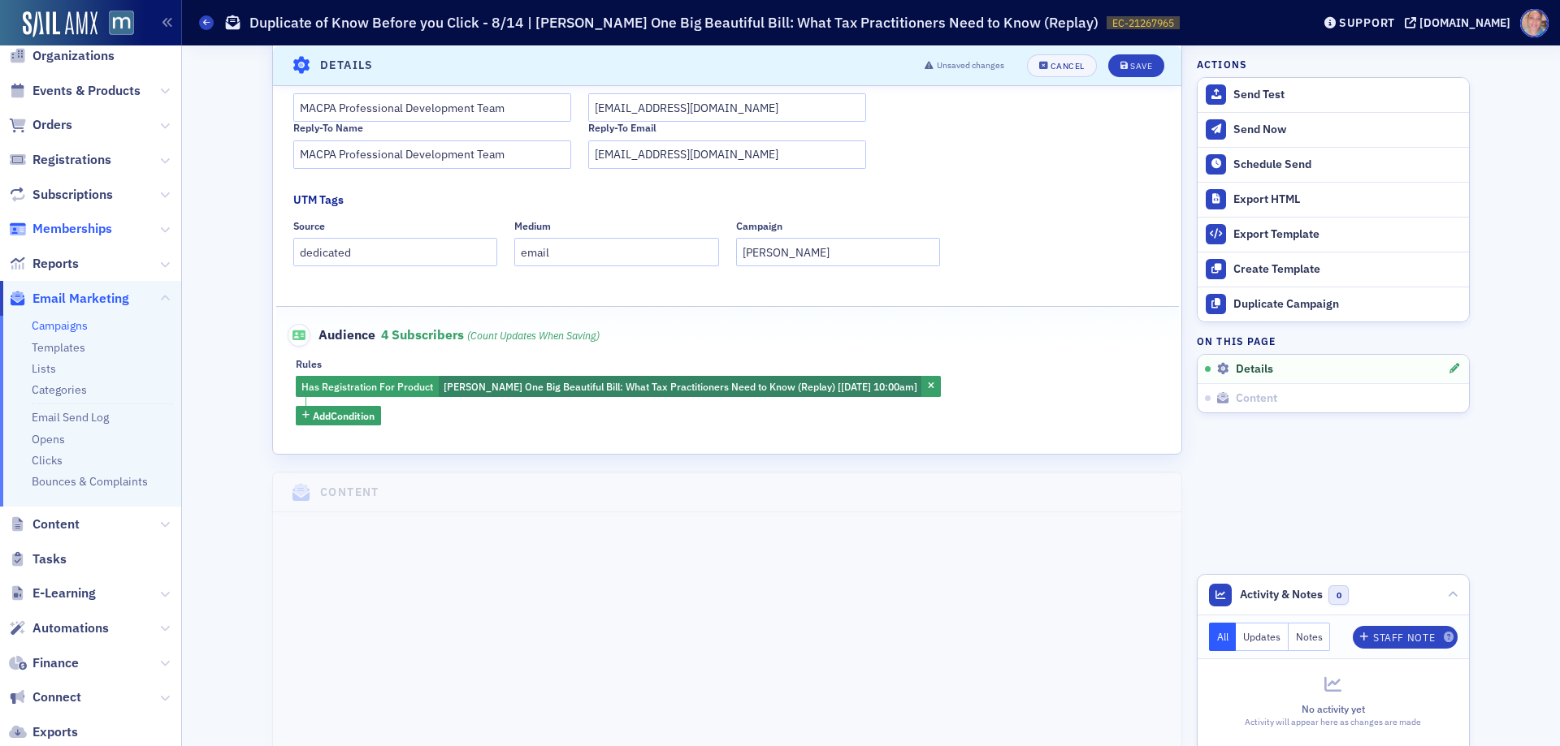
type input "Know Before you Click - 8/21 | What The Big Beautiful Bill Means for You and Yo…"
click at [517, 387] on span "[PERSON_NAME] One Big Beautiful Bill: What Tax Practitioners Need to Know (Repl…" at bounding box center [680, 386] width 474 height 13
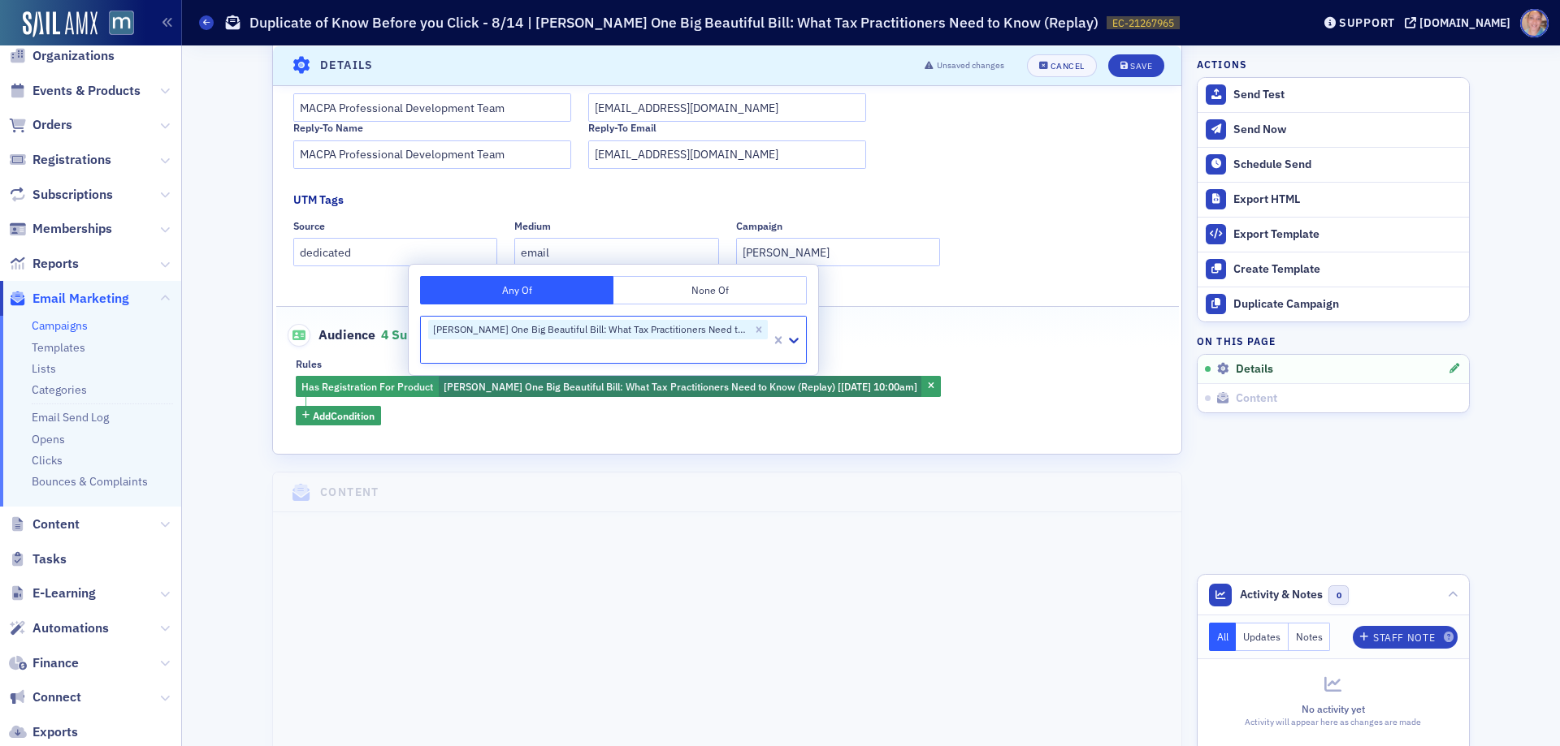
type input "EVT-21140183"
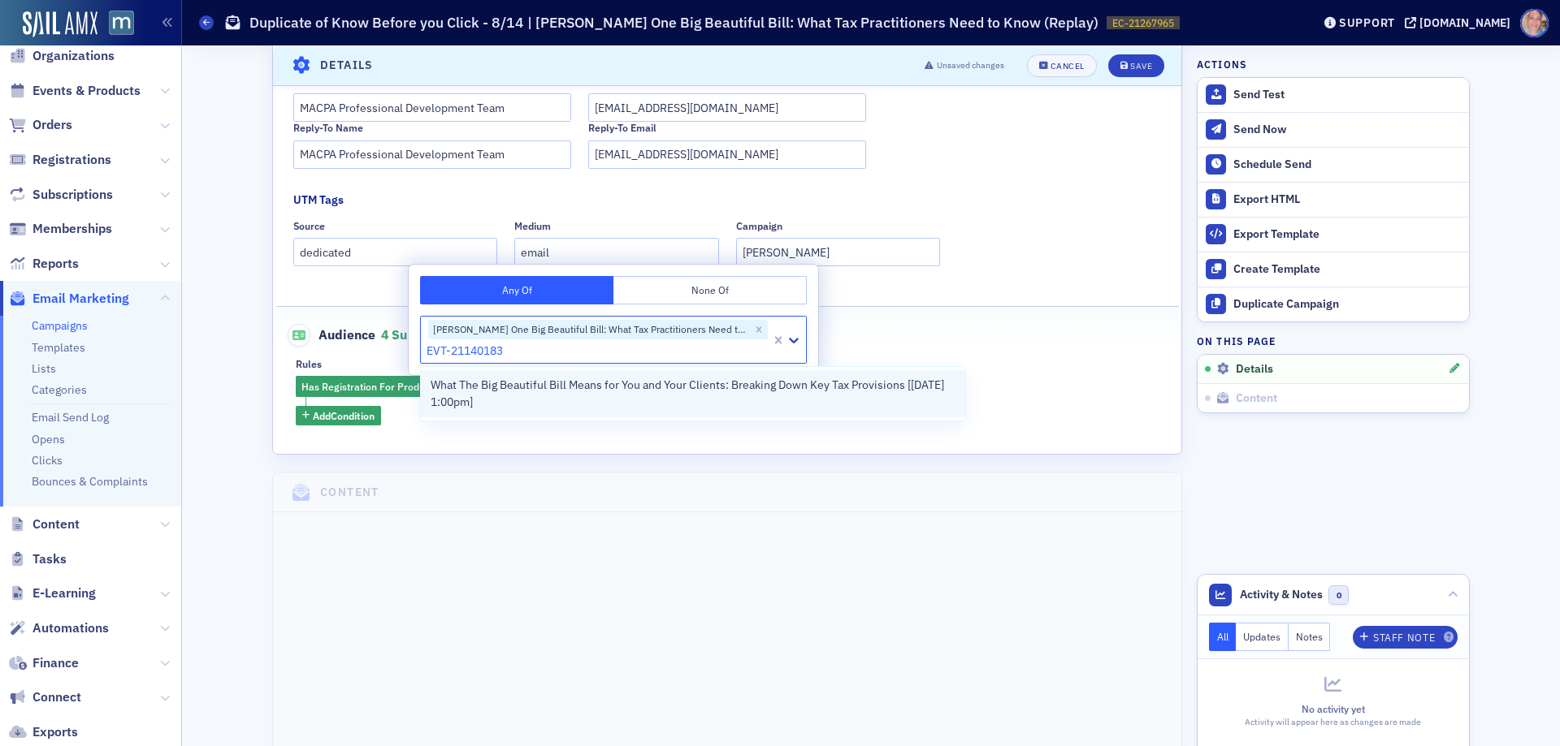
click at [467, 390] on span "What The Big Beautiful Bill Means for You and Your Clients: Breaking Down Key T…" at bounding box center [692, 394] width 525 height 34
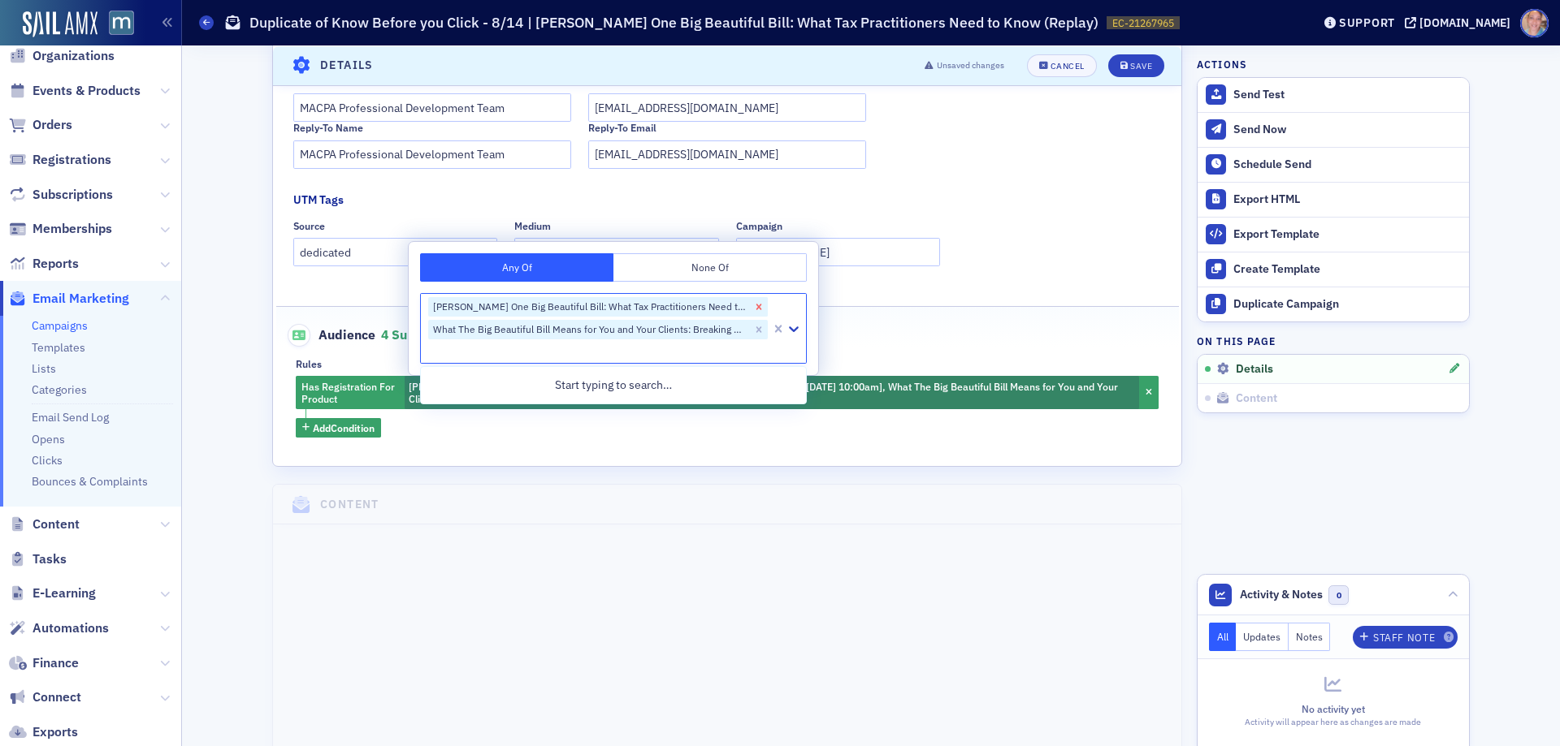
click at [759, 306] on icon "Remove Don Farmer’s One Big Beautiful Bill: What Tax Practitioners Need to Know…" at bounding box center [759, 308] width 6 height 6
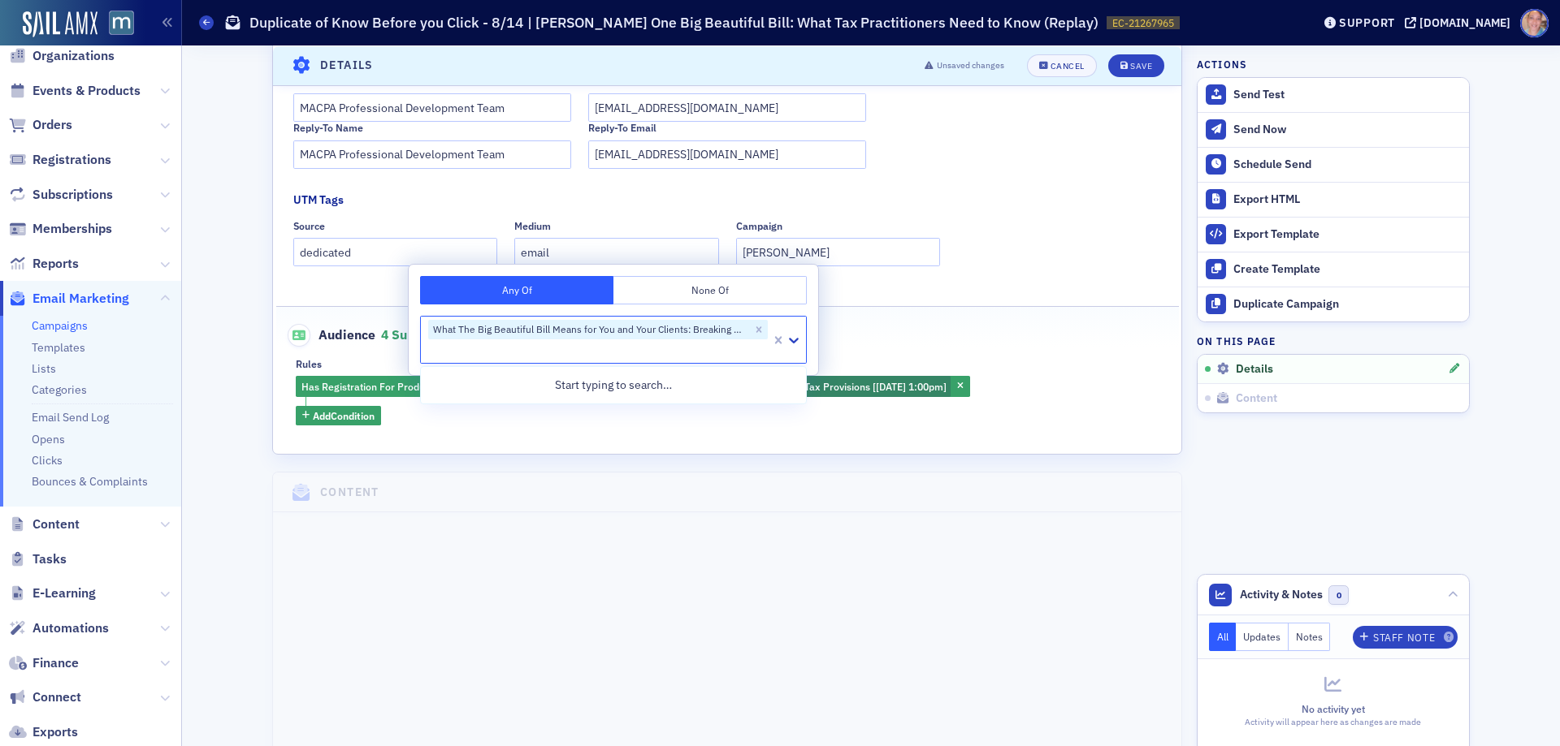
click at [1119, 286] on div "Name * Know Before you Click - 8/21 | What The Big Beautiful Bill Means for You…" at bounding box center [727, 109] width 908 height 634
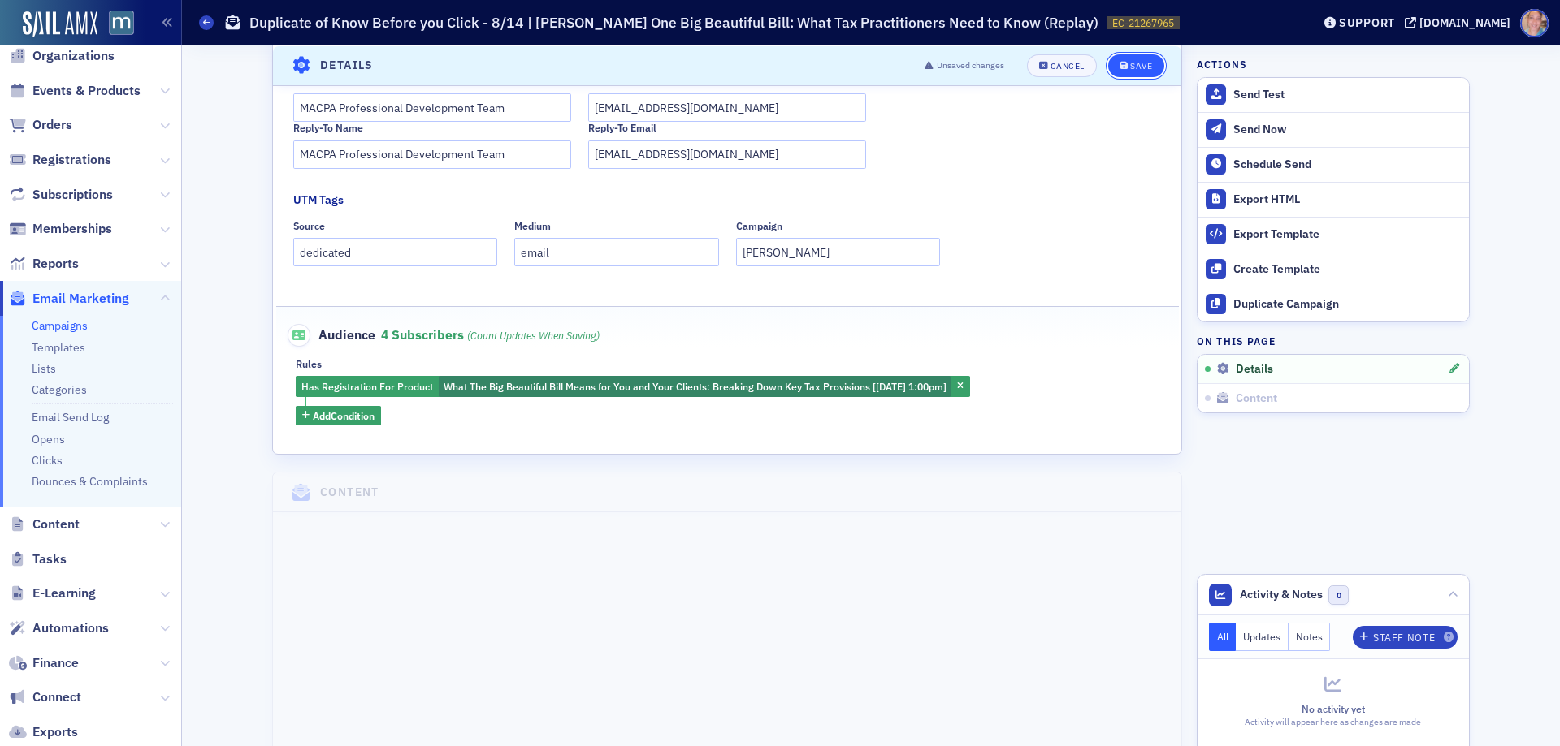
click at [1139, 62] on div "Save" at bounding box center [1141, 65] width 22 height 9
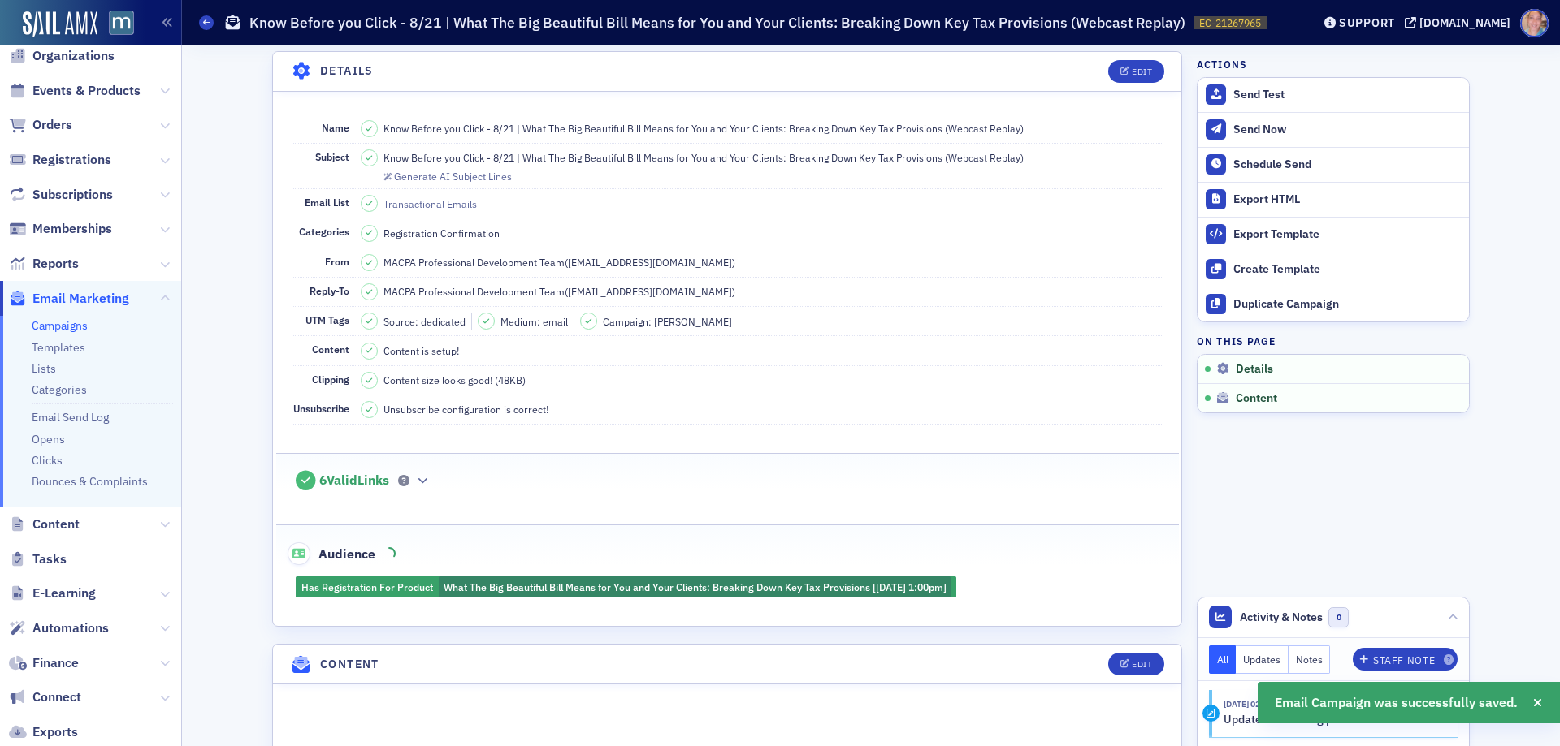
scroll to position [76, 0]
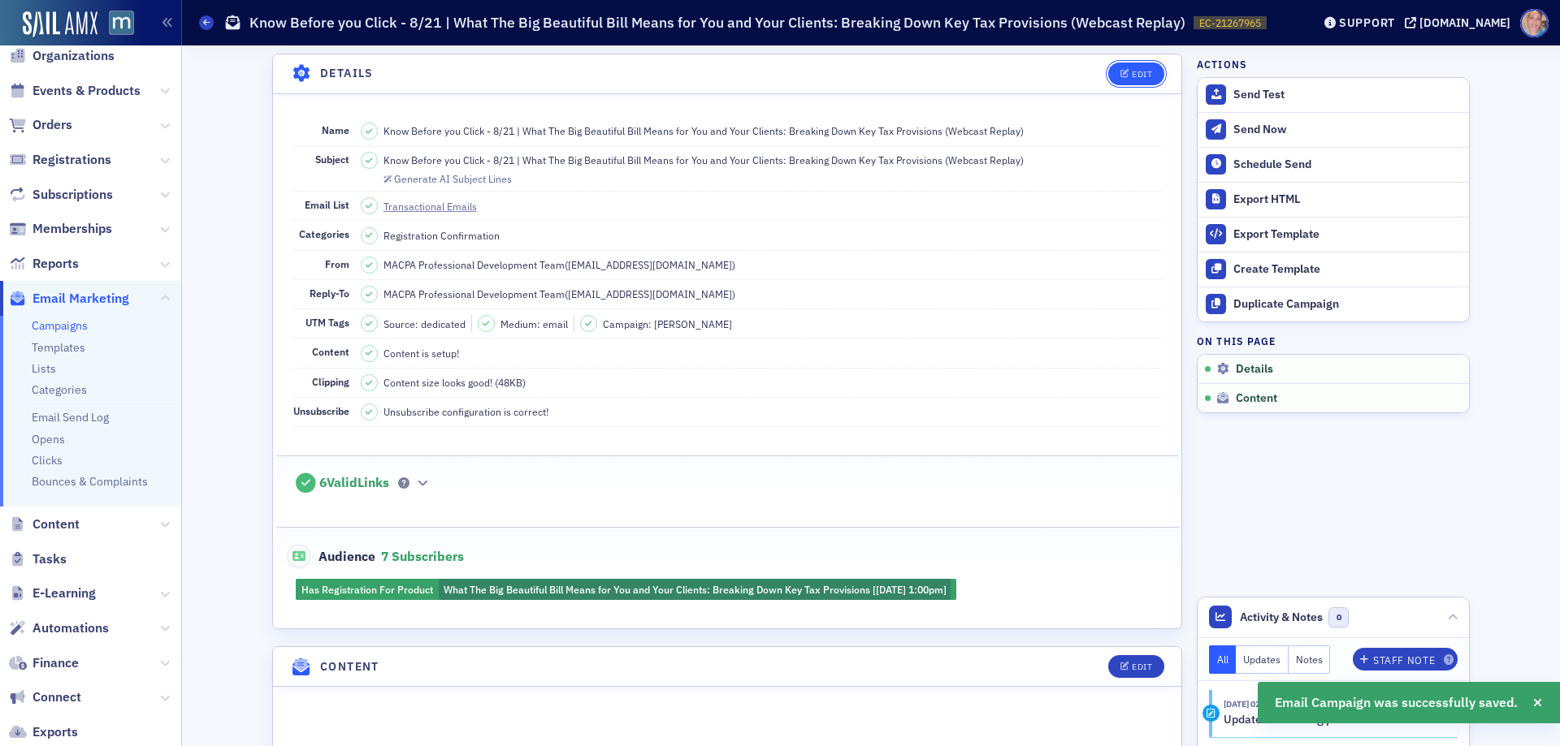
click at [1131, 77] on div "Edit" at bounding box center [1141, 74] width 20 height 9
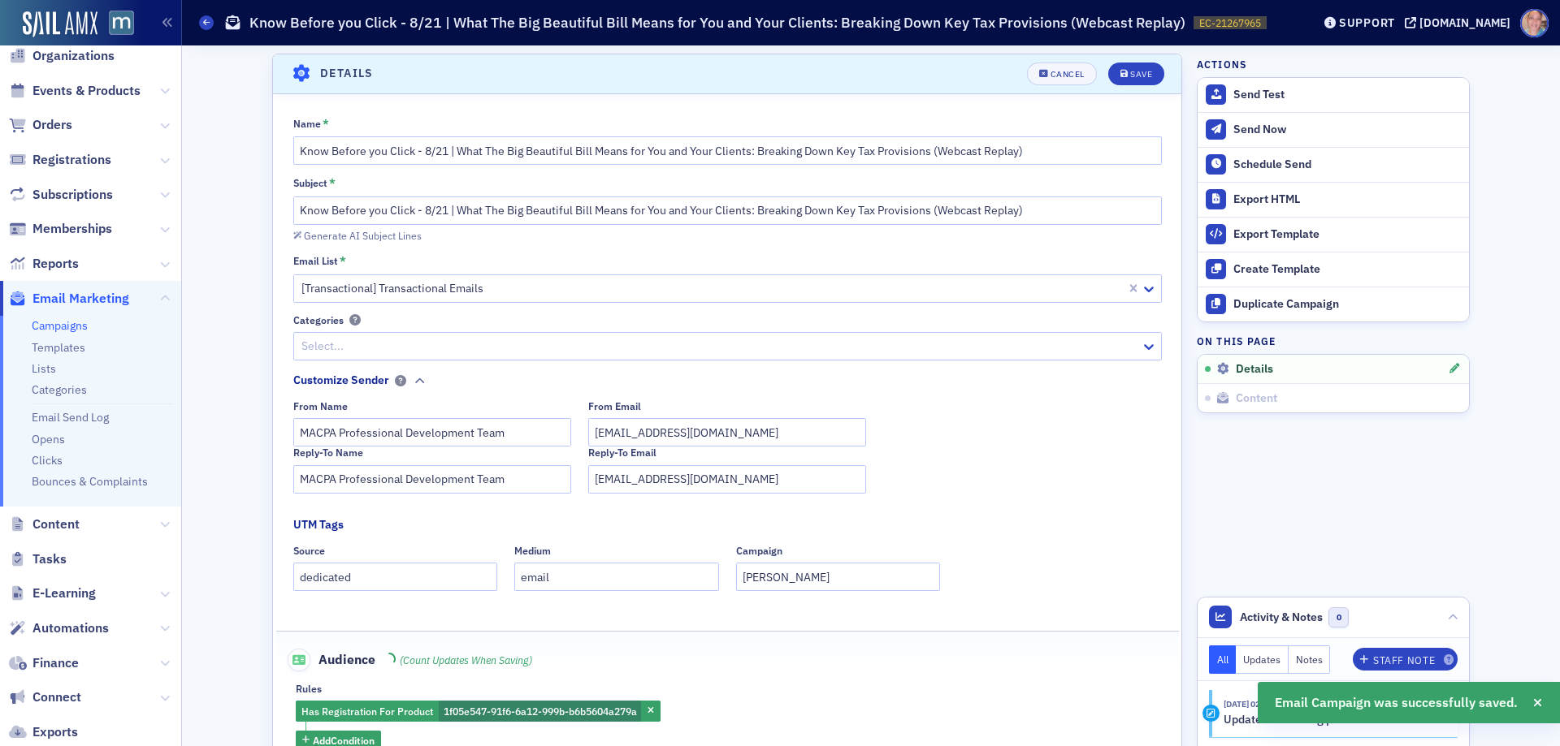
scroll to position [227, 0]
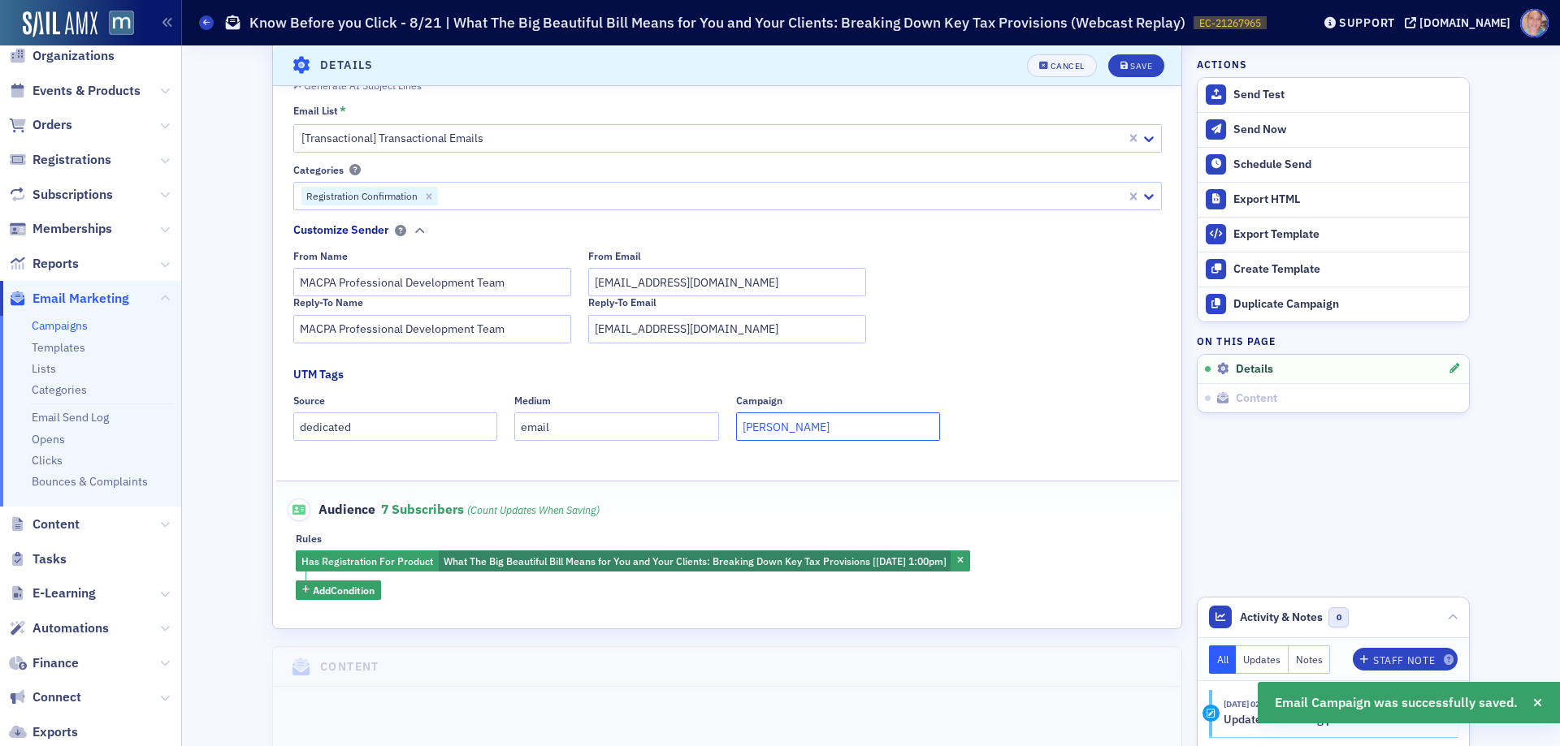
drag, startPoint x: 837, startPoint y: 422, endPoint x: 459, endPoint y: 426, distance: 377.7
click at [465, 426] on div "Source dedicated Medium email Campaign [PERSON_NAME]" at bounding box center [727, 418] width 868 height 46
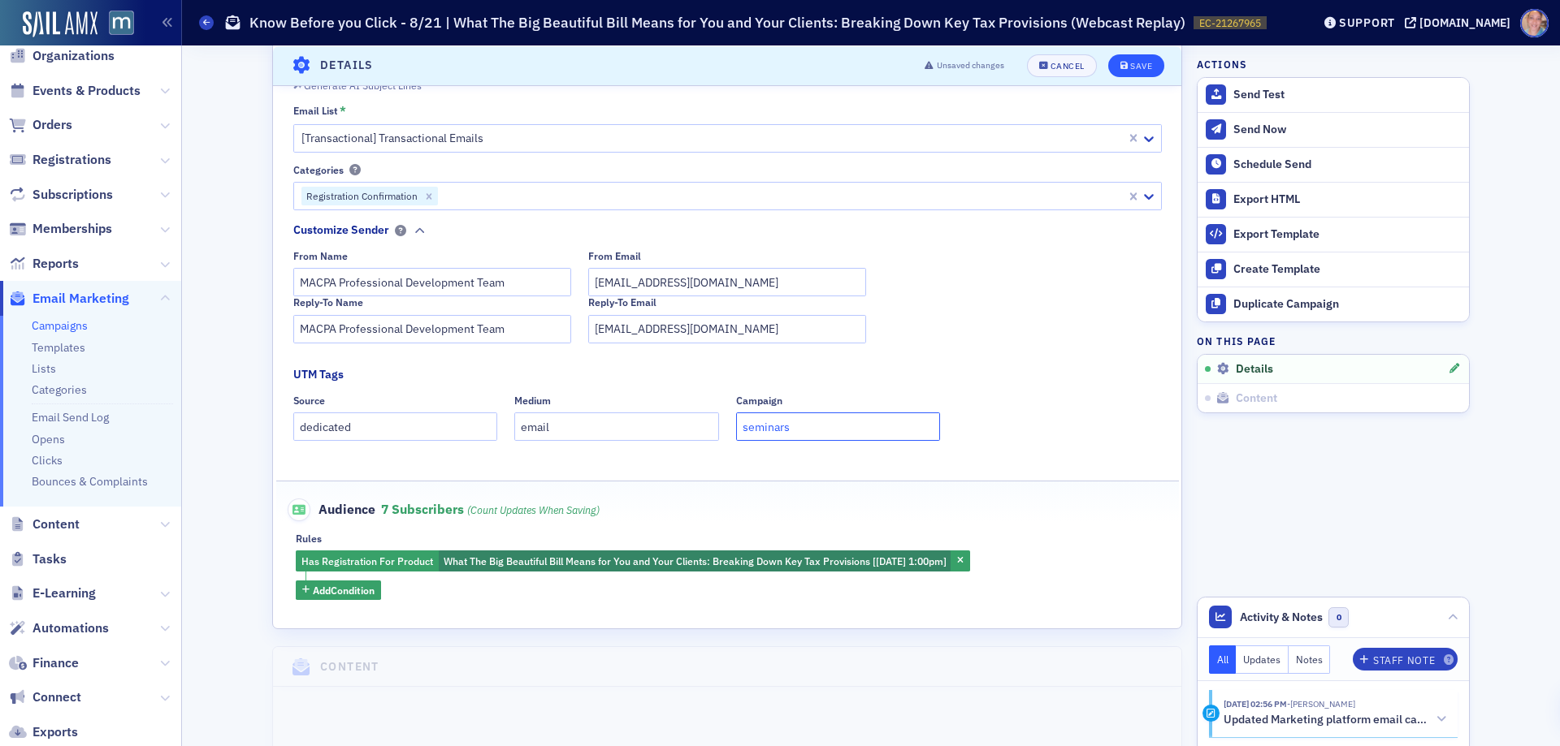
type input "seminars"
click at [1136, 61] on div "Save" at bounding box center [1141, 65] width 22 height 9
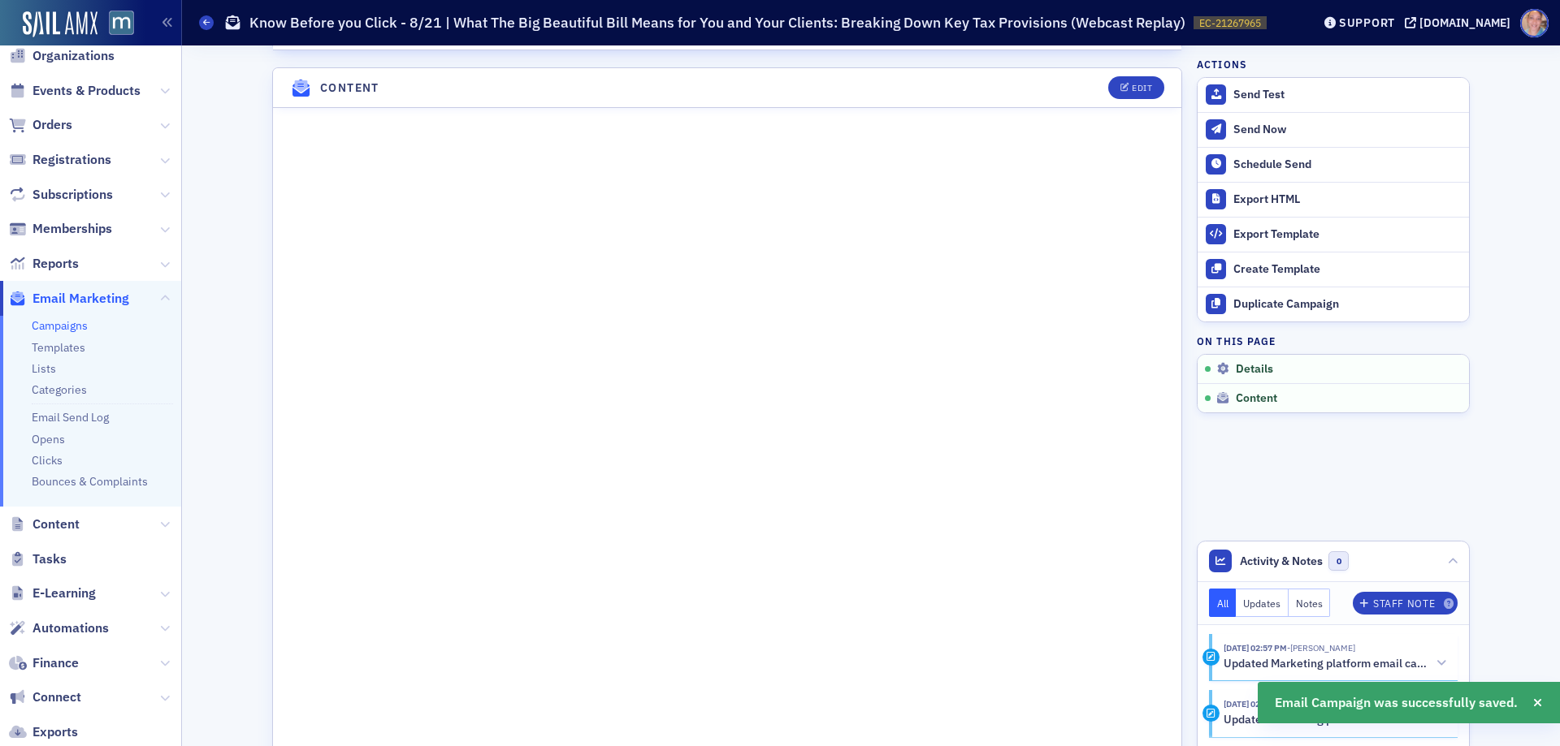
scroll to position [564, 0]
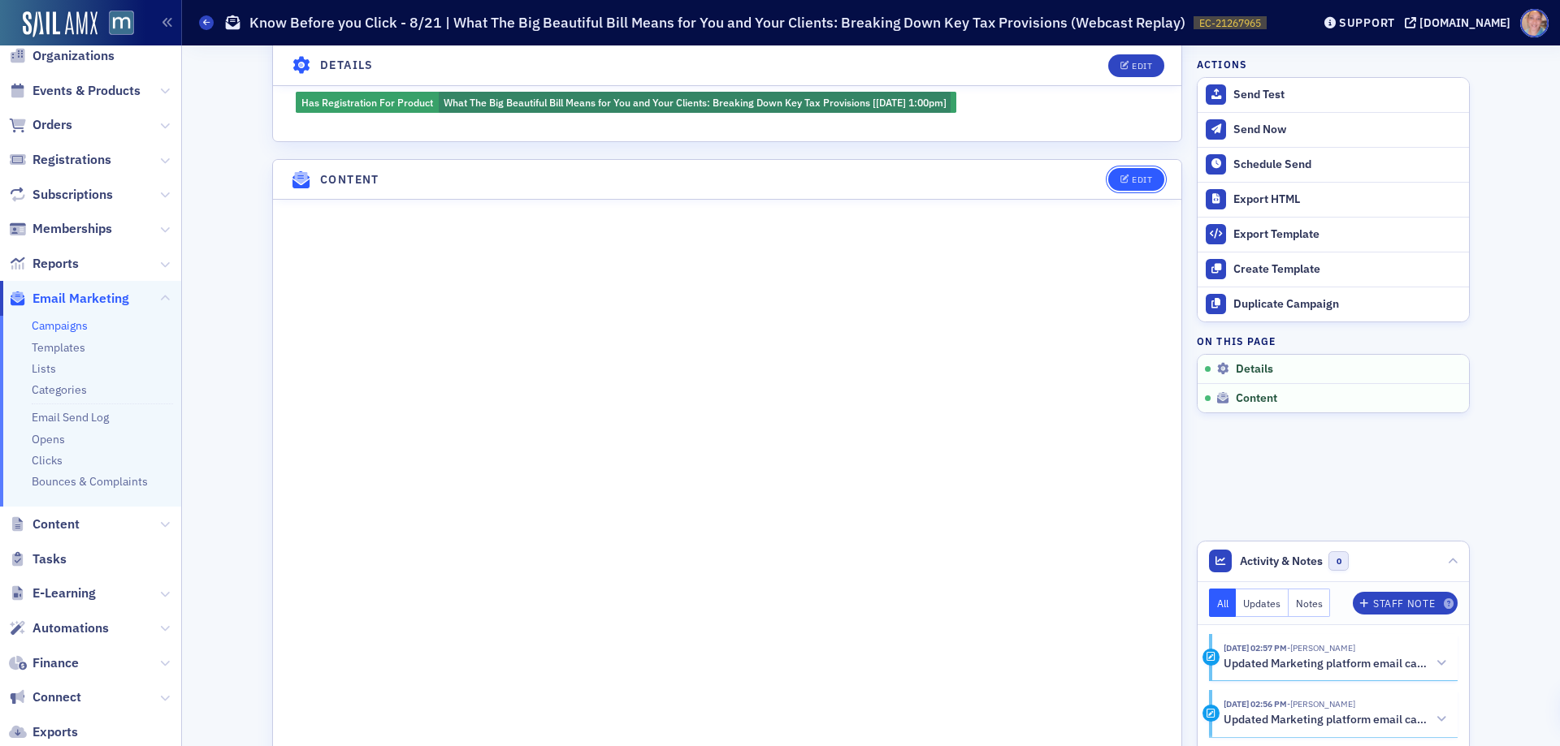
click at [1137, 176] on div "Edit" at bounding box center [1141, 179] width 20 height 9
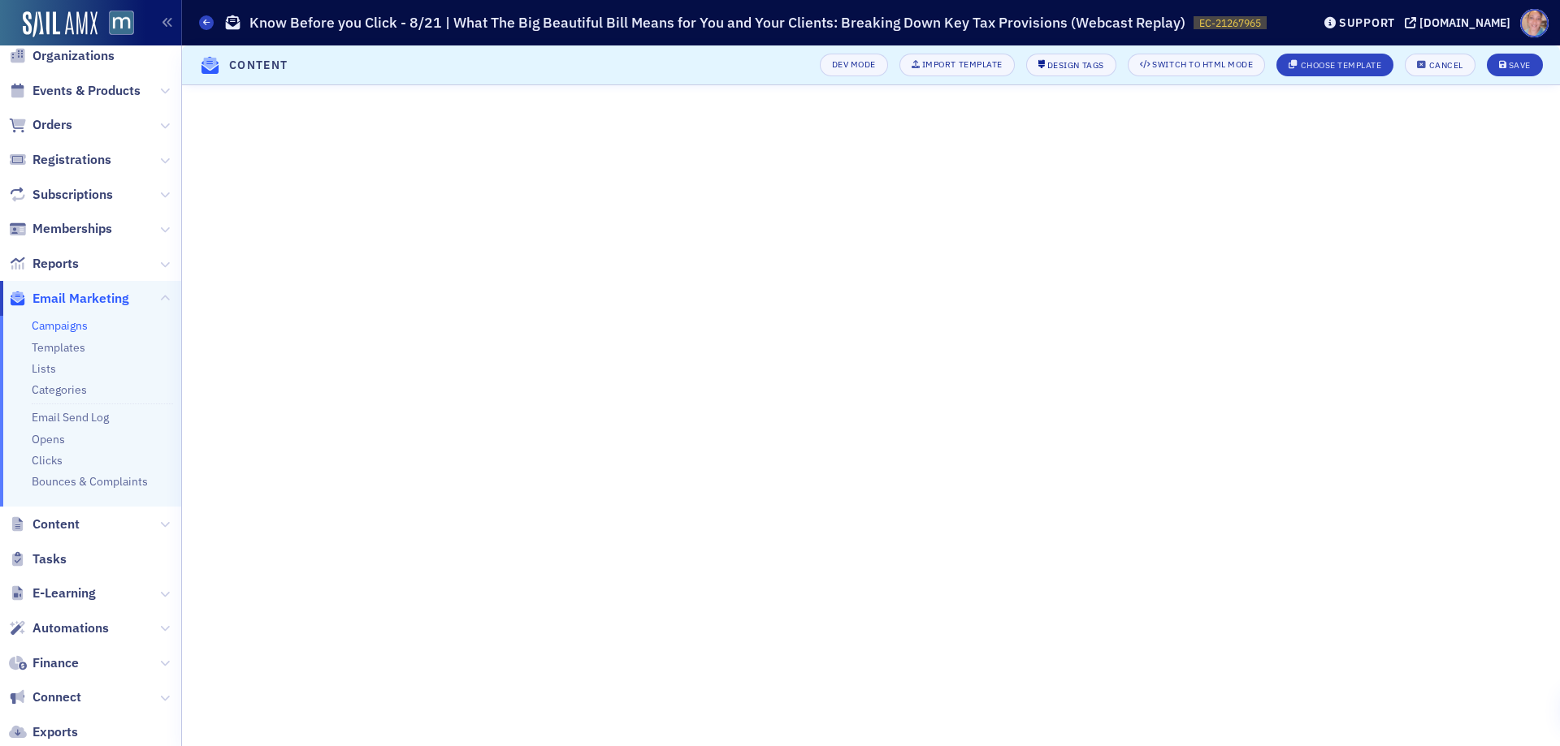
scroll to position [0, 0]
click at [1452, 63] on div "Cancel" at bounding box center [1446, 65] width 34 height 9
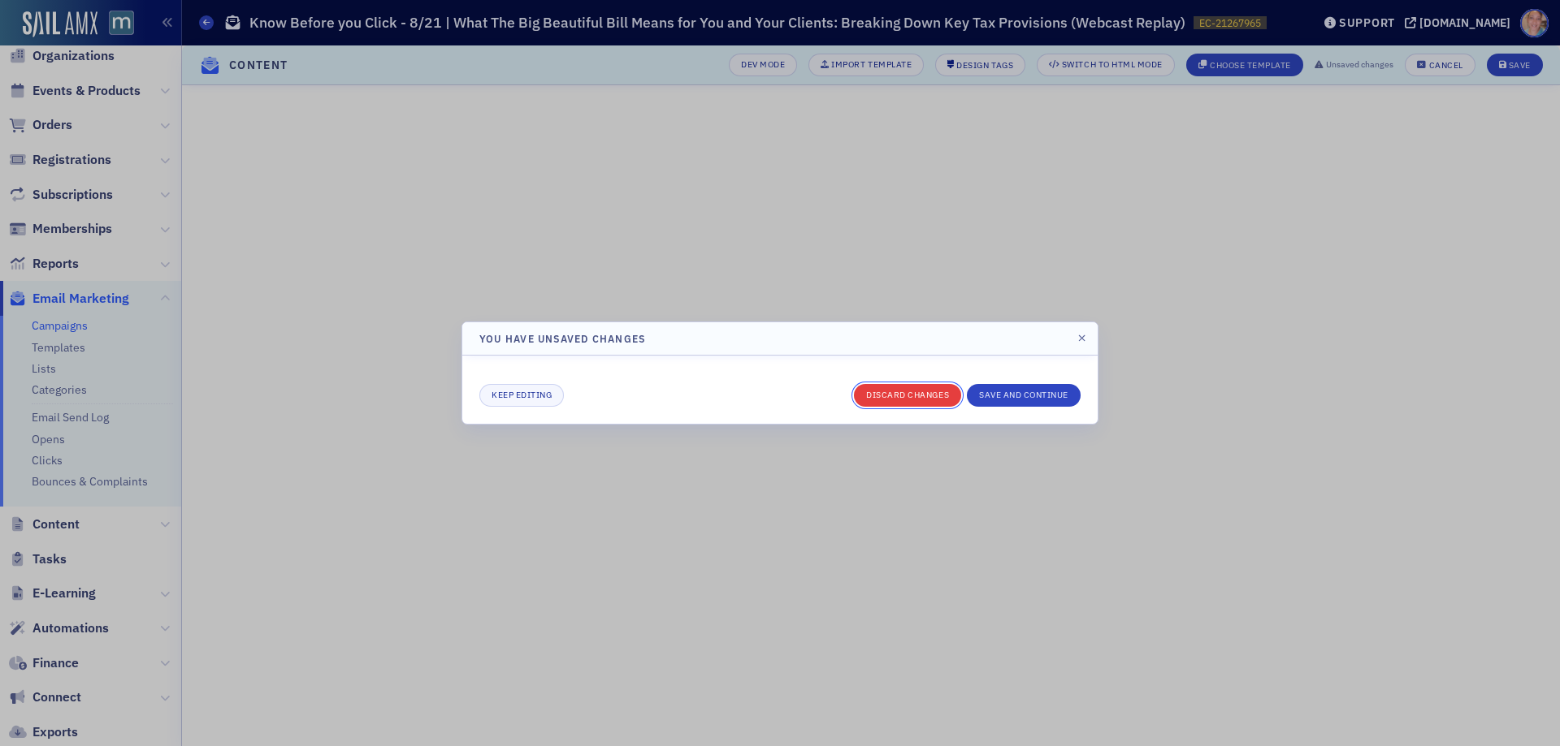
click at [889, 390] on button "Discard changes" at bounding box center [907, 395] width 107 height 23
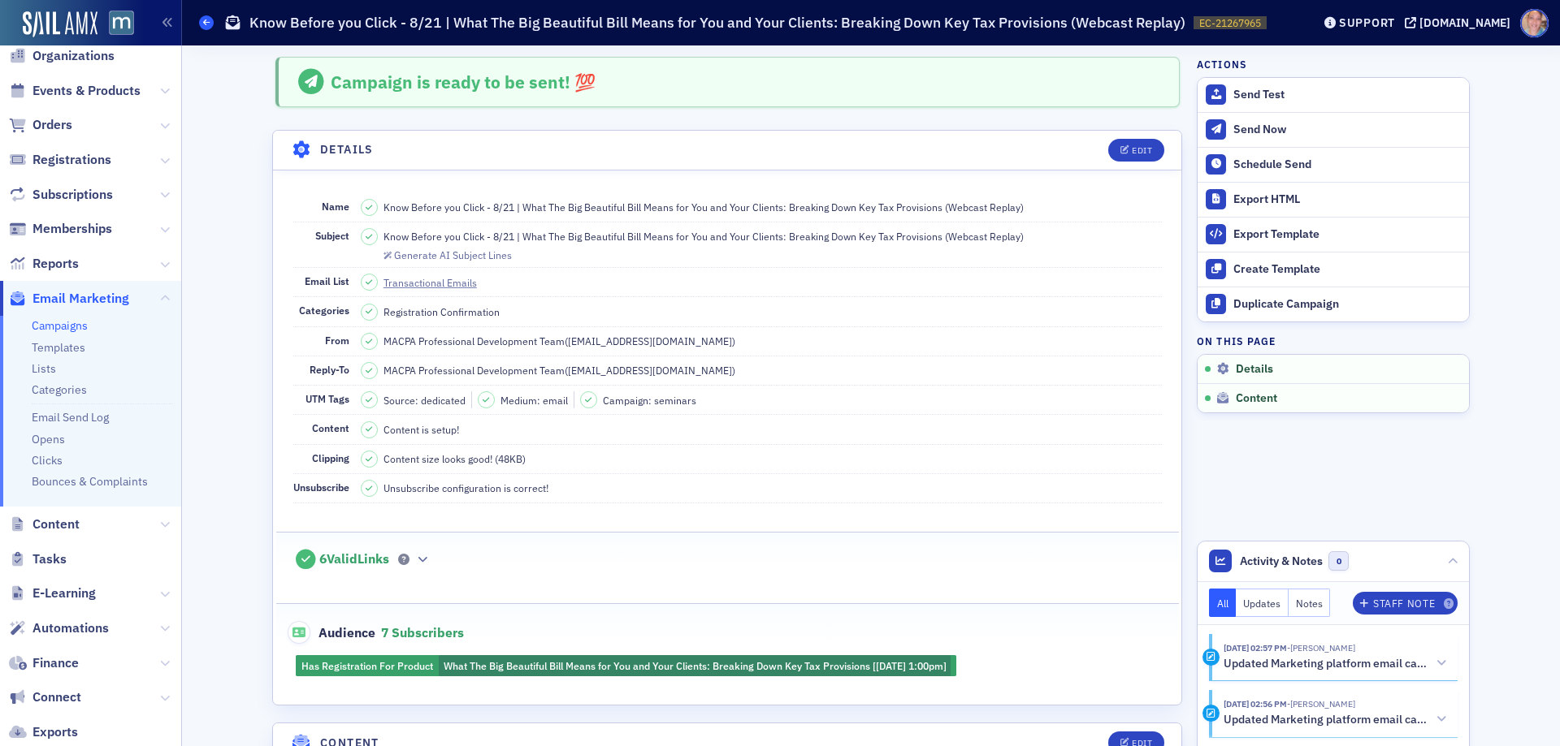
click at [205, 19] on icon at bounding box center [206, 22] width 6 height 7
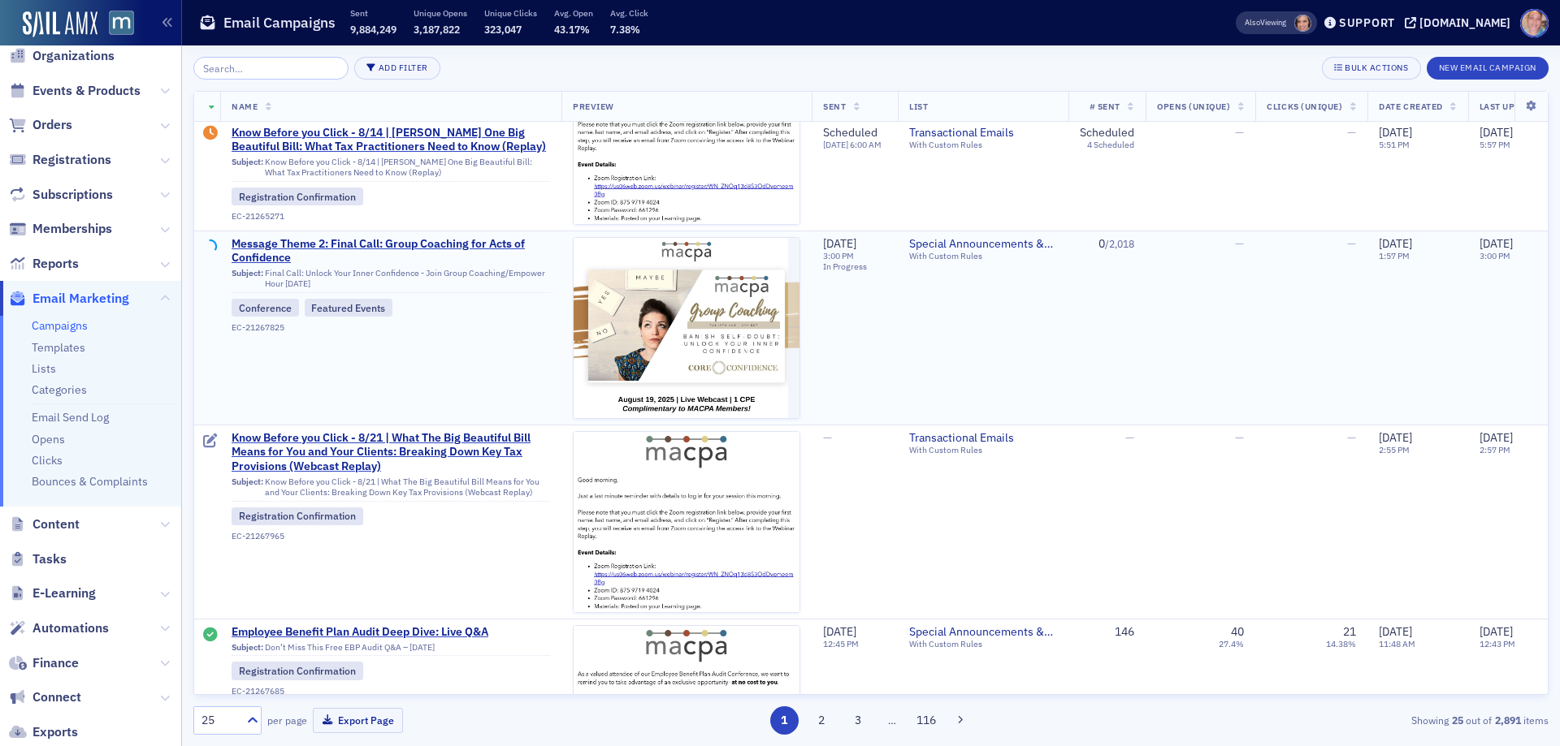
scroll to position [1056, 0]
click at [1371, 60] on button "Bulk Actions" at bounding box center [1371, 68] width 98 height 23
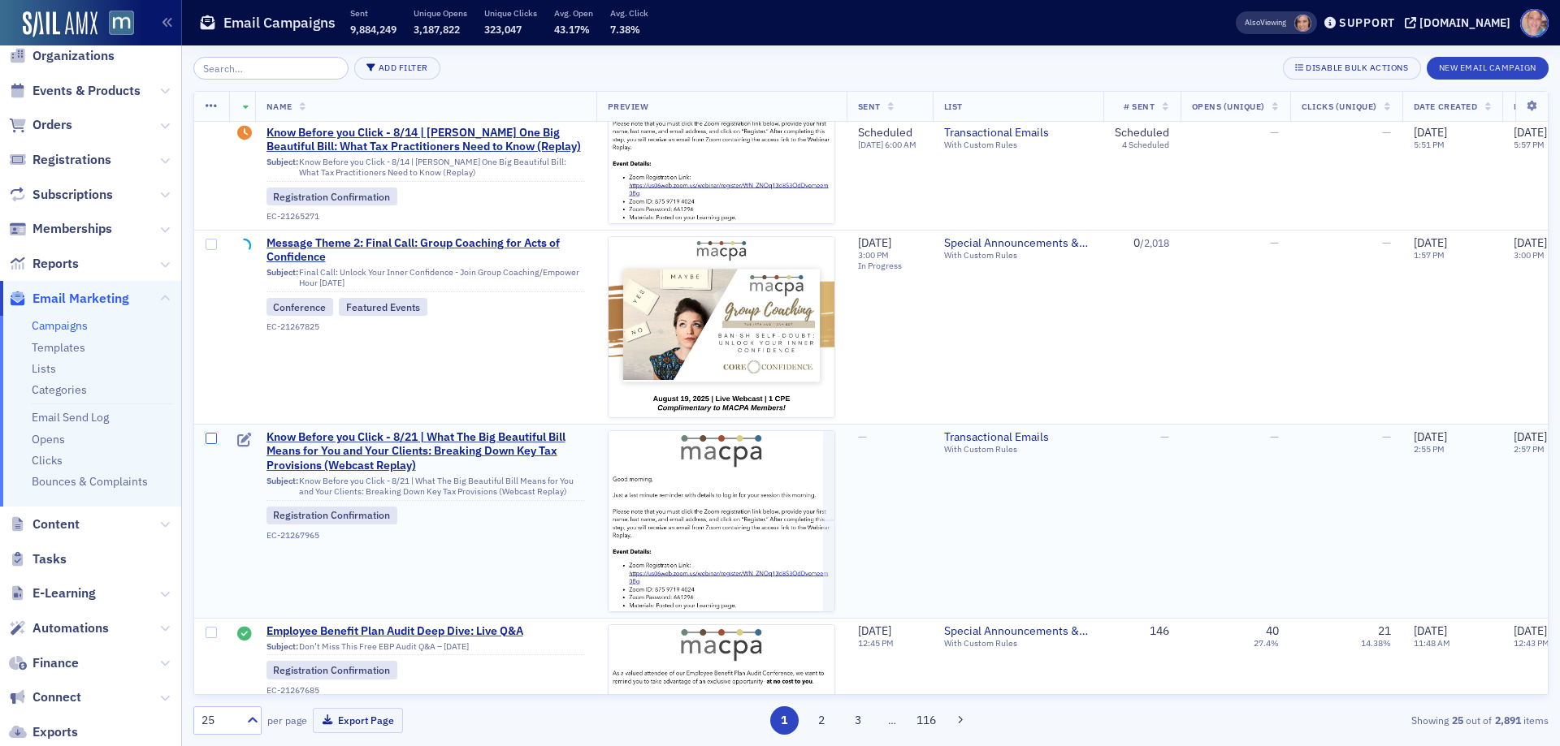
click at [214, 438] on input "checkbox" at bounding box center [210, 438] width 11 height 11
click at [214, 106] on icon at bounding box center [211, 106] width 12 height 13
click at [305, 115] on div "Delete 1 row" at bounding box center [292, 119] width 127 height 15
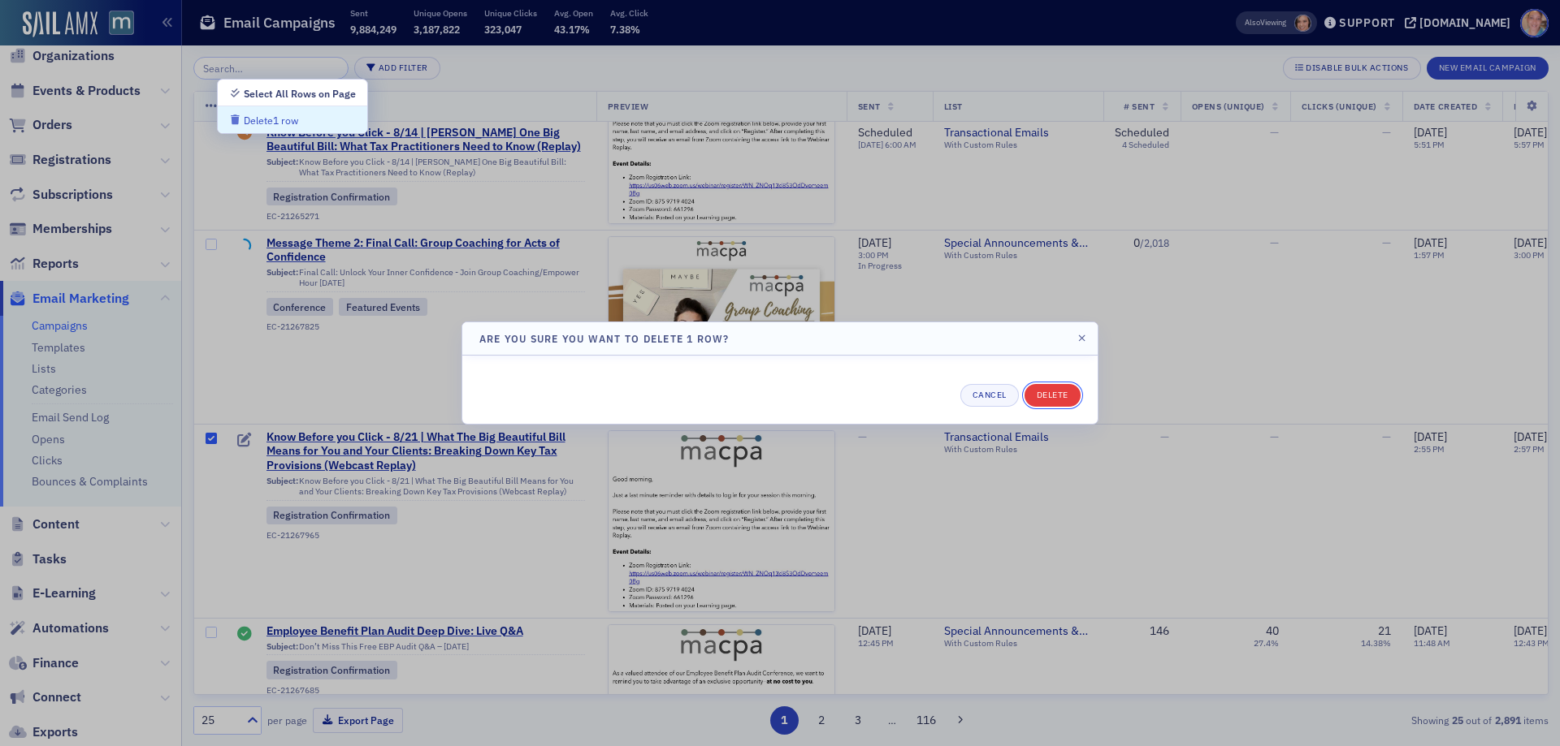
click at [1058, 393] on button "Delete" at bounding box center [1052, 395] width 56 height 23
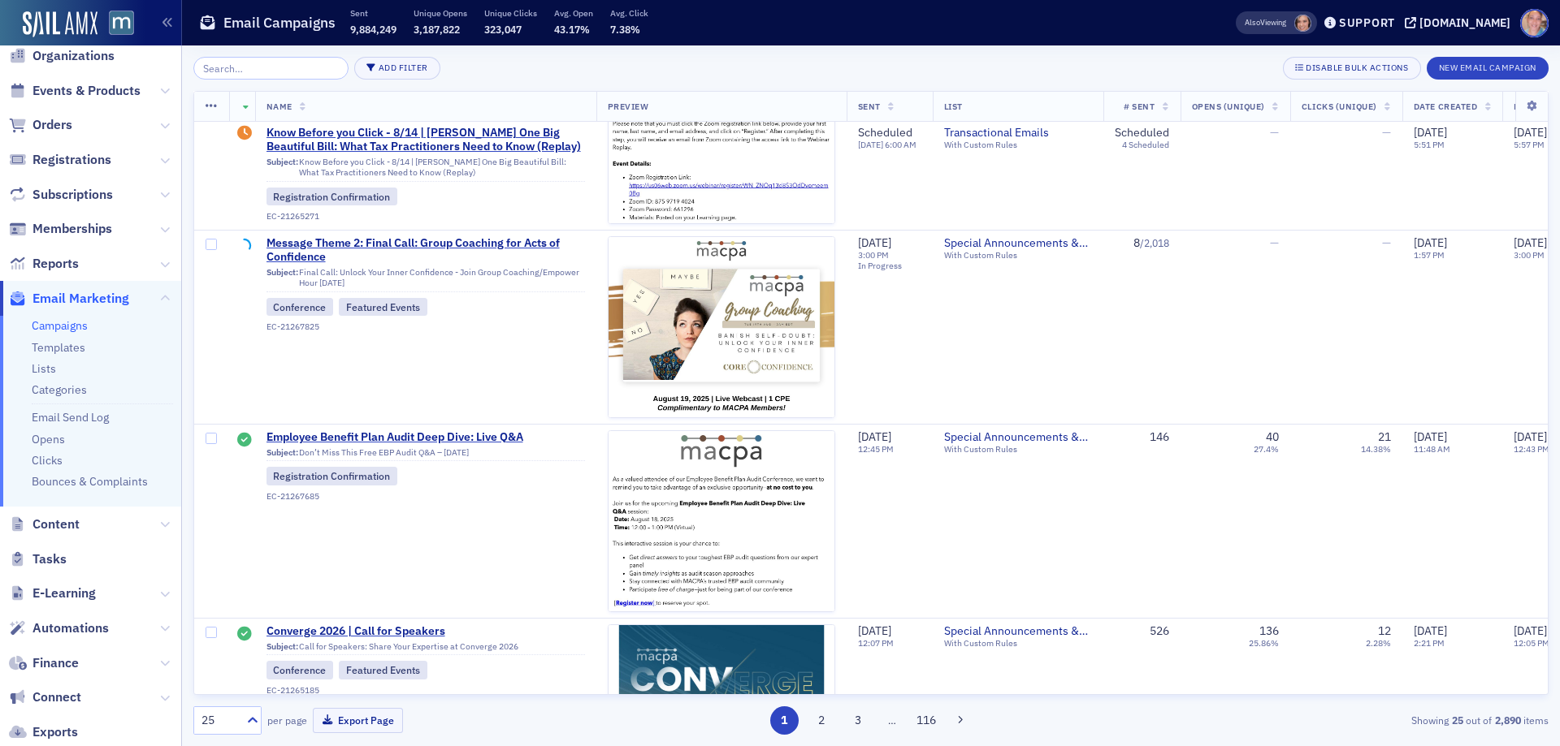
scroll to position [0, 0]
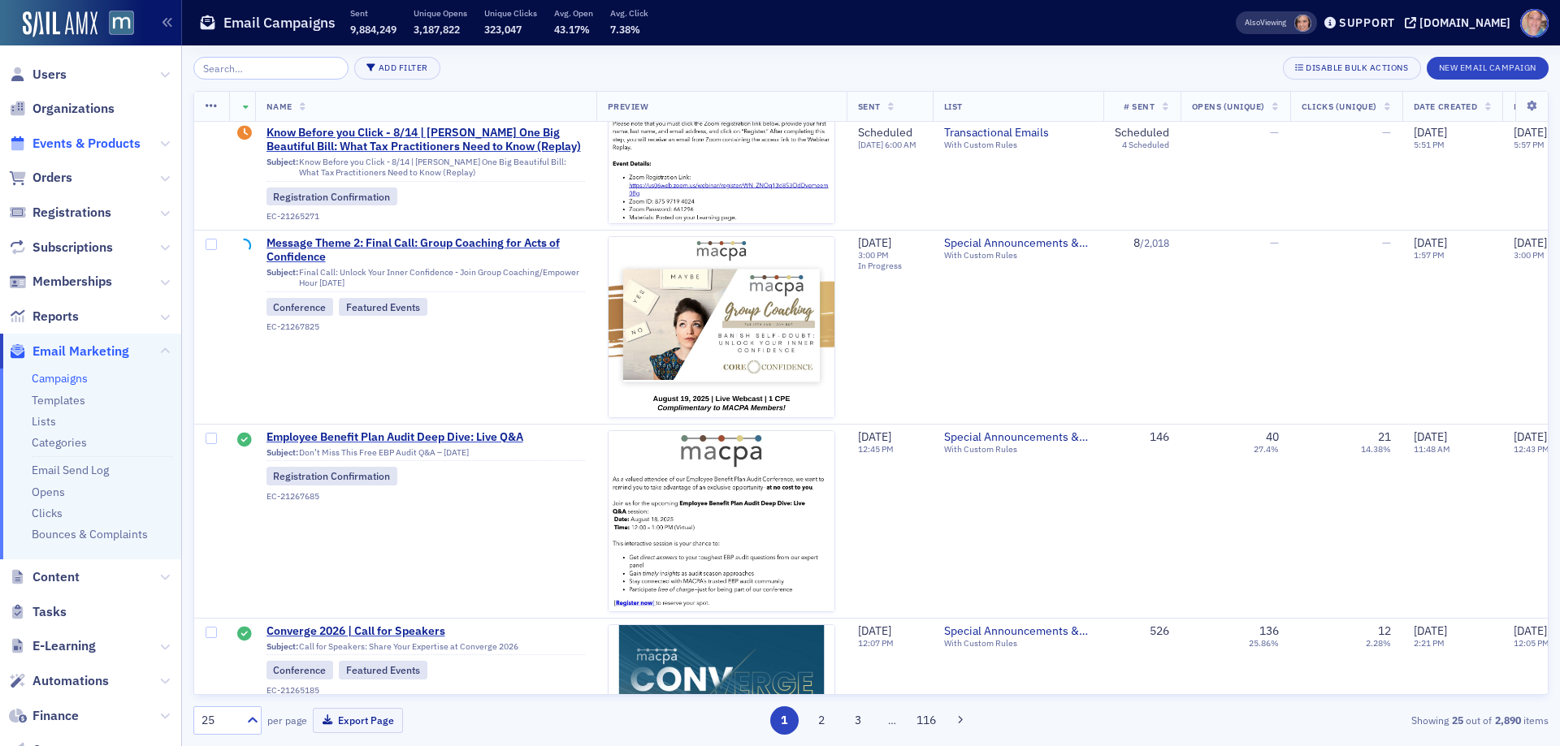
click at [73, 140] on span "Events & Products" at bounding box center [86, 144] width 108 height 18
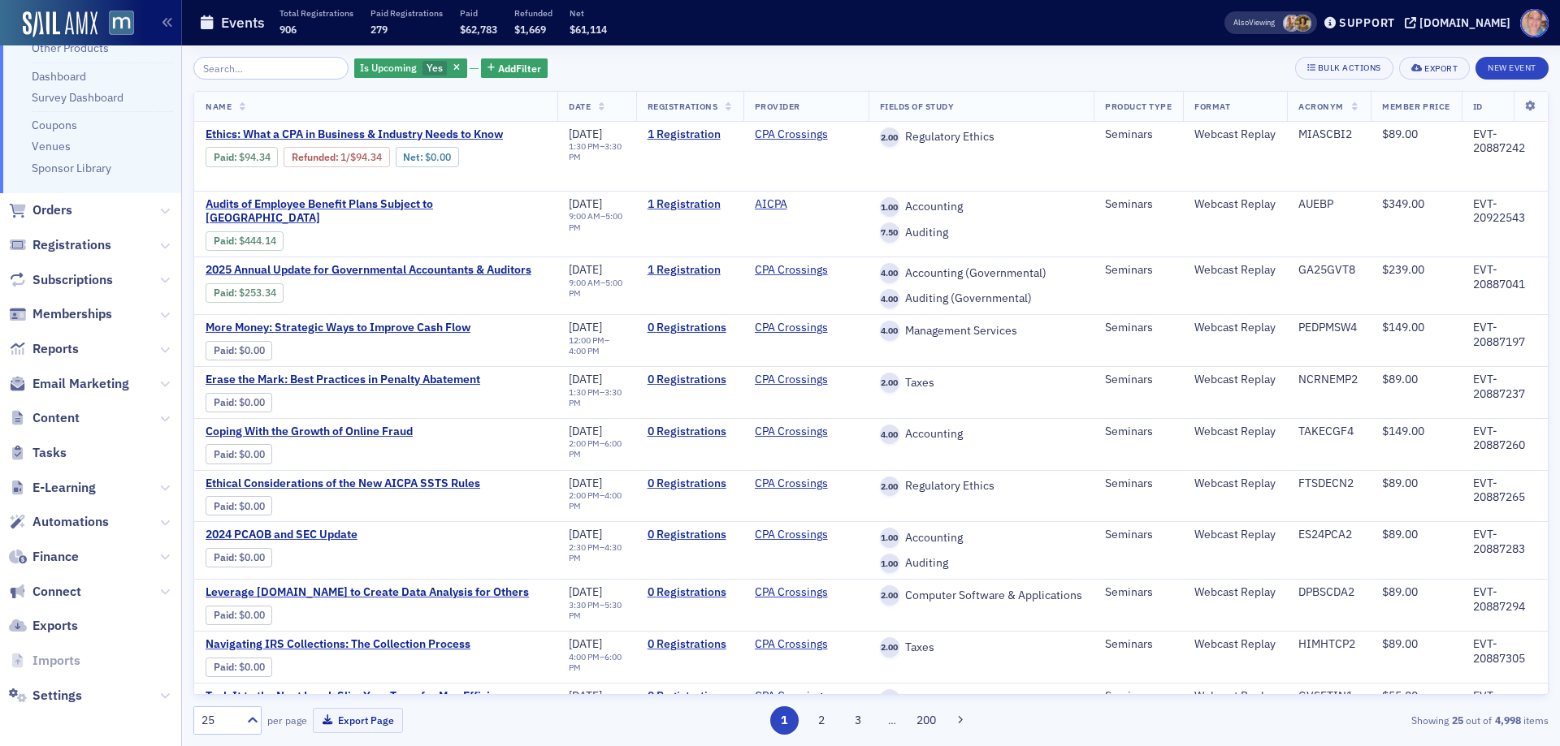
scroll to position [209, 0]
click at [52, 349] on span "Reports" at bounding box center [55, 349] width 46 height 18
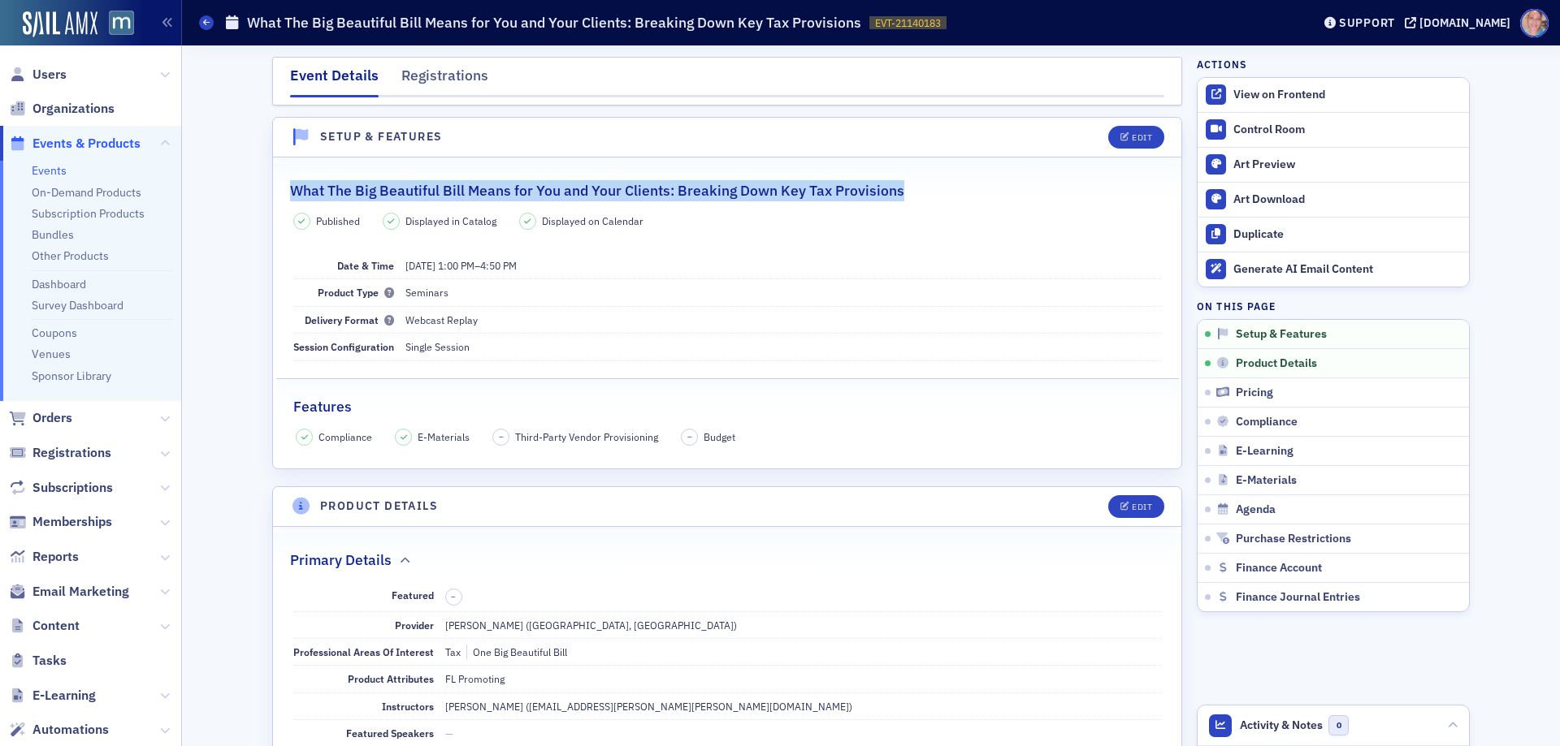
drag, startPoint x: 279, startPoint y: 191, endPoint x: 980, endPoint y: 196, distance: 700.2
click at [980, 196] on legend "What The Big Beautiful Bill Means for You and Your Clients: Breaking Down Key T…" at bounding box center [727, 182] width 908 height 38
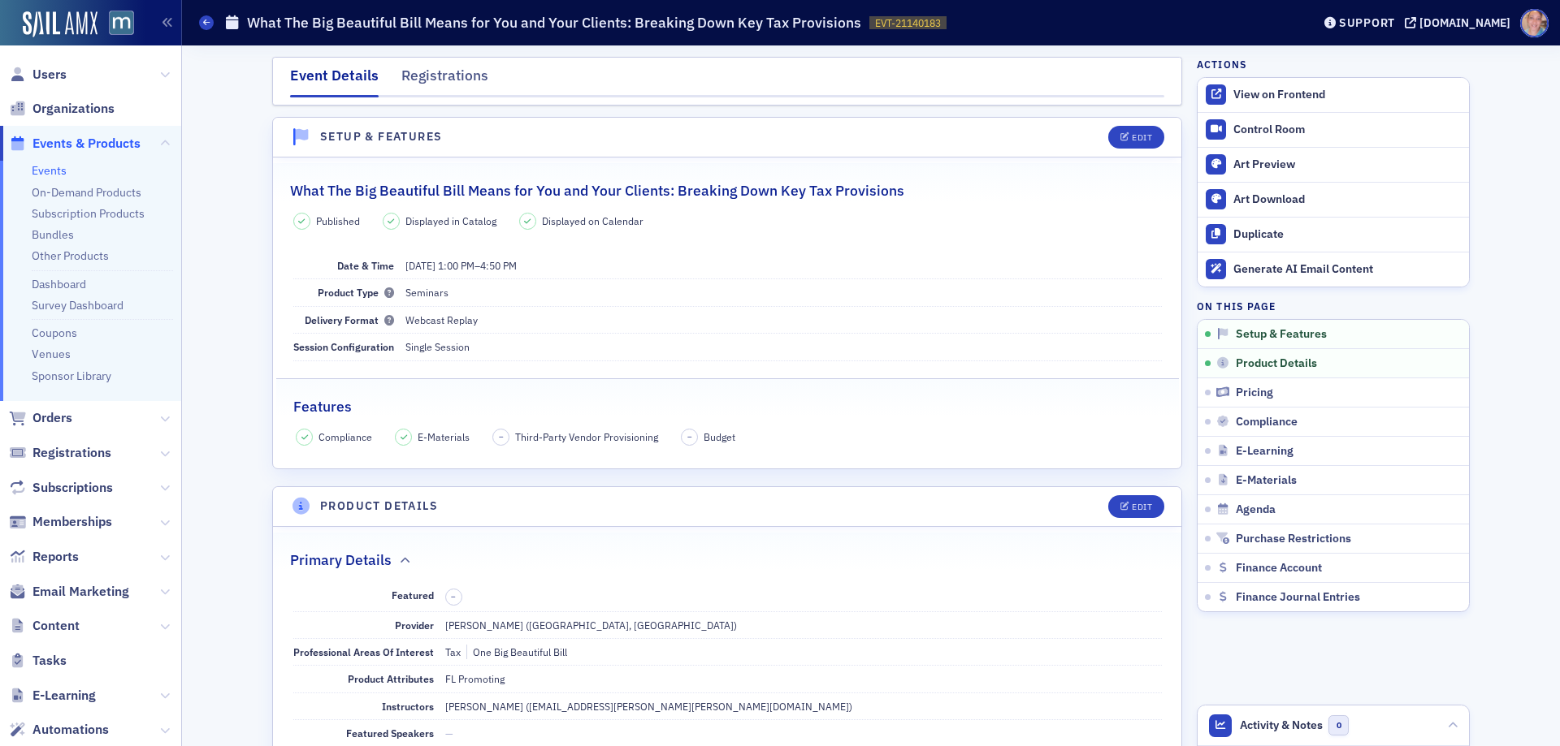
click at [902, 19] on span "EVT-21140183" at bounding box center [908, 23] width 66 height 14
copy span "EVT-21140183 21140183"
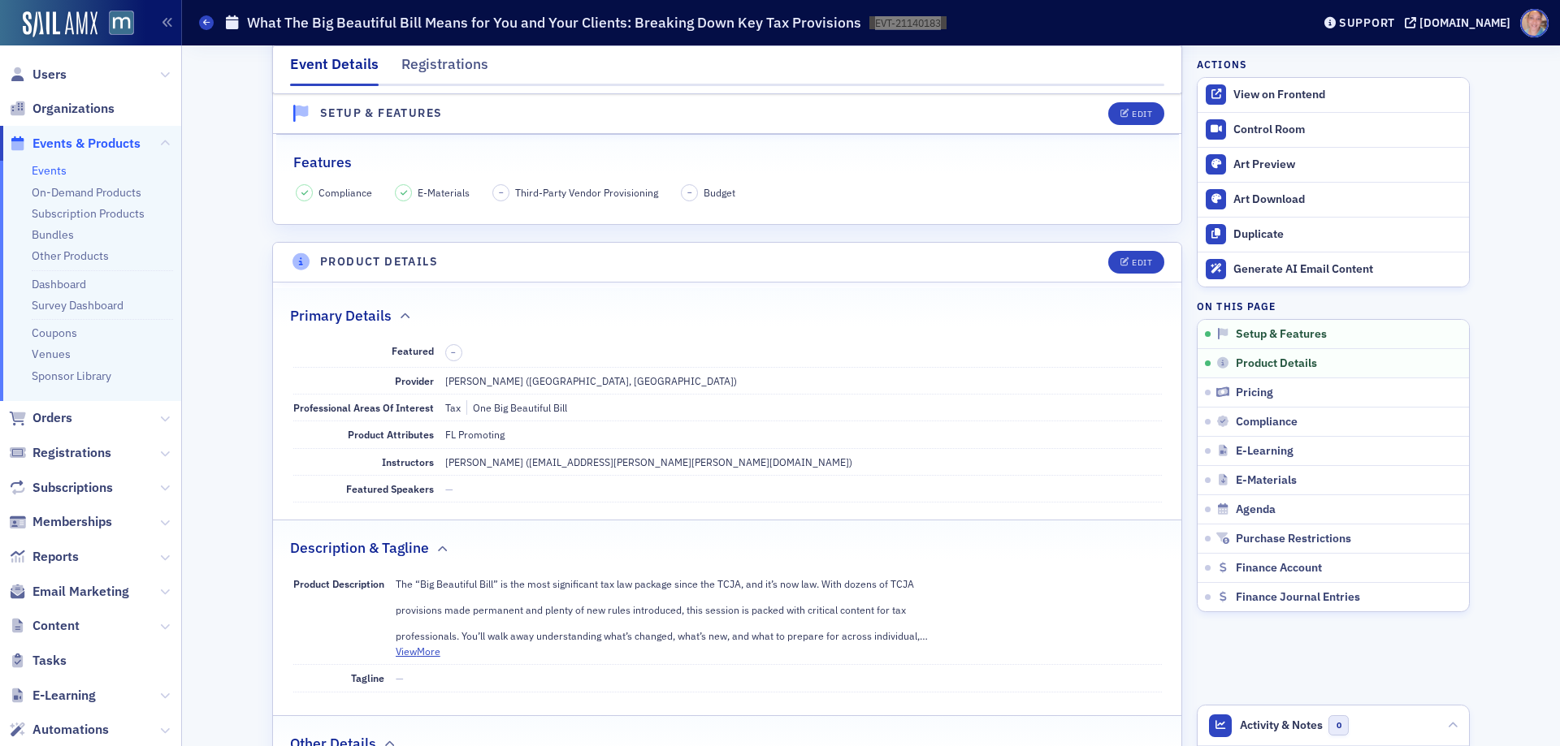
scroll to position [244, 0]
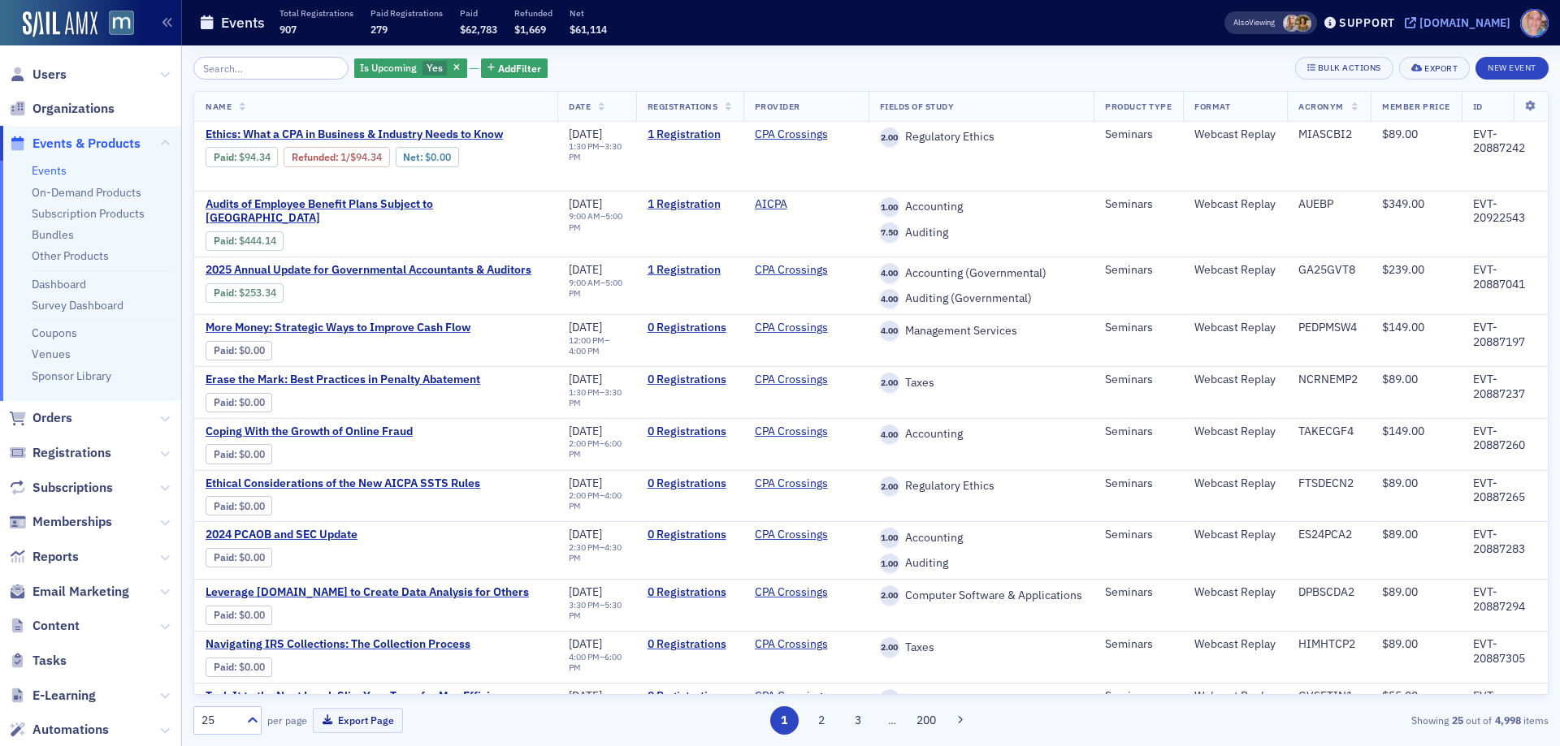
click at [1473, 20] on div "[DOMAIN_NAME]" at bounding box center [1464, 22] width 91 height 15
drag, startPoint x: 1464, startPoint y: 30, endPoint x: 1398, endPoint y: 32, distance: 65.8
click at [1463, 30] on div "Also Viewing Support [DOMAIN_NAME]" at bounding box center [1386, 23] width 347 height 28
click at [1445, 21] on div "[DOMAIN_NAME]" at bounding box center [1464, 22] width 91 height 15
click at [53, 628] on span "Content" at bounding box center [55, 626] width 47 height 18
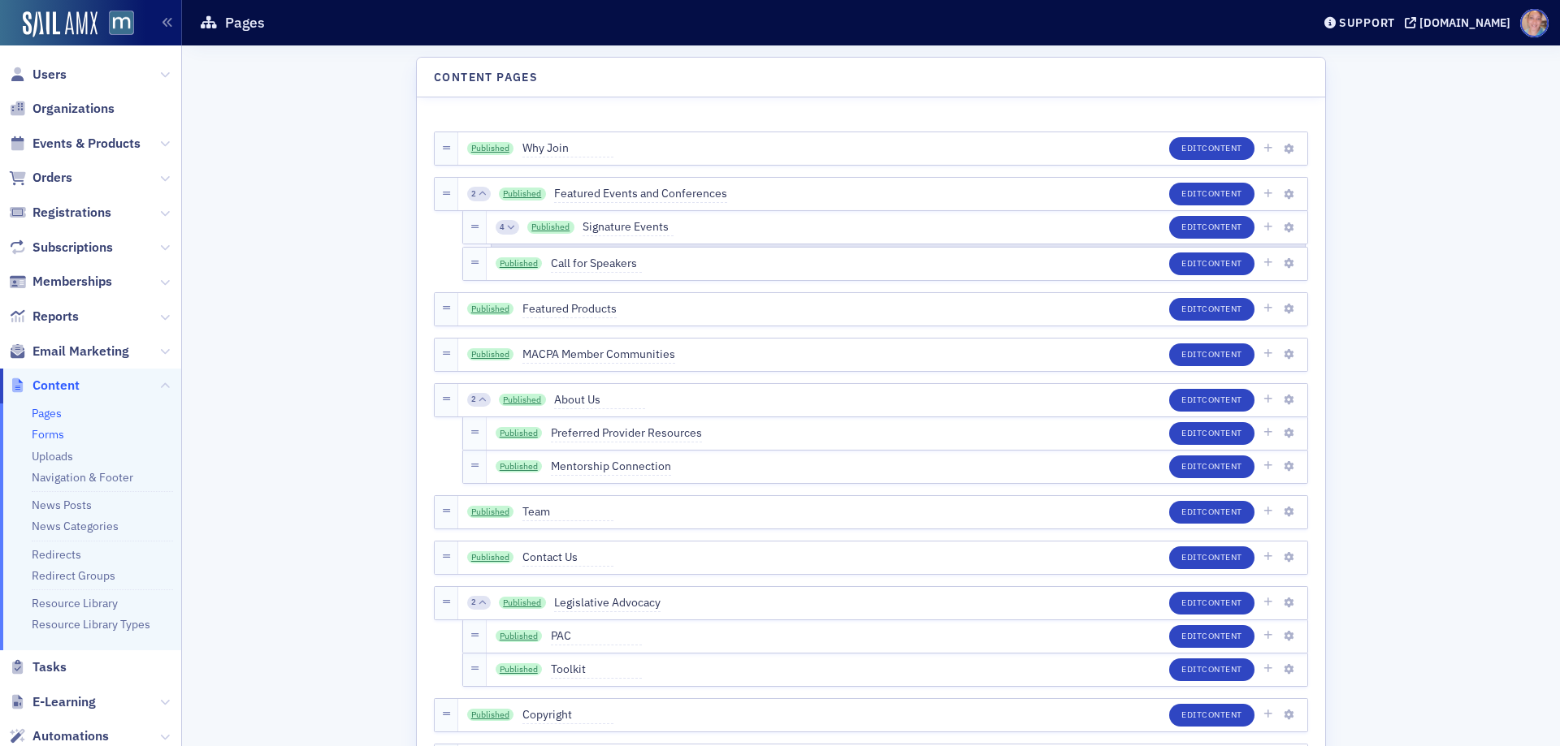
click at [45, 432] on link "Forms" at bounding box center [48, 434] width 32 height 15
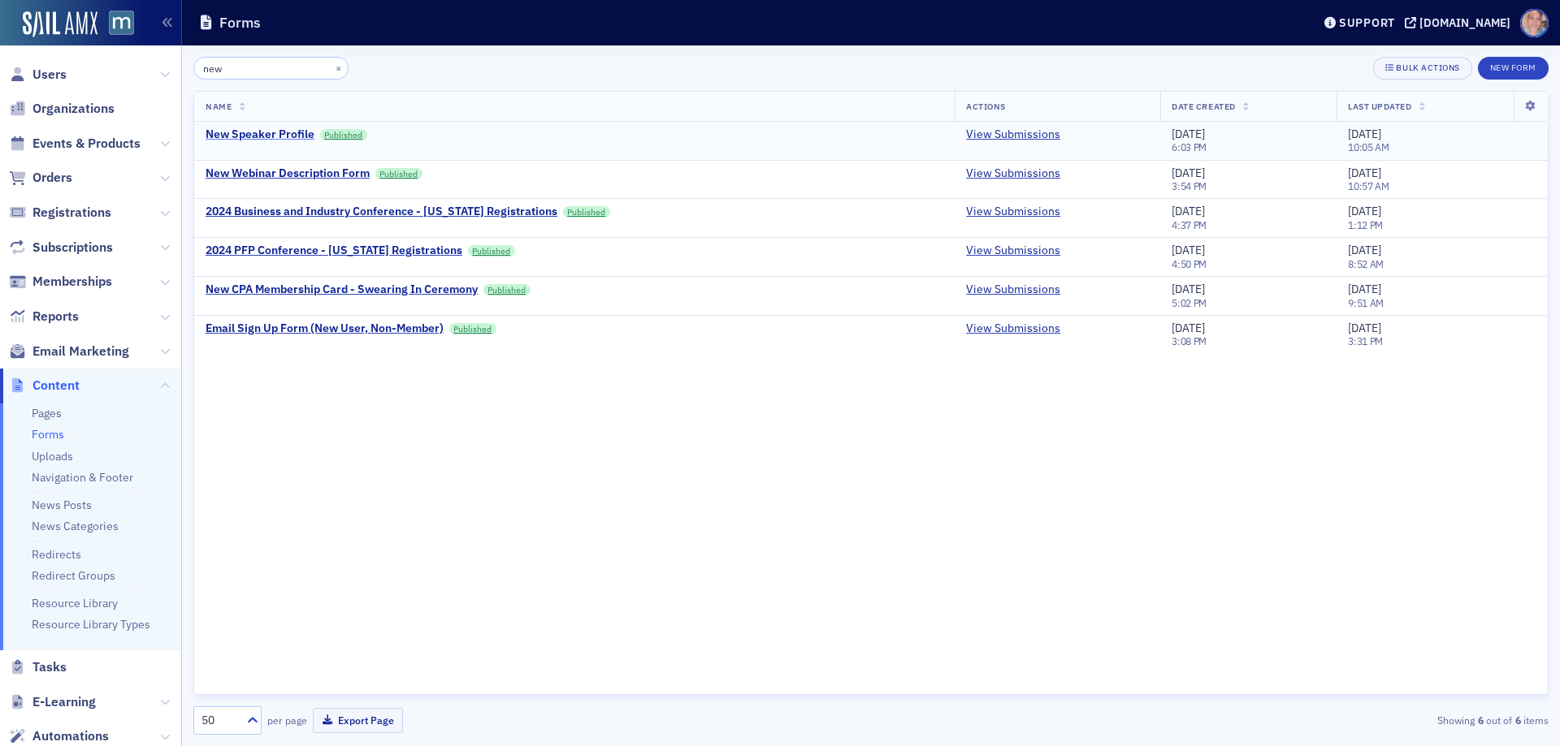
type input "new"
click at [264, 132] on div "New Speaker Profile" at bounding box center [259, 135] width 109 height 15
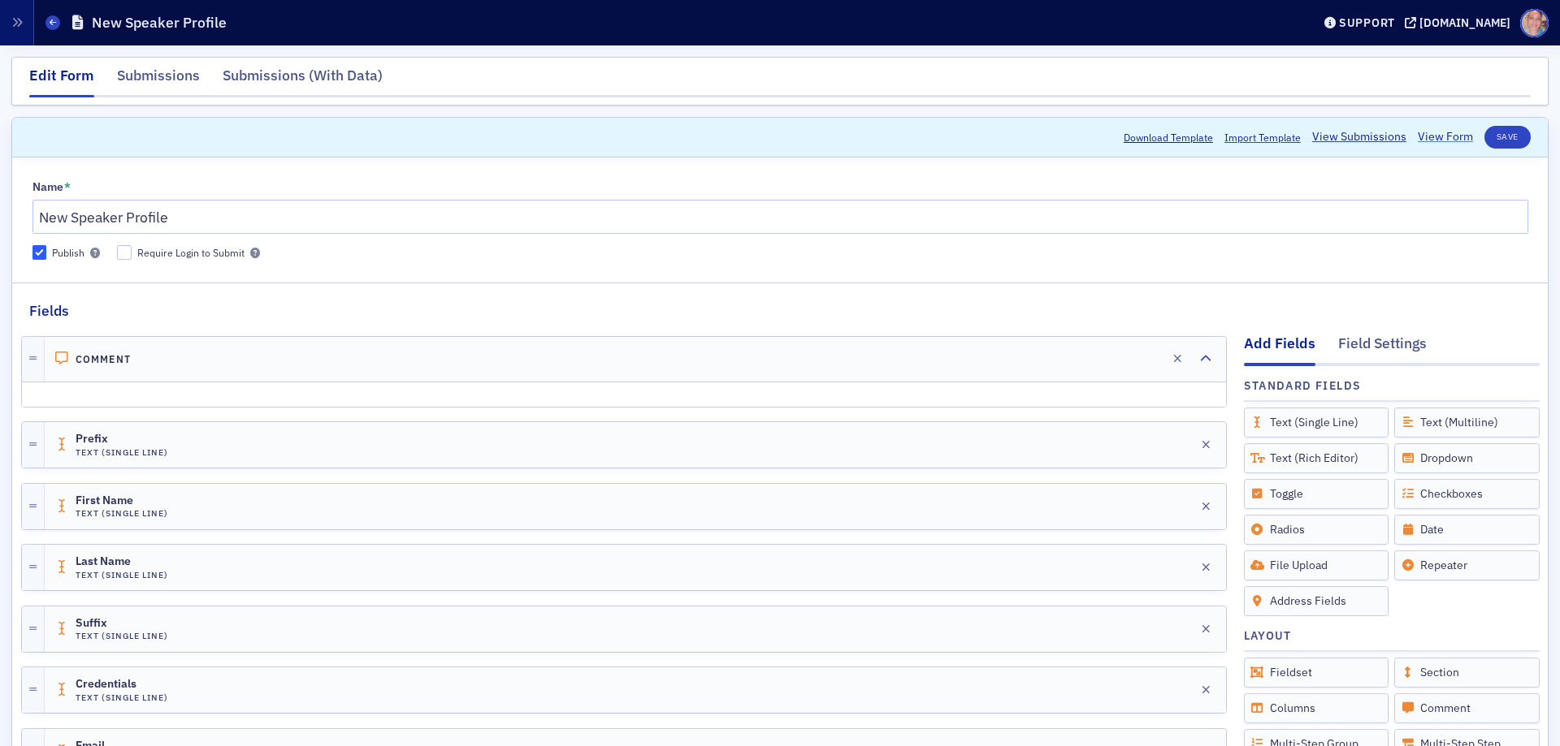
click at [1442, 136] on link "View Form" at bounding box center [1444, 136] width 55 height 17
